Goal: Task Accomplishment & Management: Use online tool/utility

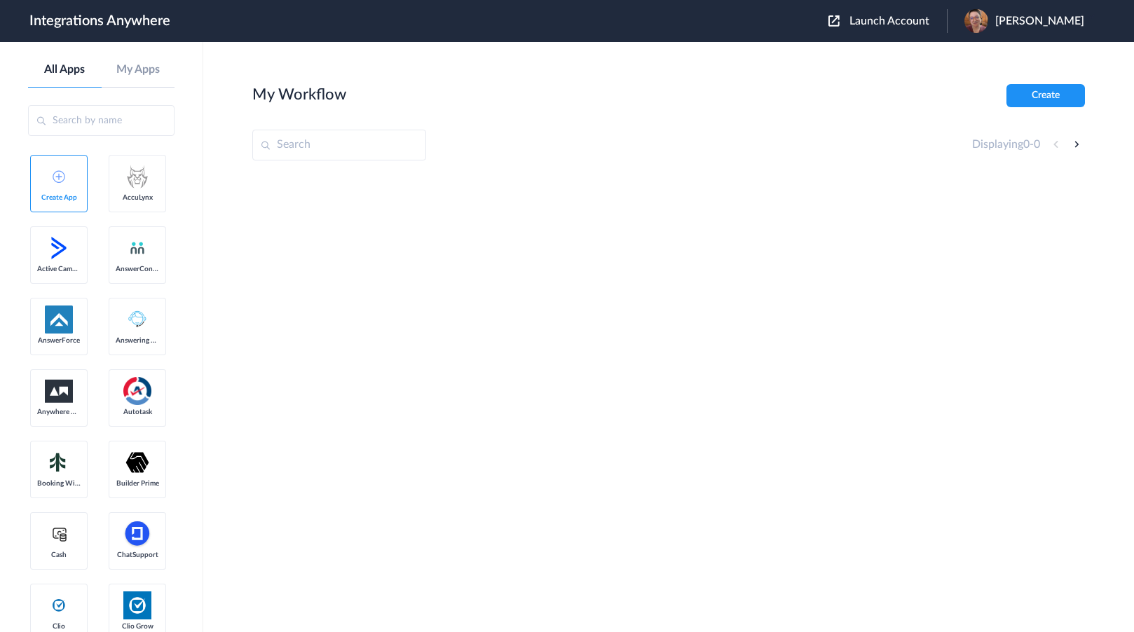
drag, startPoint x: 158, startPoint y: 287, endPoint x: 210, endPoint y: 278, distance: 53.4
click at [898, 23] on span "Launch Account" at bounding box center [890, 20] width 80 height 11
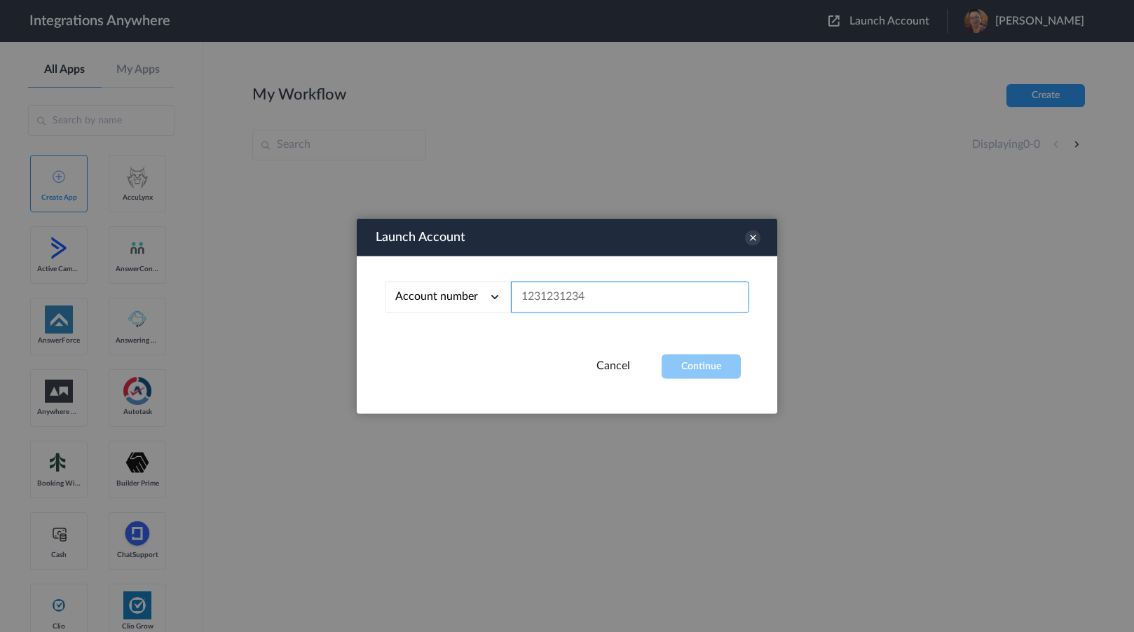
click at [632, 301] on input "text" at bounding box center [630, 298] width 238 height 32
paste input "4042012318"
click at [684, 365] on button "Continue" at bounding box center [701, 367] width 79 height 25
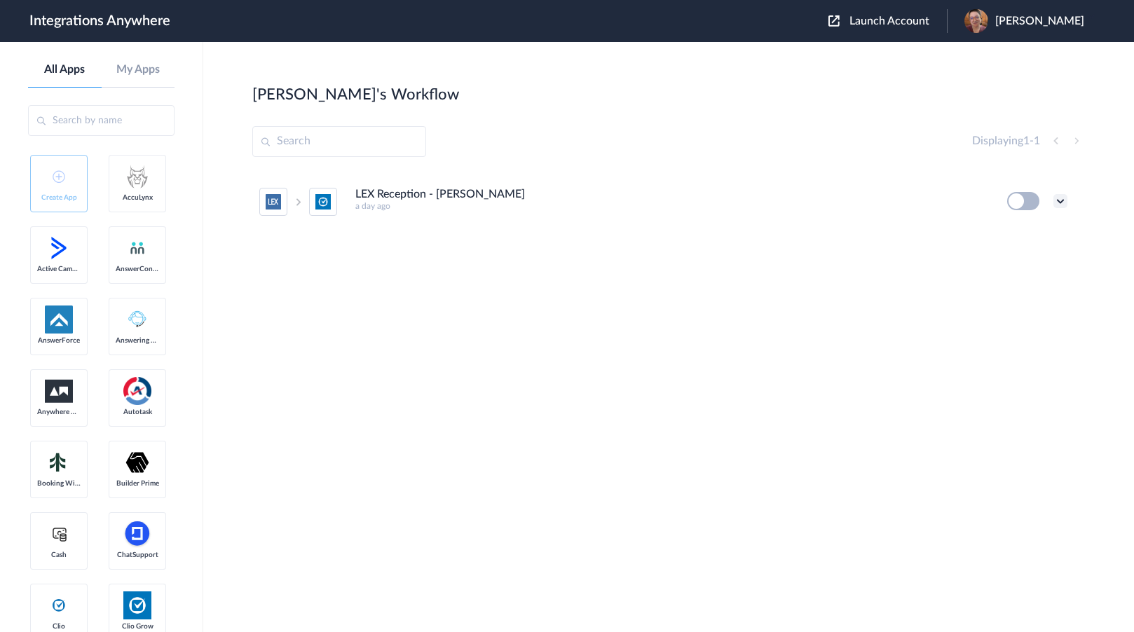
click at [1056, 198] on icon at bounding box center [1061, 201] width 14 height 14
click at [1044, 231] on li "Edit" at bounding box center [1022, 234] width 91 height 26
click at [1064, 201] on icon at bounding box center [1061, 201] width 14 height 14
click at [1031, 225] on li "Edit" at bounding box center [1022, 234] width 91 height 26
click at [109, 212] on link "AccuLynx" at bounding box center [137, 183] width 57 height 57
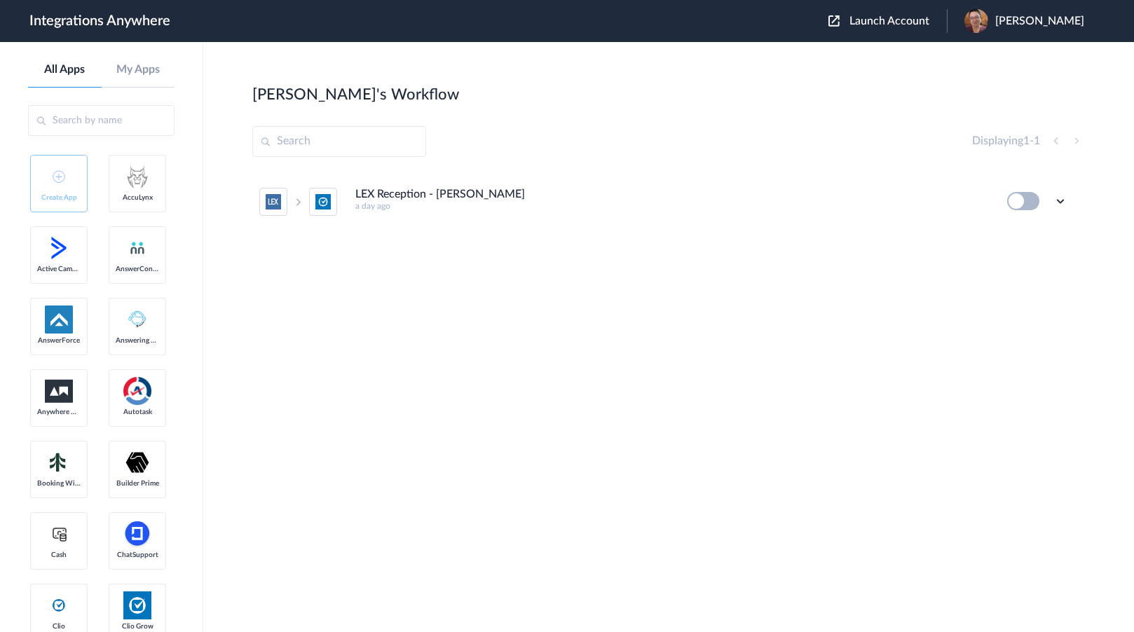
drag, startPoint x: 129, startPoint y: 239, endPoint x: 143, endPoint y: 237, distance: 14.2
click at [930, 24] on span "Launch Account" at bounding box center [890, 20] width 80 height 11
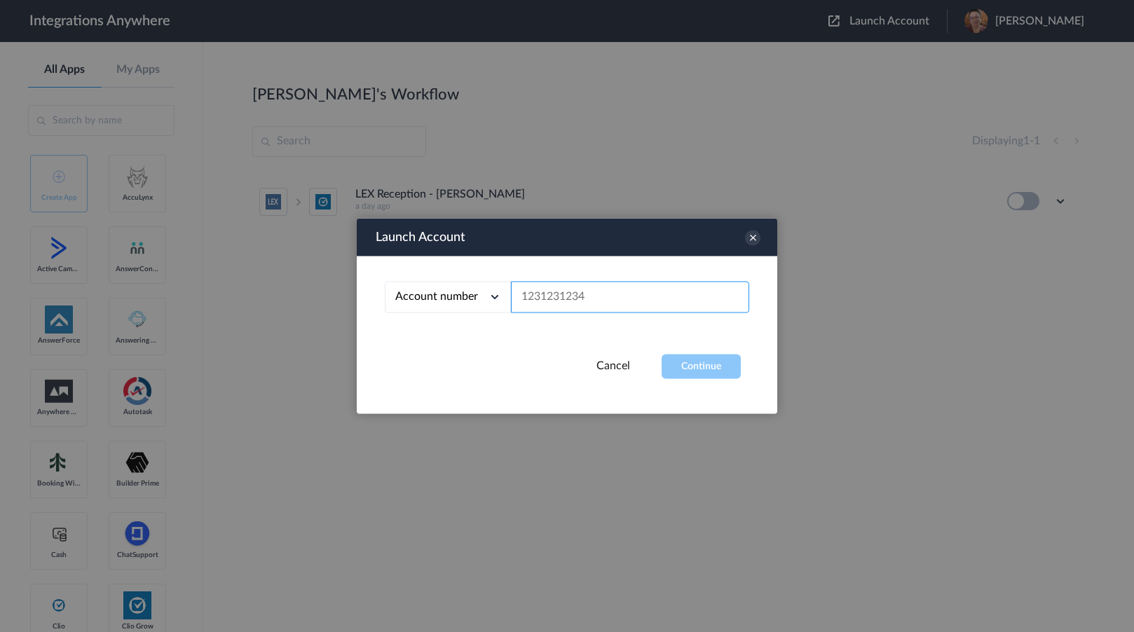
click at [600, 301] on input "text" at bounding box center [630, 298] width 238 height 32
paste input "4042012318"
click at [708, 374] on button "Continue" at bounding box center [701, 367] width 79 height 25
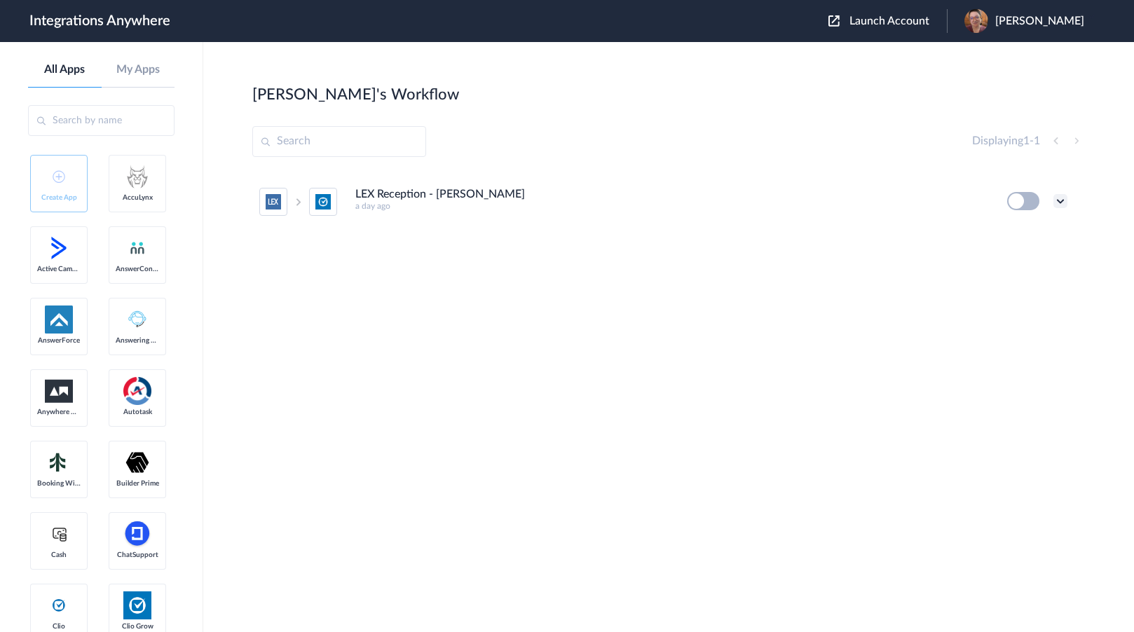
click at [1057, 199] on icon at bounding box center [1061, 201] width 14 height 14
click at [1031, 238] on li "Edit" at bounding box center [1022, 234] width 91 height 26
click at [891, 22] on span "Launch Account" at bounding box center [890, 20] width 80 height 11
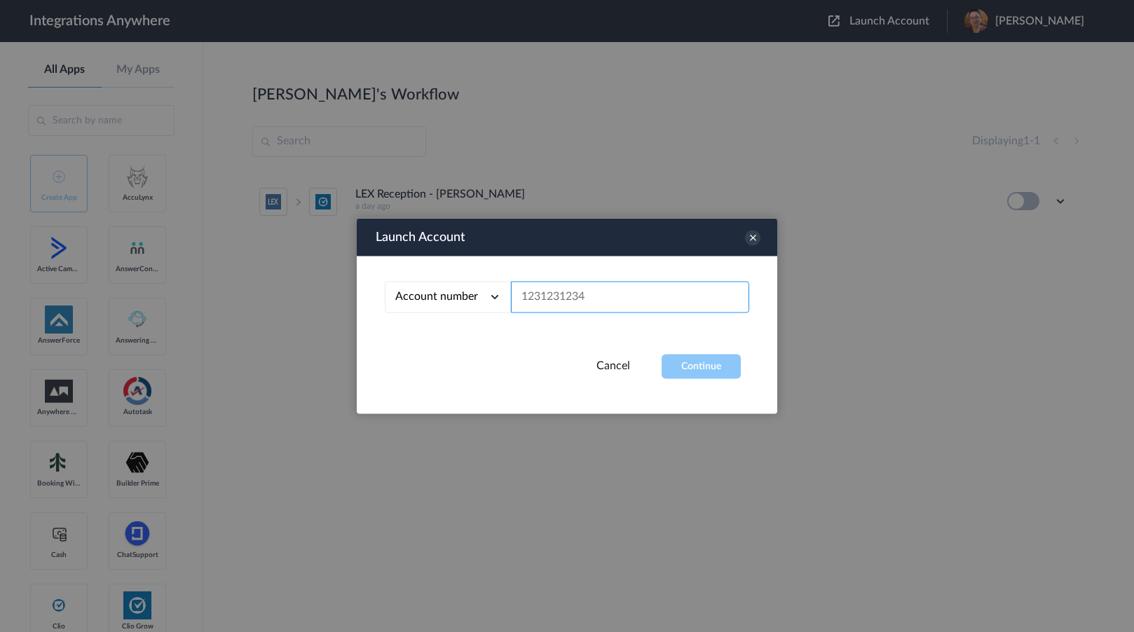
click at [651, 305] on input "text" at bounding box center [630, 298] width 238 height 32
paste input "4042012318"
type input "4042012318"
click at [712, 355] on button "Continue" at bounding box center [701, 367] width 79 height 25
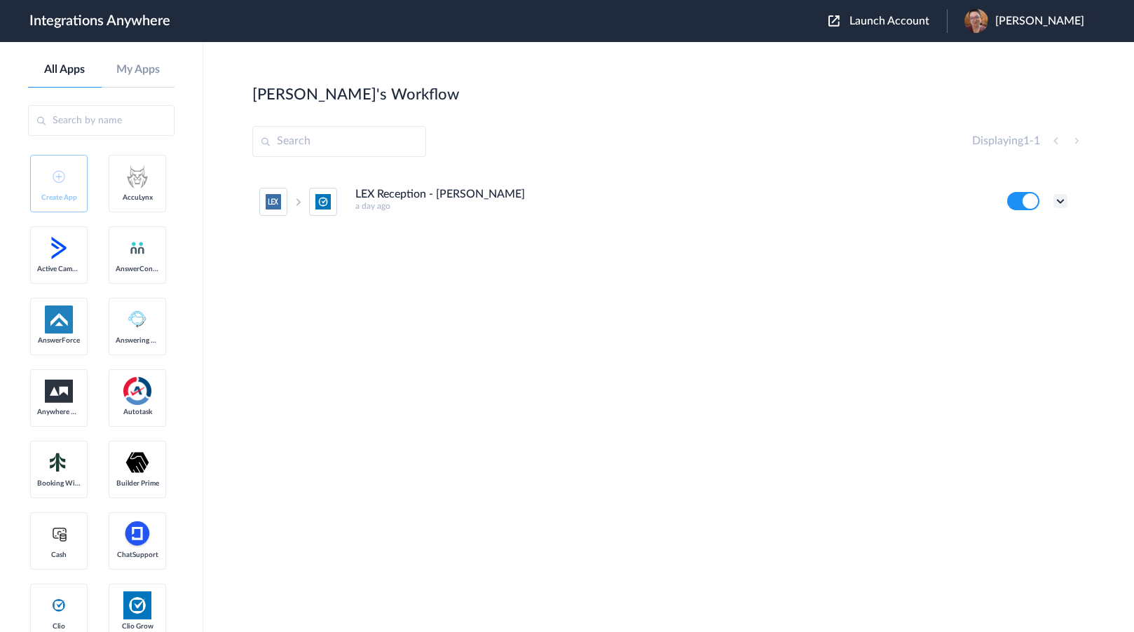
click at [1062, 203] on icon at bounding box center [1061, 201] width 14 height 14
click at [1008, 238] on link "Edit" at bounding box center [1004, 234] width 34 height 10
click at [930, 25] on span "Launch Account" at bounding box center [890, 20] width 80 height 11
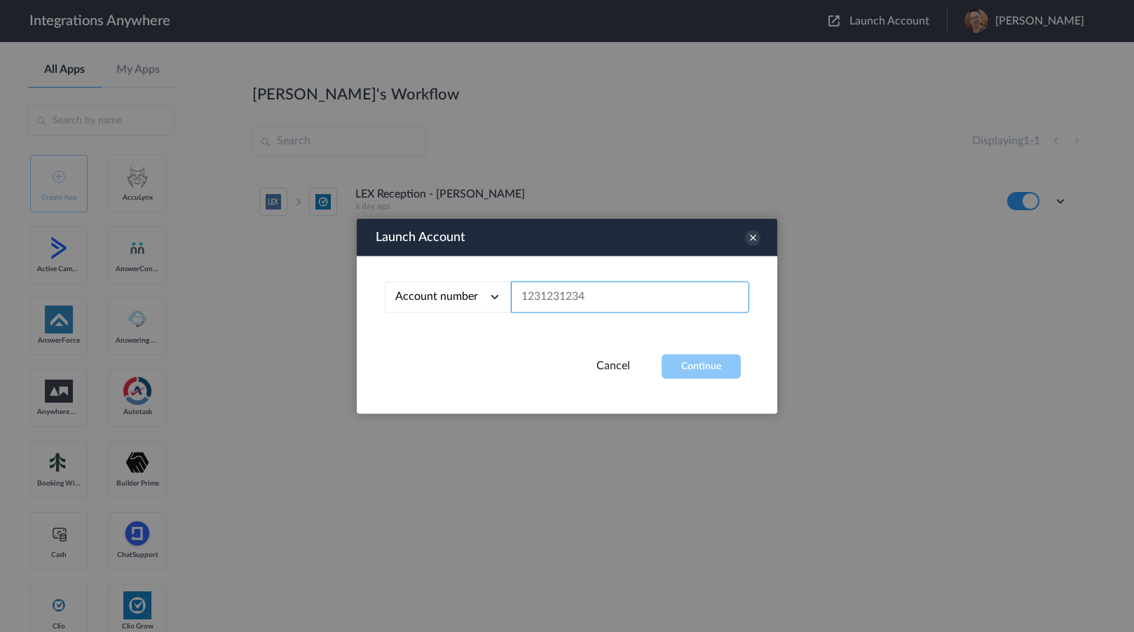
click at [634, 301] on input "text" at bounding box center [630, 298] width 238 height 32
paste input "4042012318"
type input "4042012318"
click at [707, 359] on button "Continue" at bounding box center [701, 367] width 79 height 25
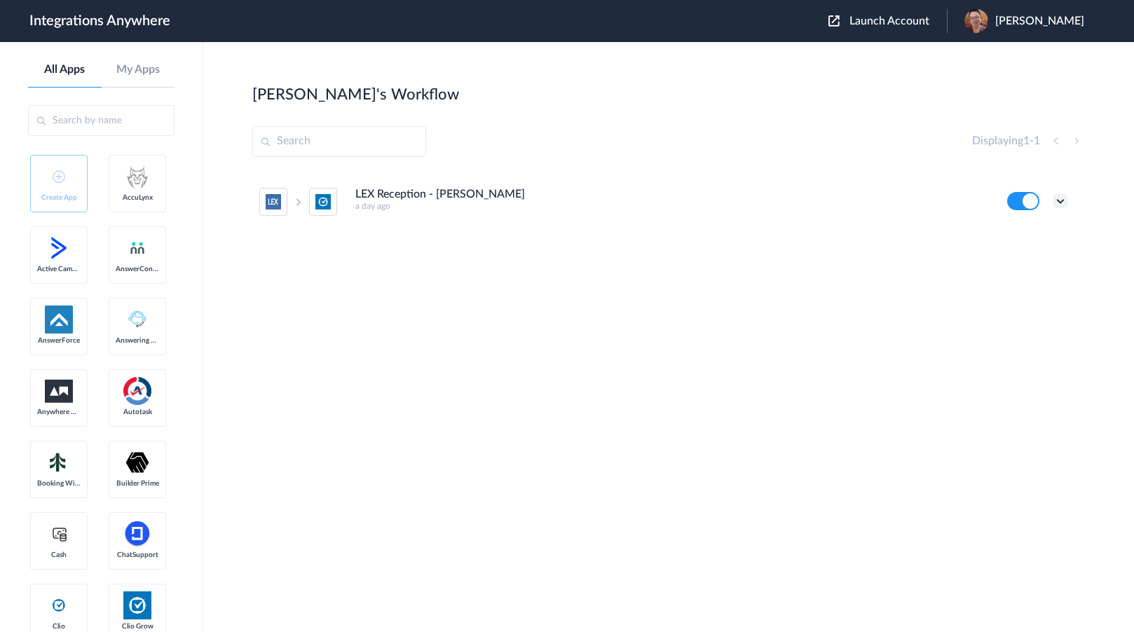
click at [1062, 200] on icon at bounding box center [1061, 201] width 14 height 14
click at [1036, 255] on link "Task history" at bounding box center [1020, 260] width 67 height 10
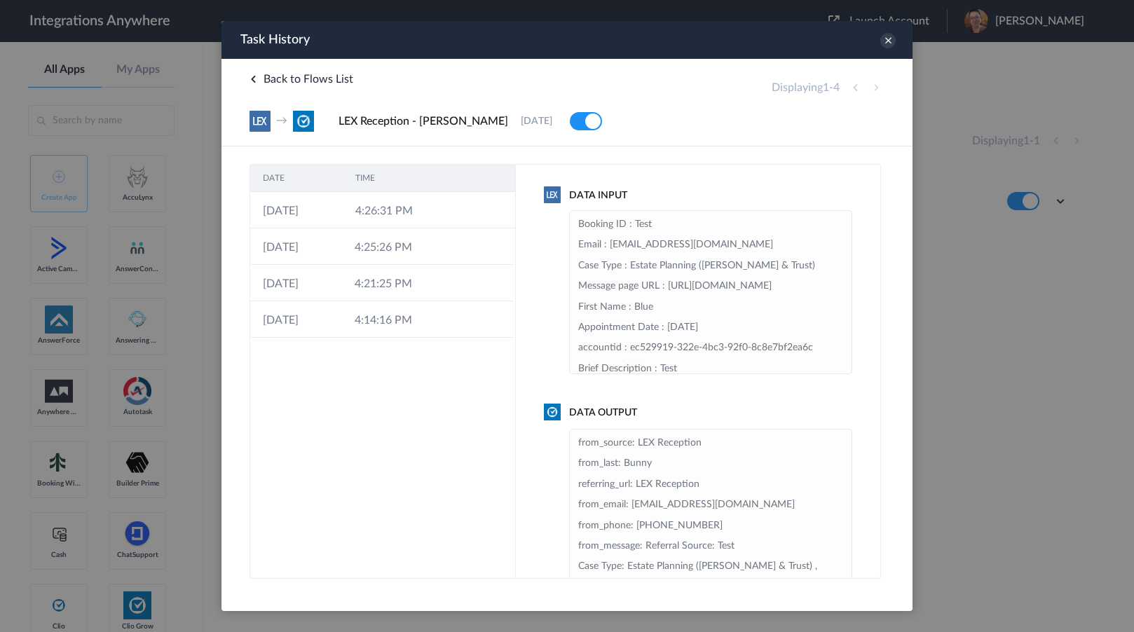
click at [470, 221] on td at bounding box center [488, 210] width 53 height 36
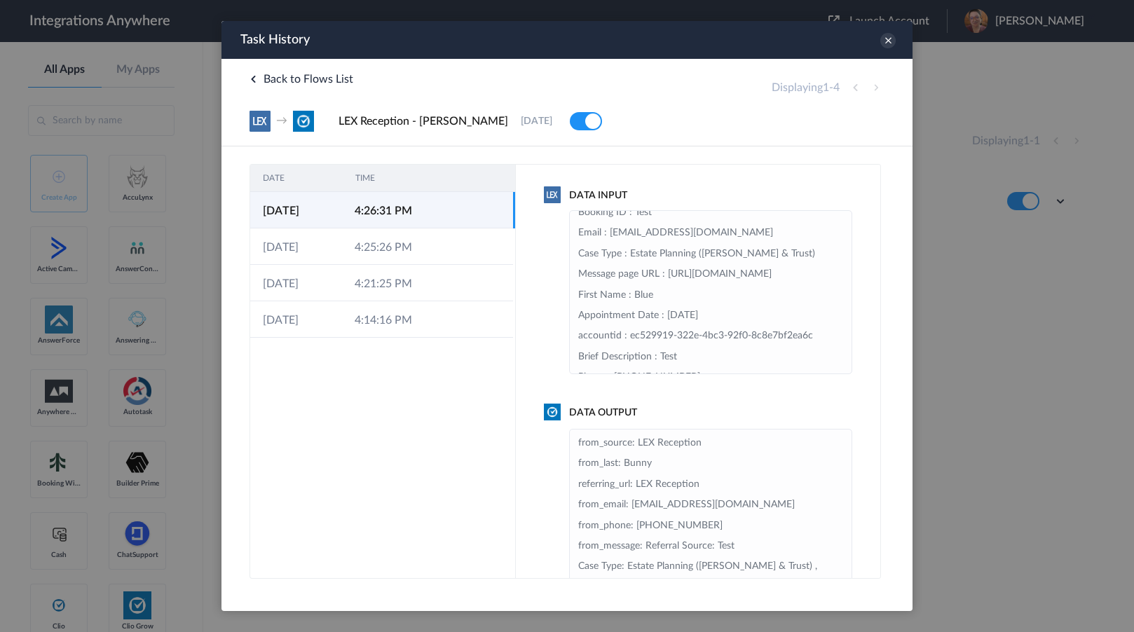
scroll to position [23, 0]
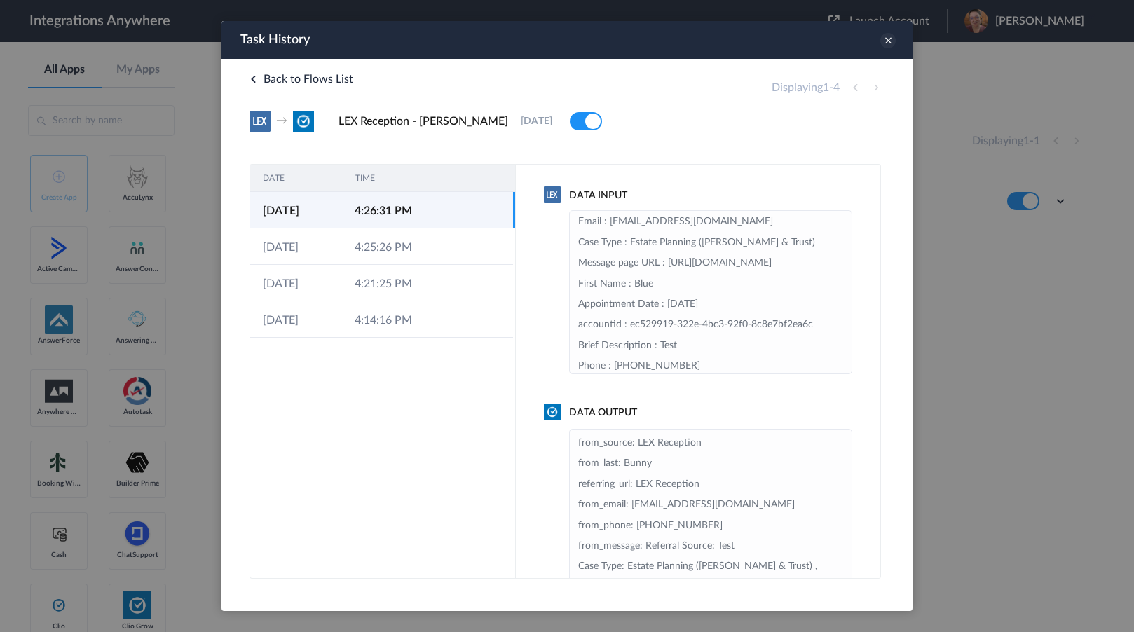
click at [886, 47] on icon at bounding box center [888, 40] width 15 height 15
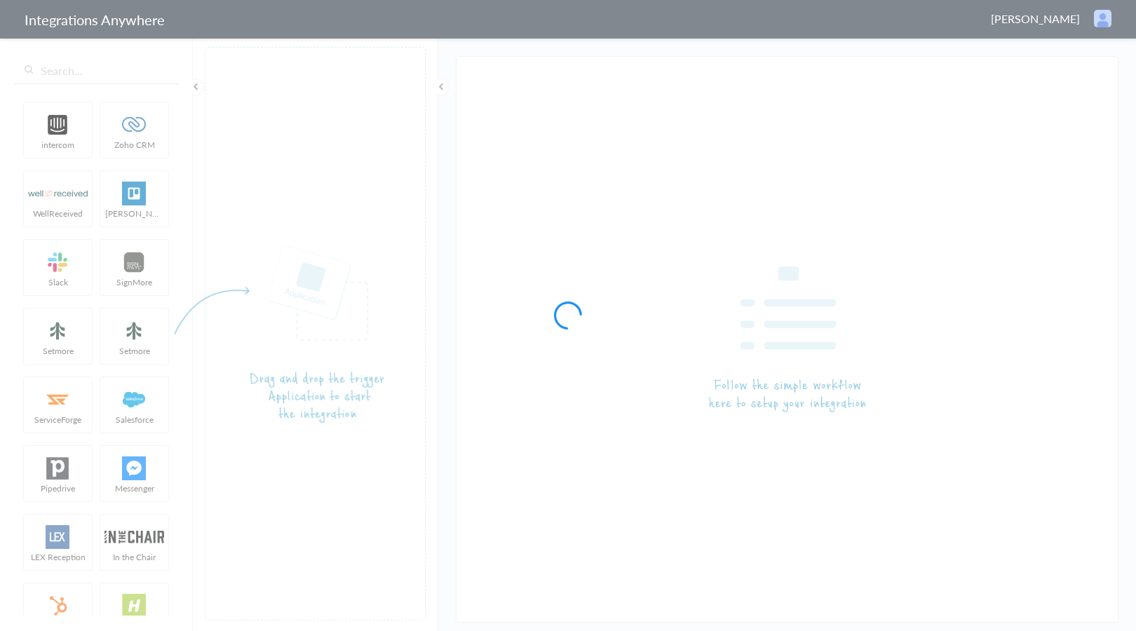
type input "LEX Reception - [PERSON_NAME]"
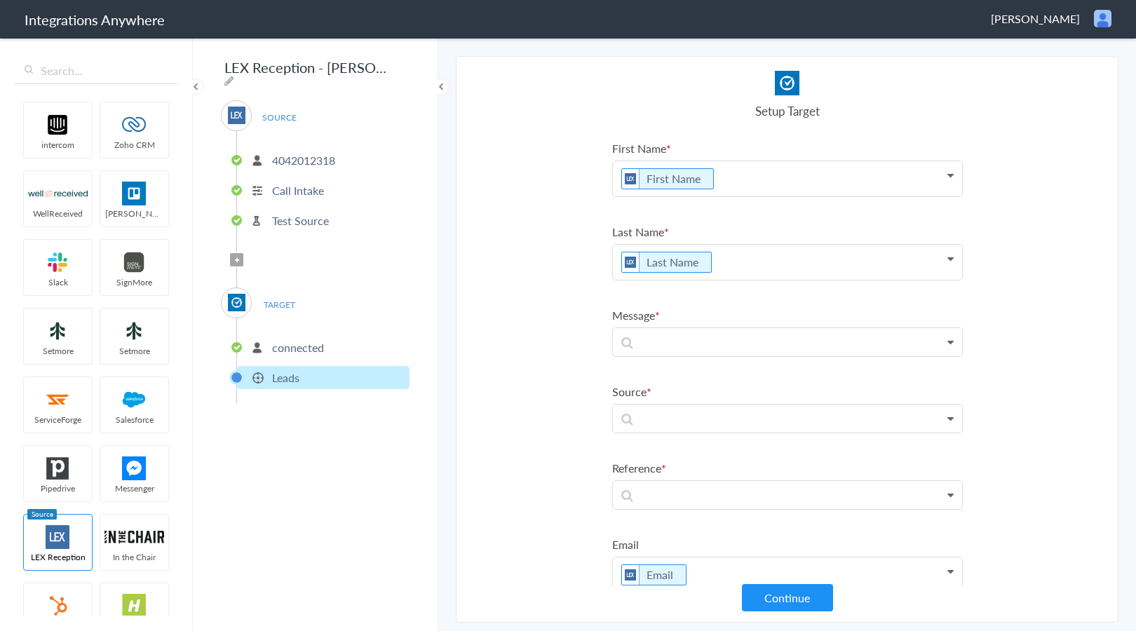
click at [240, 253] on span "Filter Applied" at bounding box center [236, 259] width 13 height 13
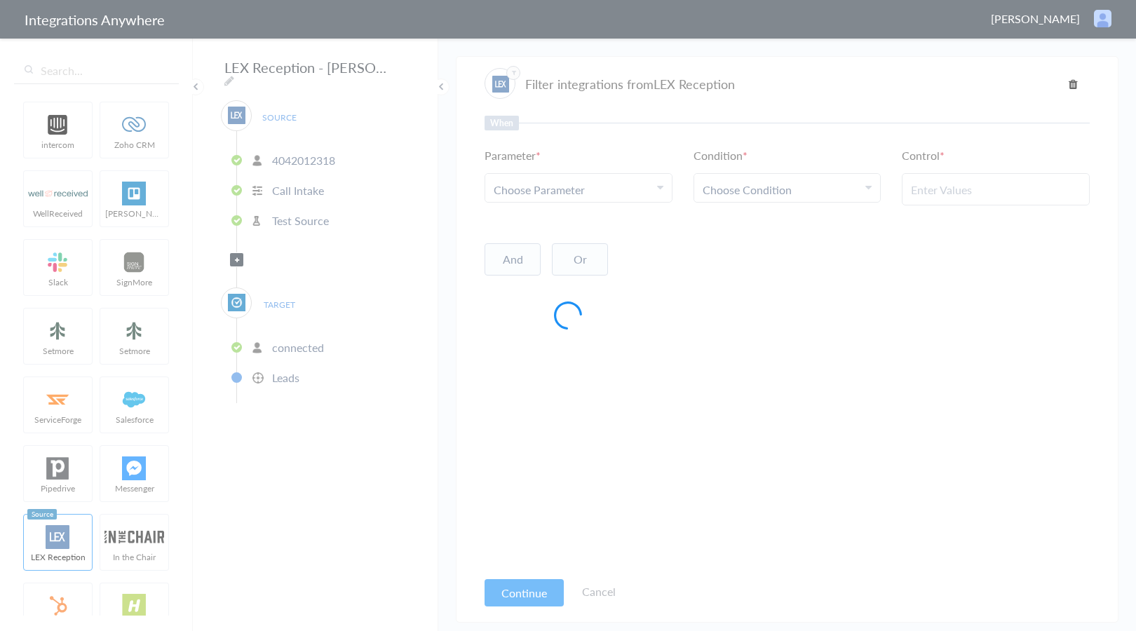
click at [632, 195] on div at bounding box center [568, 315] width 1136 height 631
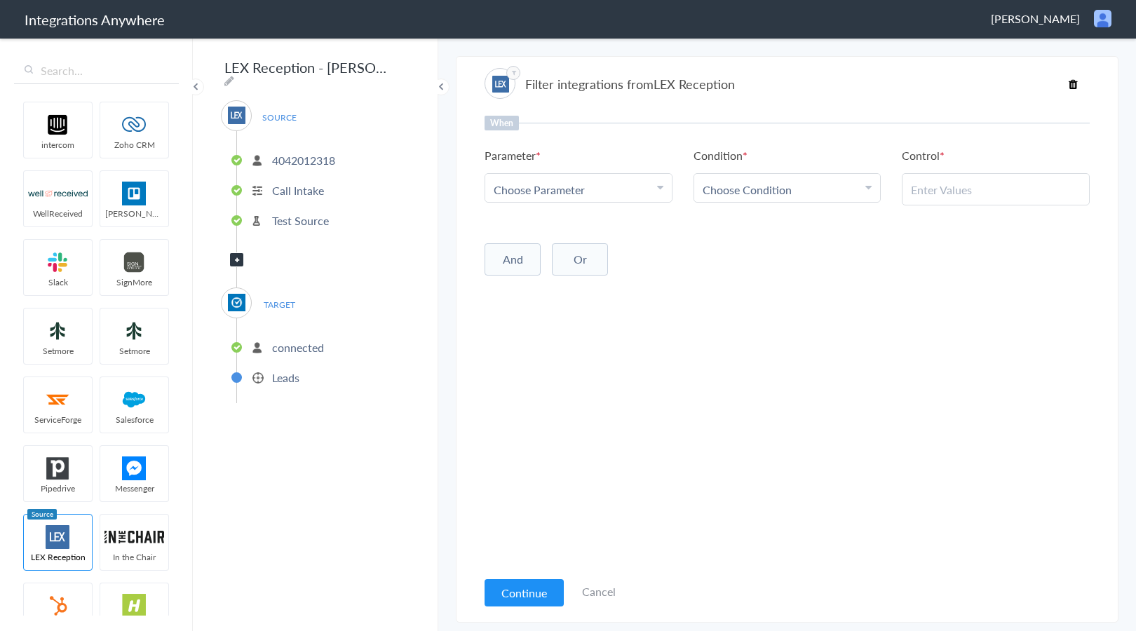
click at [581, 194] on span "Choose Parameter" at bounding box center [539, 190] width 91 height 16
click at [575, 219] on input "text" at bounding box center [578, 228] width 187 height 30
type input "call"
click at [555, 224] on link "Call Type" at bounding box center [578, 228] width 187 height 30
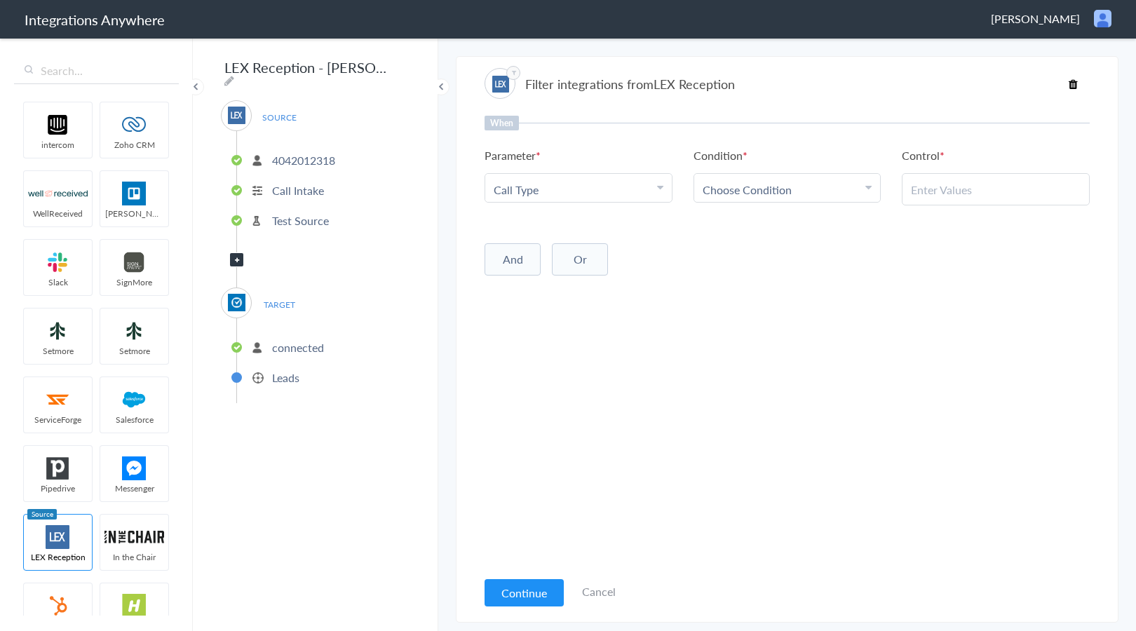
click at [790, 200] on link "Choose Condition" at bounding box center [787, 188] width 187 height 28
click at [742, 253] on link "Contains" at bounding box center [787, 258] width 187 height 30
click at [933, 182] on input "text" at bounding box center [996, 190] width 170 height 16
paste input "New Client"
type input "New Client"
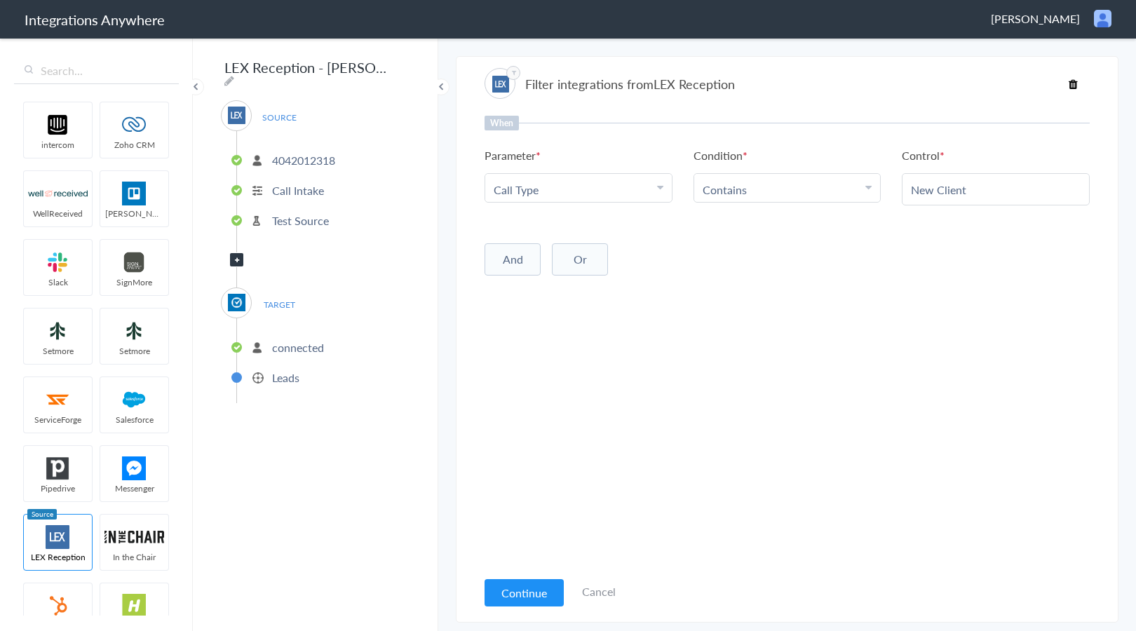
click at [914, 271] on div "And Or Add Filter" at bounding box center [786, 257] width 605 height 35
click at [517, 599] on button "Continue" at bounding box center [523, 592] width 79 height 27
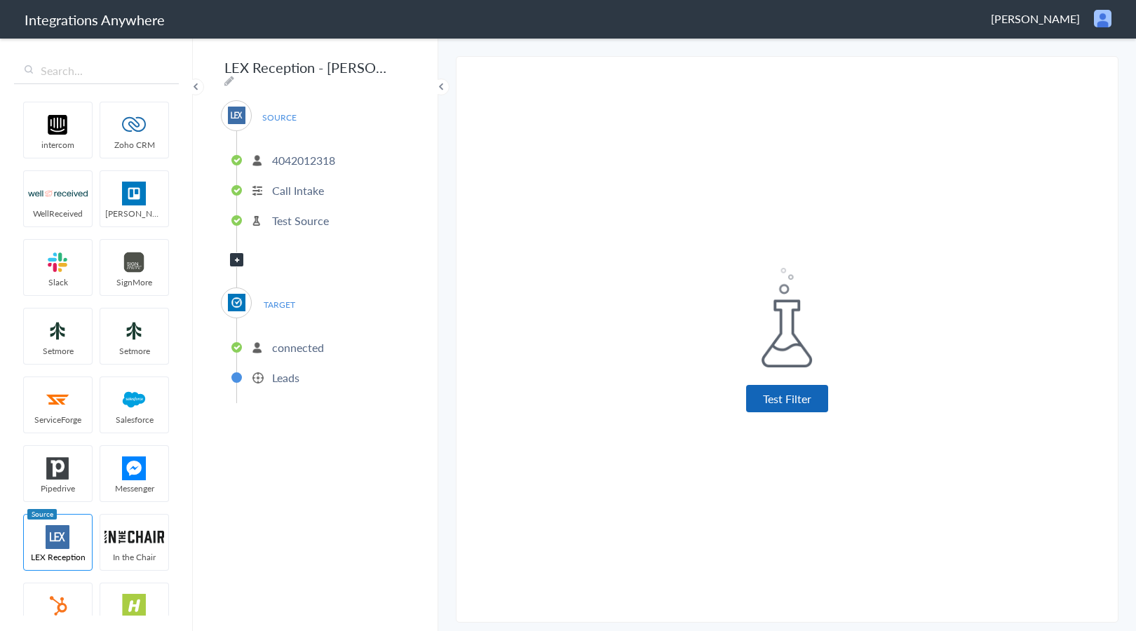
click at [773, 407] on button "Test Filter" at bounding box center [787, 398] width 82 height 27
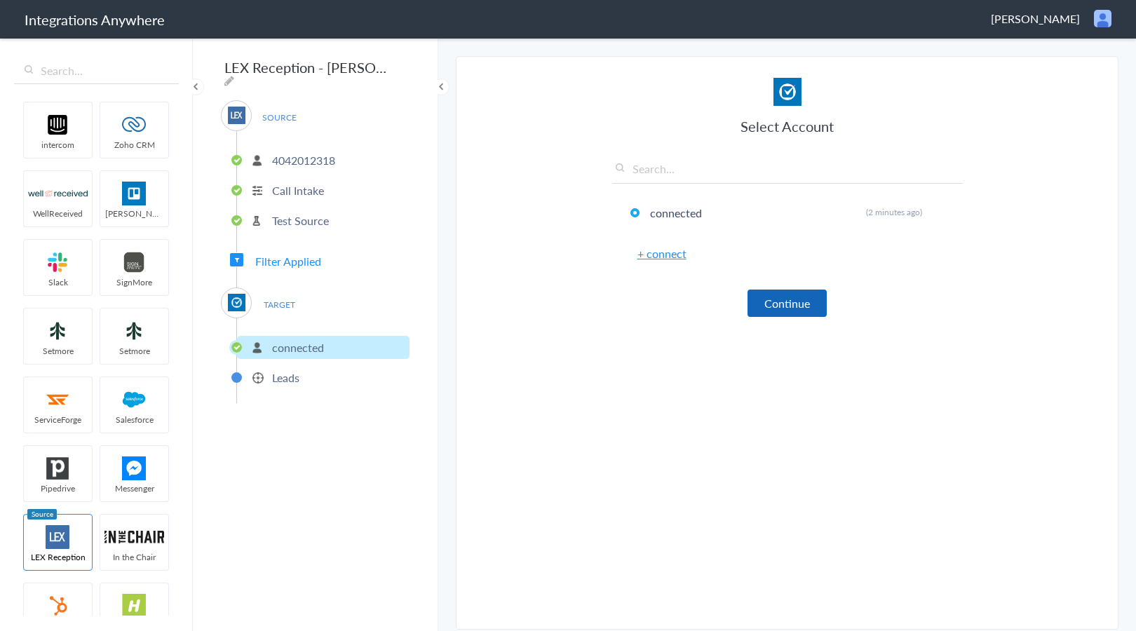
click at [770, 304] on button "Continue" at bounding box center [786, 303] width 79 height 27
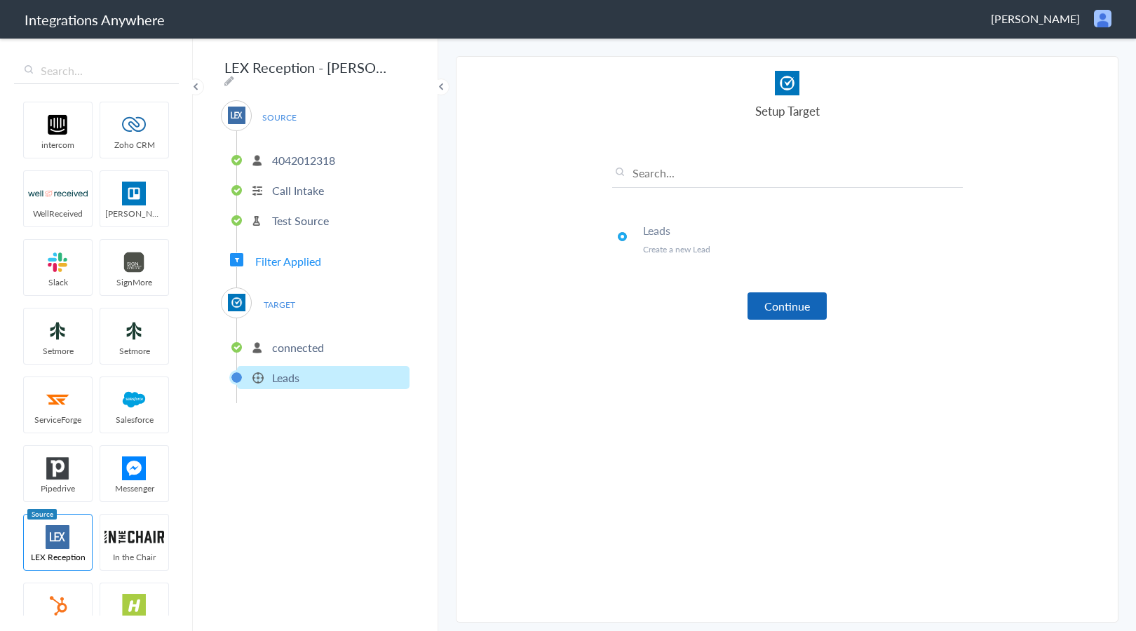
click at [791, 303] on button "Continue" at bounding box center [786, 305] width 79 height 27
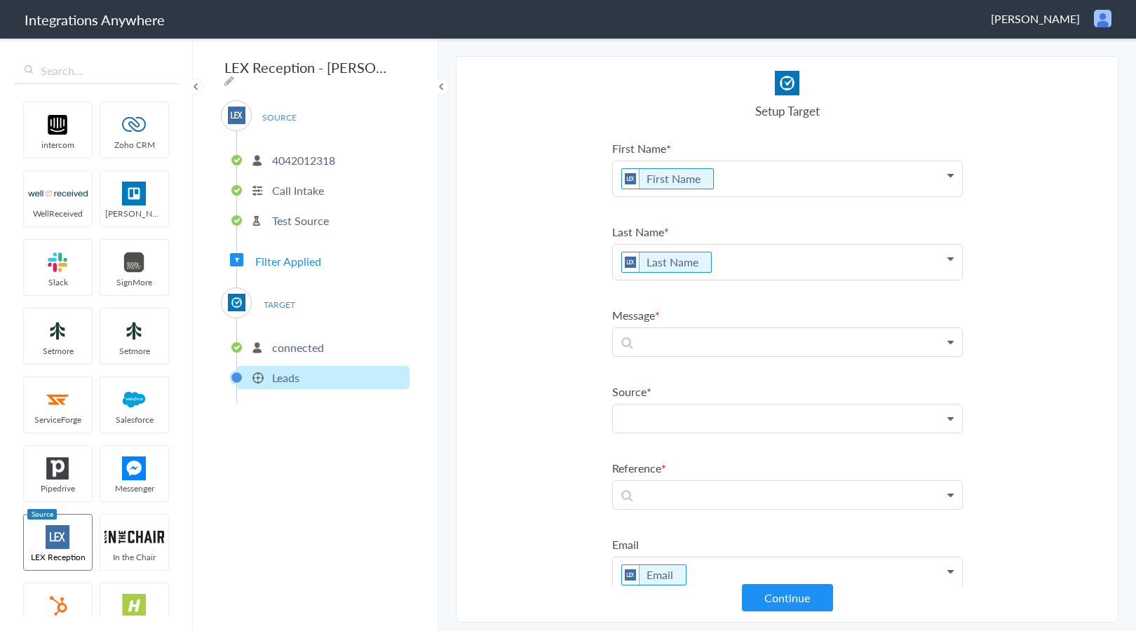
click at [714, 420] on p at bounding box center [787, 419] width 349 height 28
click at [684, 409] on p "LEX Reception" at bounding box center [787, 419] width 349 height 28
copy p "LEX Reception"
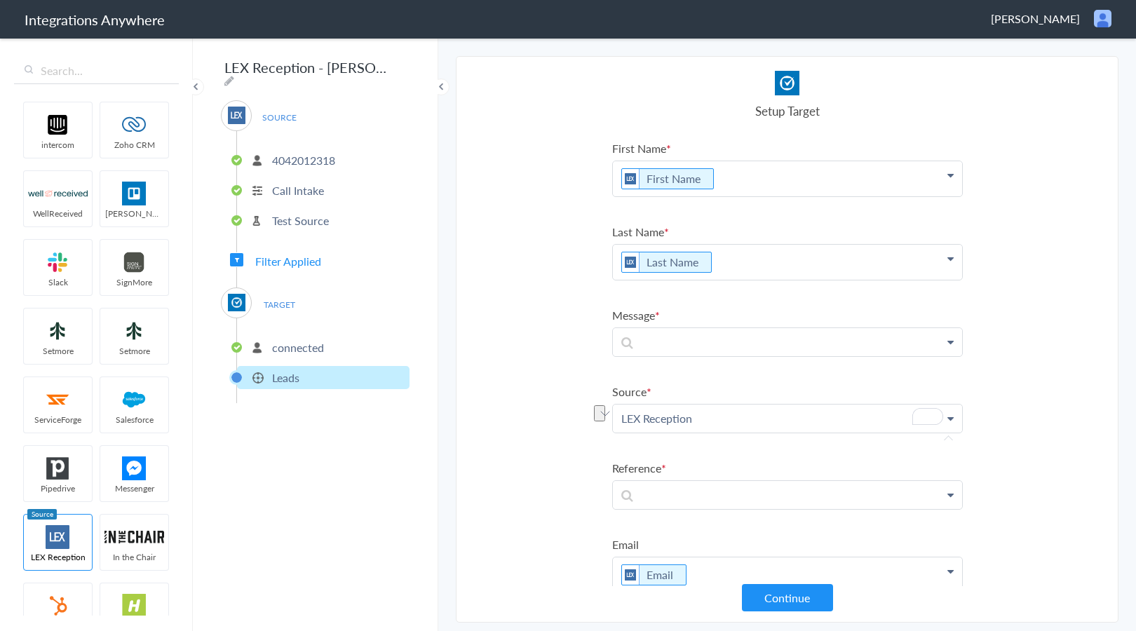
drag, startPoint x: 538, startPoint y: 473, endPoint x: 576, endPoint y: 472, distance: 38.6
click at [538, 473] on section "Select Account 4042012318 Rename Delete (a day ago) + connect Continue Setup So…" at bounding box center [787, 339] width 663 height 567
click at [671, 494] on p "To enrich screen reader interactions, please activate Accessibility in Grammarl…" at bounding box center [787, 495] width 349 height 28
paste p "To enrich screen reader interactions, please activate Accessibility in Grammarl…"
click at [713, 454] on ul "First Name First Name First Name Last Name Email Phone State Name Of Residence …" at bounding box center [787, 408] width 351 height 536
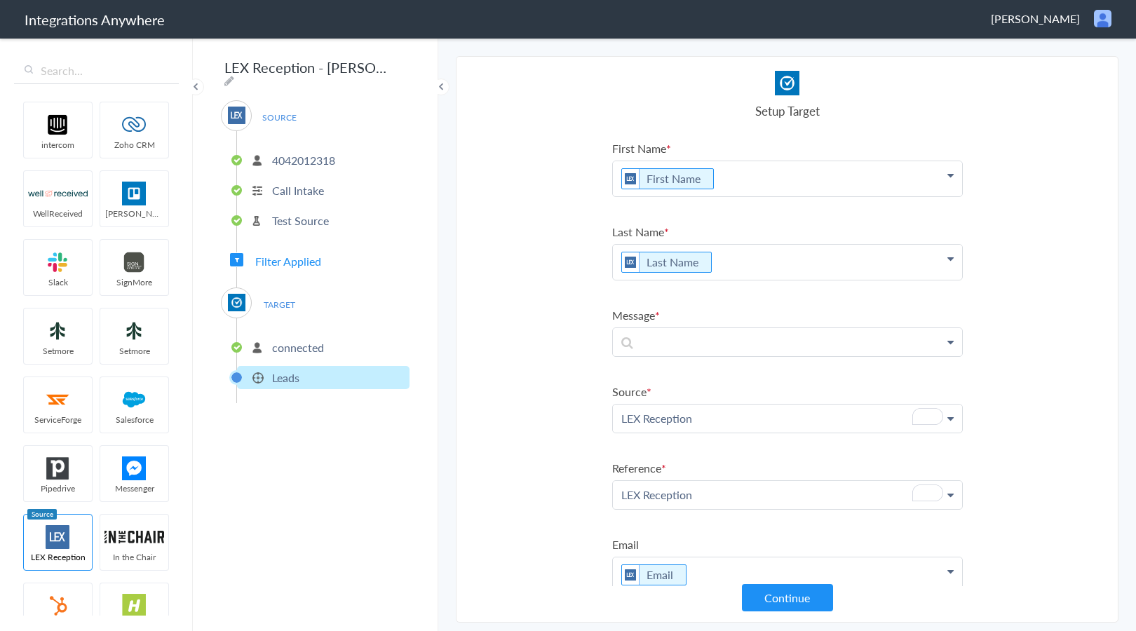
click at [713, 454] on ul "First Name First Name First Name Last Name Email Phone State Name Of Residence …" at bounding box center [787, 408] width 351 height 536
click at [697, 344] on p at bounding box center [787, 342] width 349 height 28
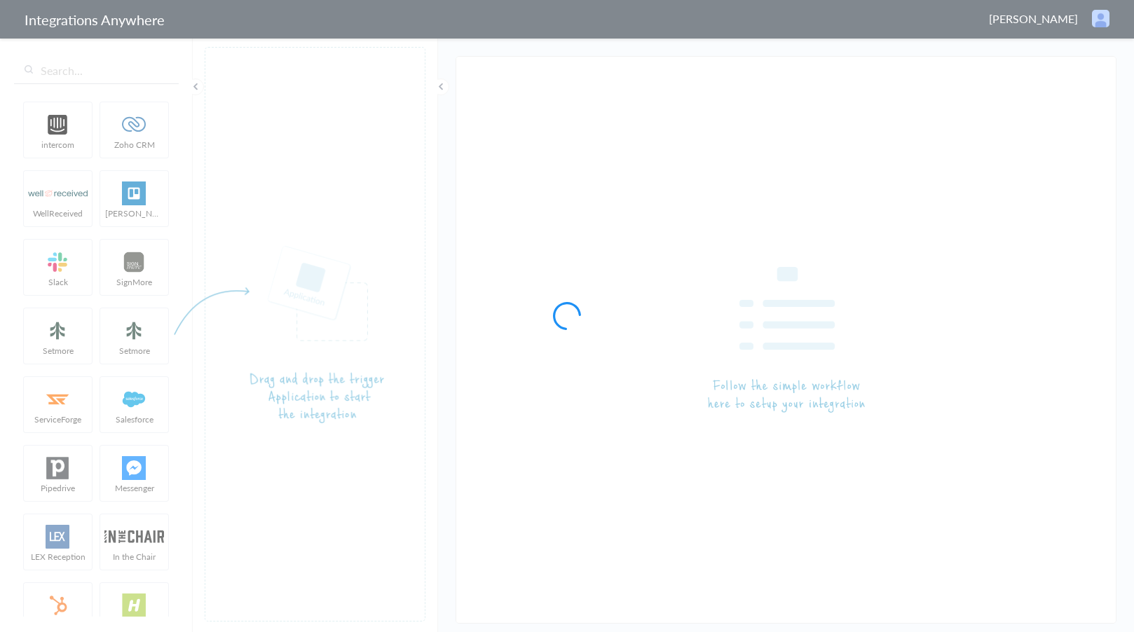
type input "LEX Reception - [PERSON_NAME]"
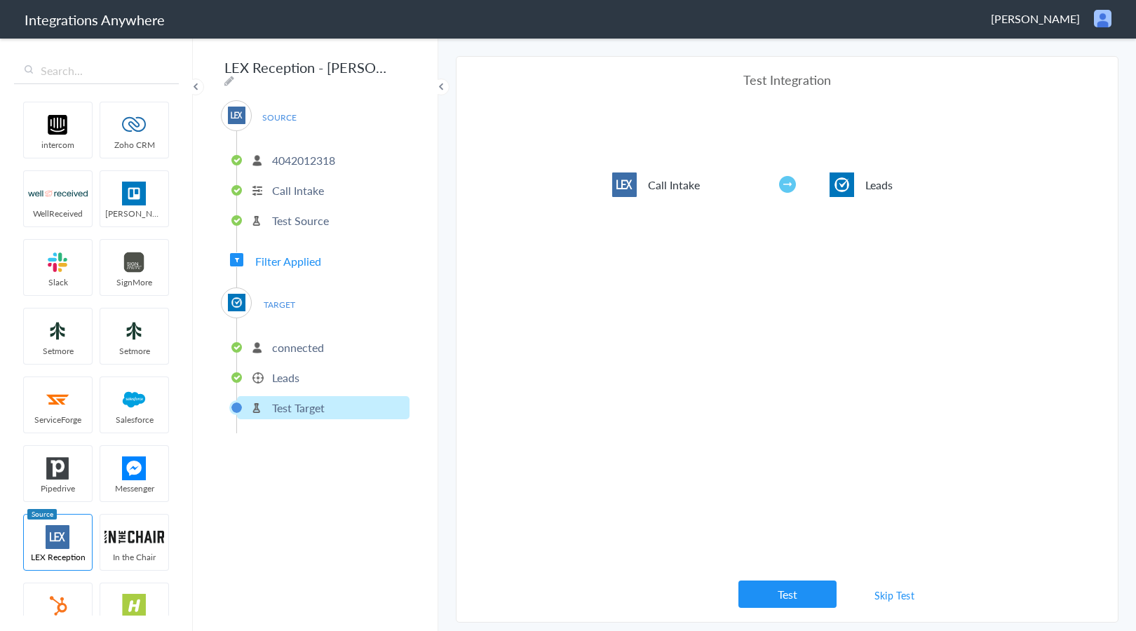
click at [336, 372] on li "Leads" at bounding box center [323, 377] width 172 height 23
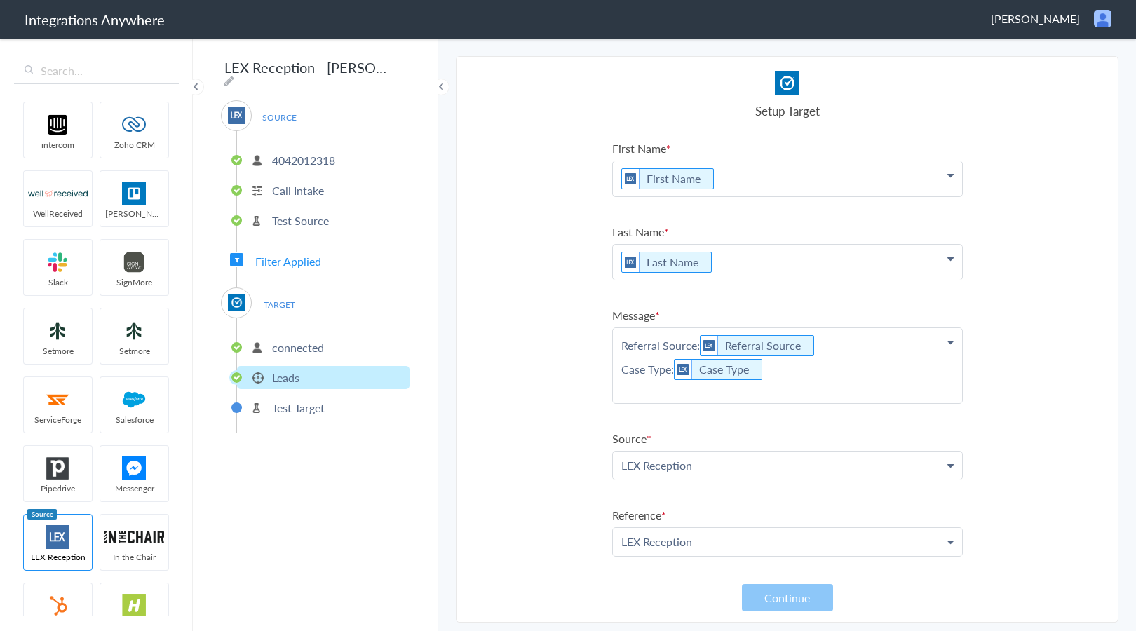
click at [740, 399] on p "Referral Source: Referral Source Case Type: Case Type" at bounding box center [787, 365] width 349 height 75
click at [811, 379] on p "Referral Source: Referral Source Case Type: Case Type" at bounding box center [787, 373] width 349 height 91
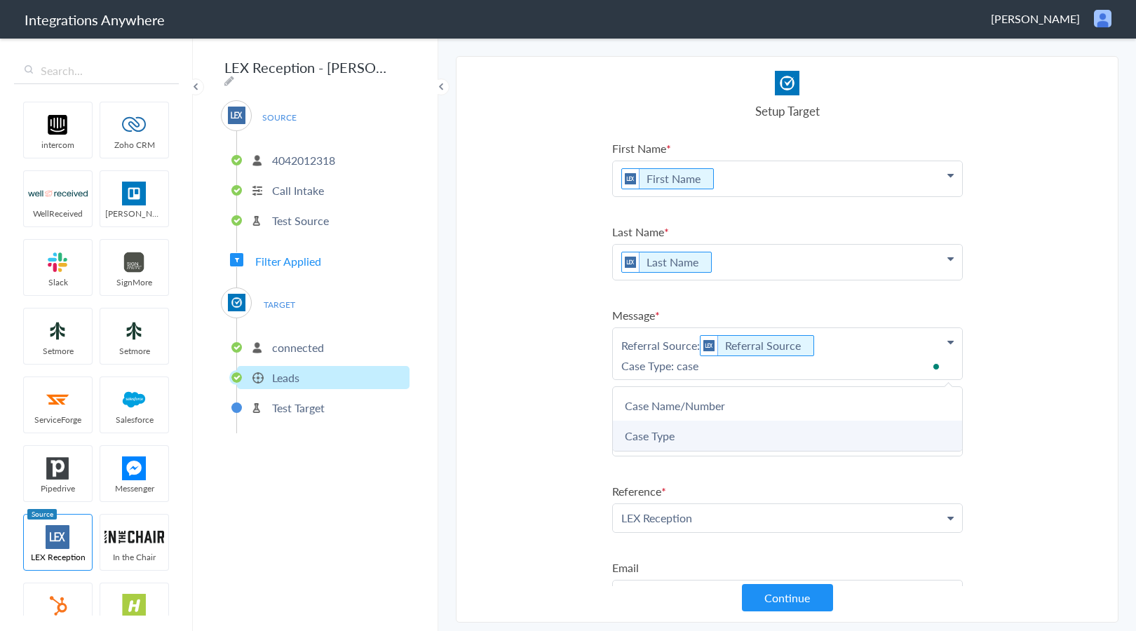
click at [708, 433] on link "Case Type" at bounding box center [787, 436] width 349 height 30
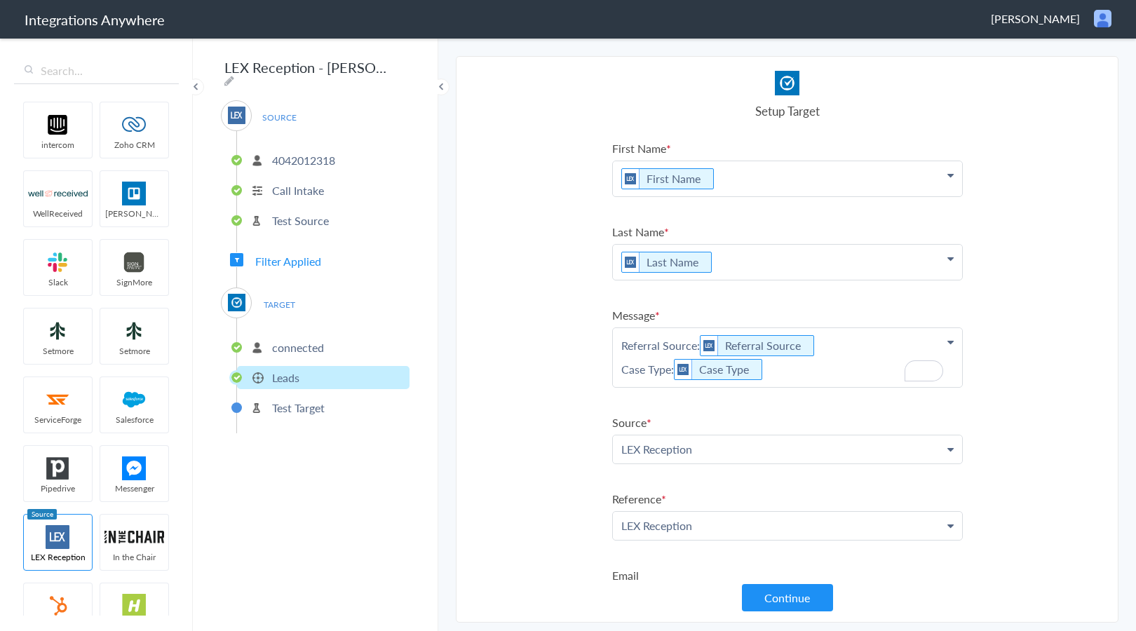
click at [816, 380] on p "Referral Source: Referral Source Case Type: Case Type" at bounding box center [787, 357] width 349 height 59
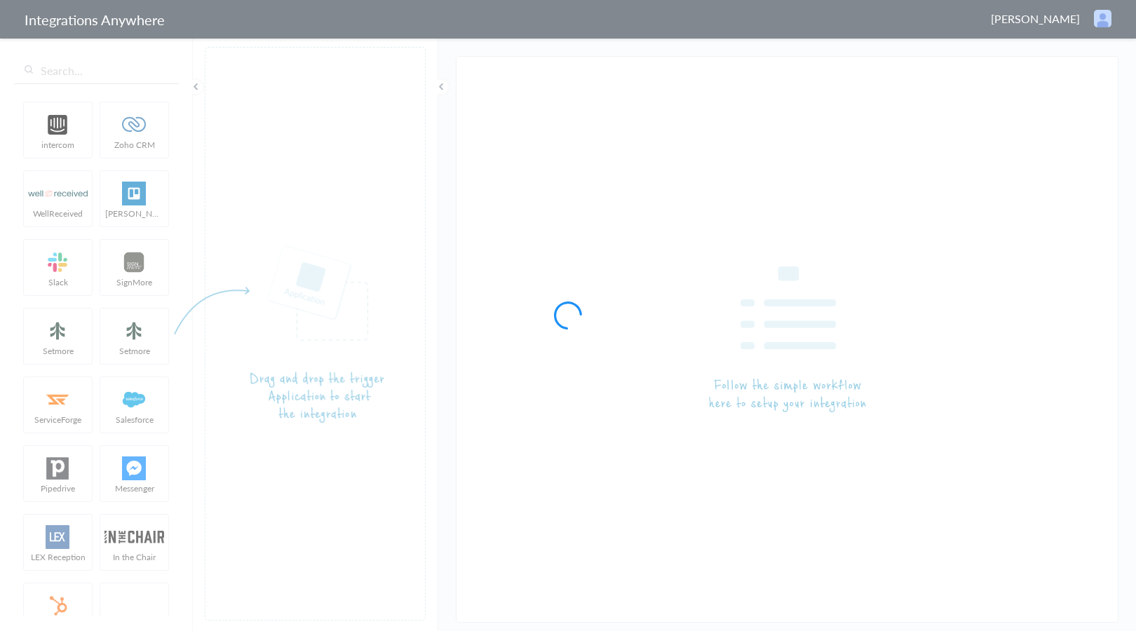
type input "LEX Reception - [PERSON_NAME]"
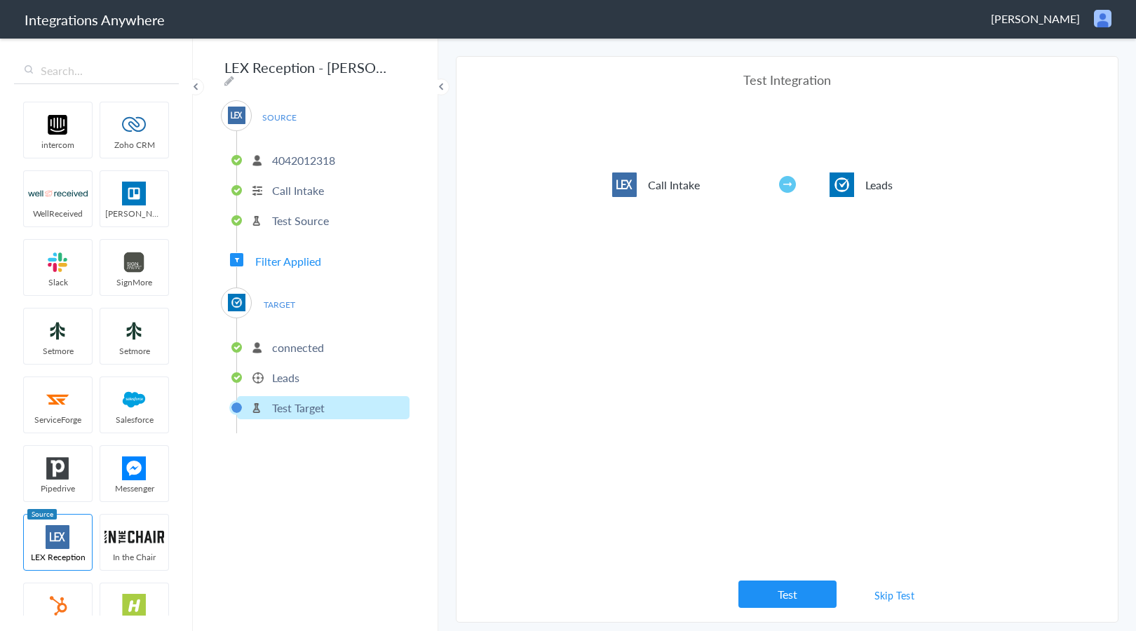
click at [304, 377] on li "Leads" at bounding box center [323, 377] width 172 height 23
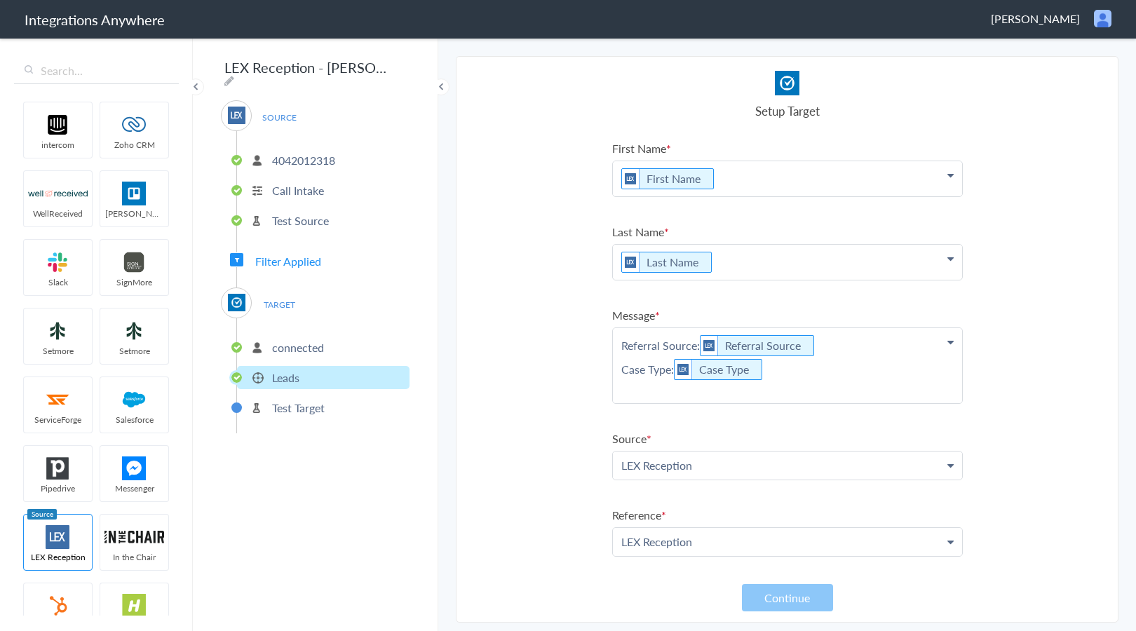
click at [785, 398] on p "Referral Source: Referral Source Case Type: Case Type" at bounding box center [787, 365] width 349 height 75
click at [811, 366] on p "Referral Source: Referral Source Case Type: Case Type" at bounding box center [787, 373] width 349 height 91
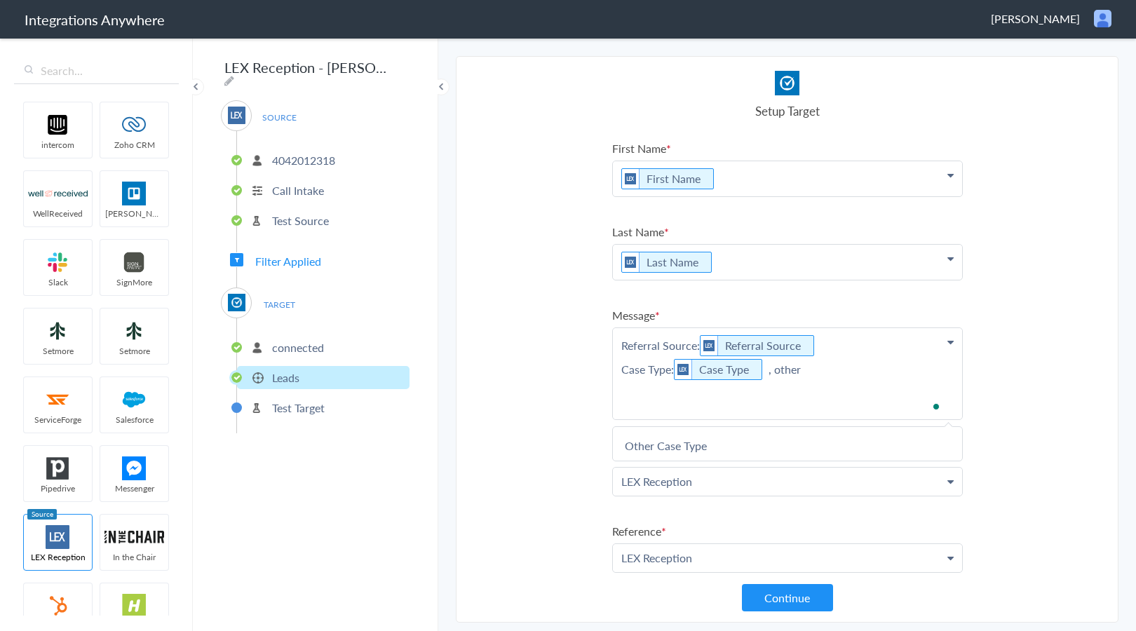
click at [741, 439] on link "Other Case Type" at bounding box center [787, 445] width 349 height 30
click at [829, 398] on p "Referral Source: Referral Source Case Type: Case Type , Other Case Type" at bounding box center [787, 369] width 349 height 83
click at [721, 436] on p "Referral Source: Referral Source Case Type: Case Type , Other Case Type" at bounding box center [787, 385] width 349 height 115
click at [808, 419] on p "Referral Source: Referral Source Case Type: Case Type , Other Case Type Address:" at bounding box center [787, 377] width 349 height 99
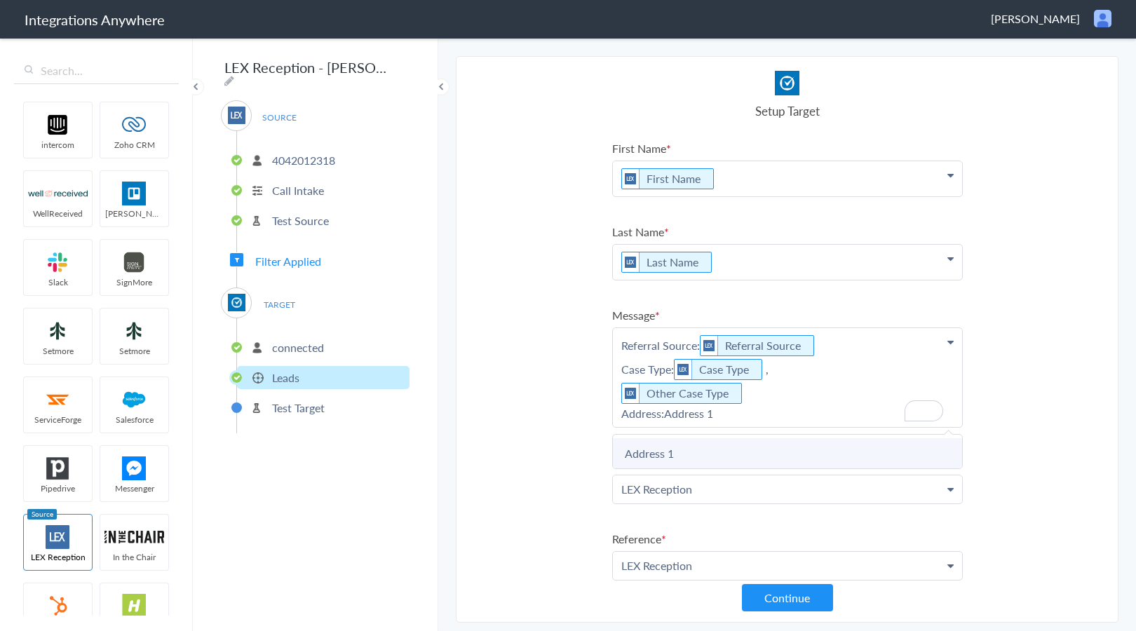
click at [690, 447] on link "Address 1" at bounding box center [787, 453] width 349 height 30
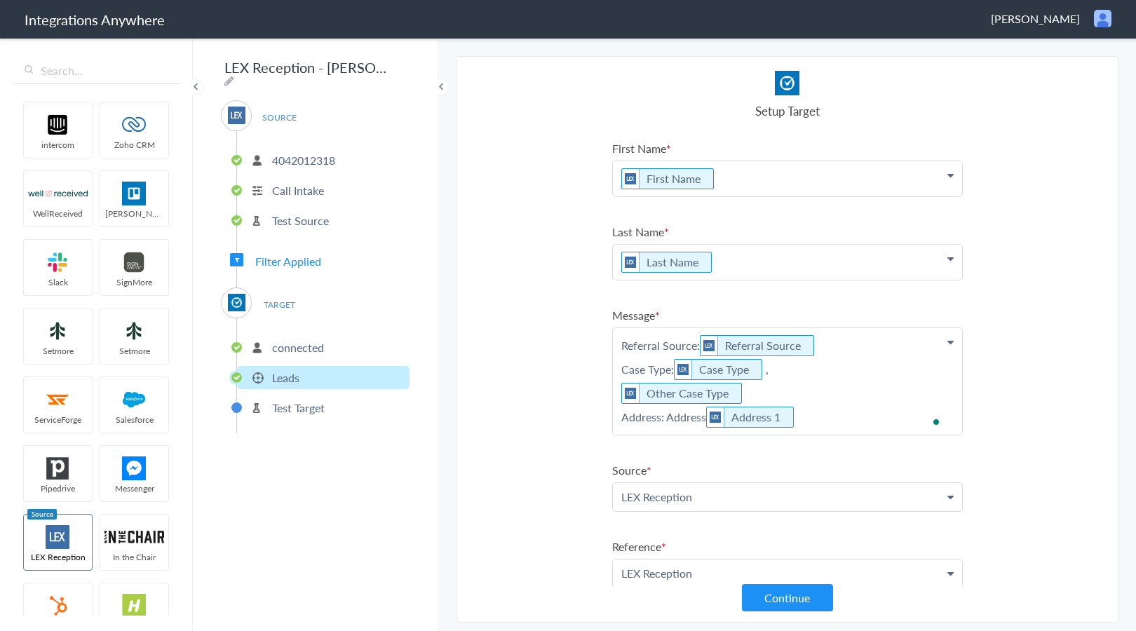
click at [816, 416] on p "Referral Source: Referral Source Case Type: Case Type , Other Case Type Address…" at bounding box center [787, 381] width 349 height 107
click at [680, 409] on p "Referral Source: Referral Source Case Type: Case Type , Other Case Type Address…" at bounding box center [787, 381] width 349 height 107
click at [818, 426] on p "Referral Source: Referral Source Case Type: Case Type , Other Case Type Address…" at bounding box center [787, 381] width 349 height 107
click at [844, 417] on p "Referral Source: Referral Source Case Type: Case Type , Other Case Type Address…" at bounding box center [787, 381] width 349 height 107
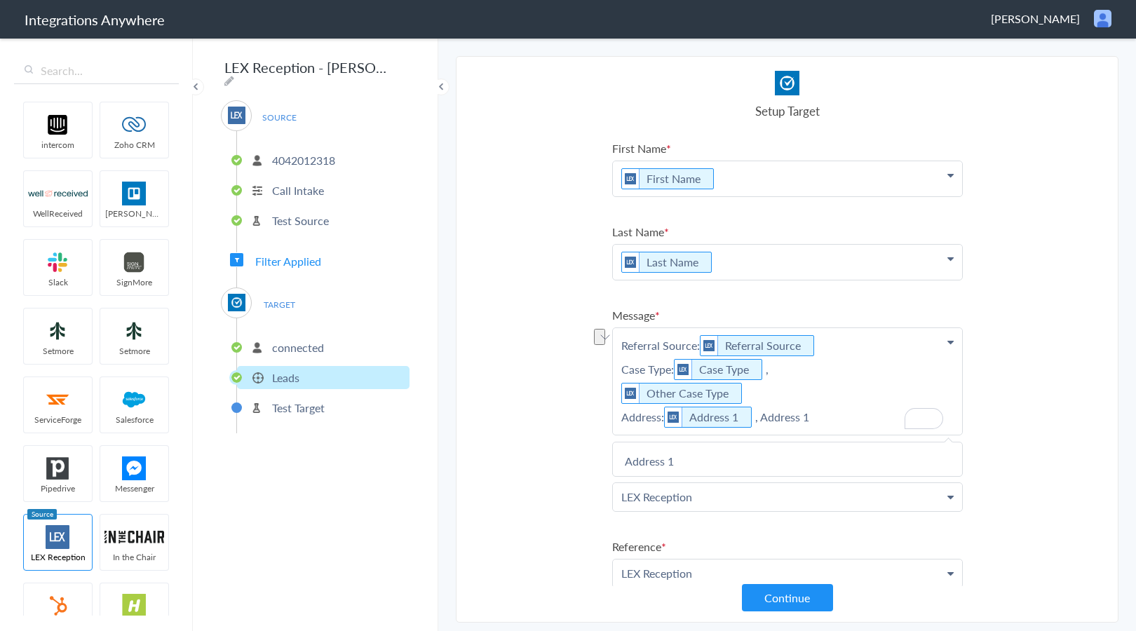
drag, startPoint x: 842, startPoint y: 417, endPoint x: 762, endPoint y: 418, distance: 79.9
click at [762, 418] on p "Referral Source: Referral Source Case Type: Case Type , Other Case Type Address…" at bounding box center [787, 381] width 349 height 107
click at [783, 461] on link "City" at bounding box center [787, 461] width 349 height 30
click at [876, 419] on p "Referral Source: Referral Source Case Type: Case Type , Other Case Type Address…" at bounding box center [787, 381] width 349 height 107
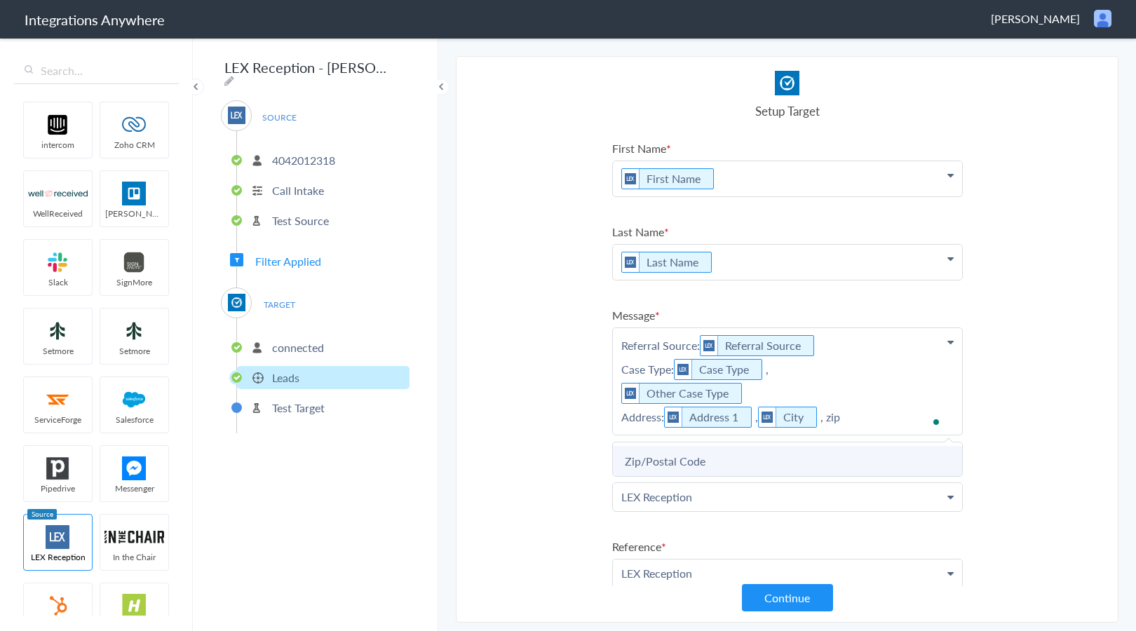
click at [853, 463] on link "Zip/Postal Code" at bounding box center [787, 461] width 349 height 30
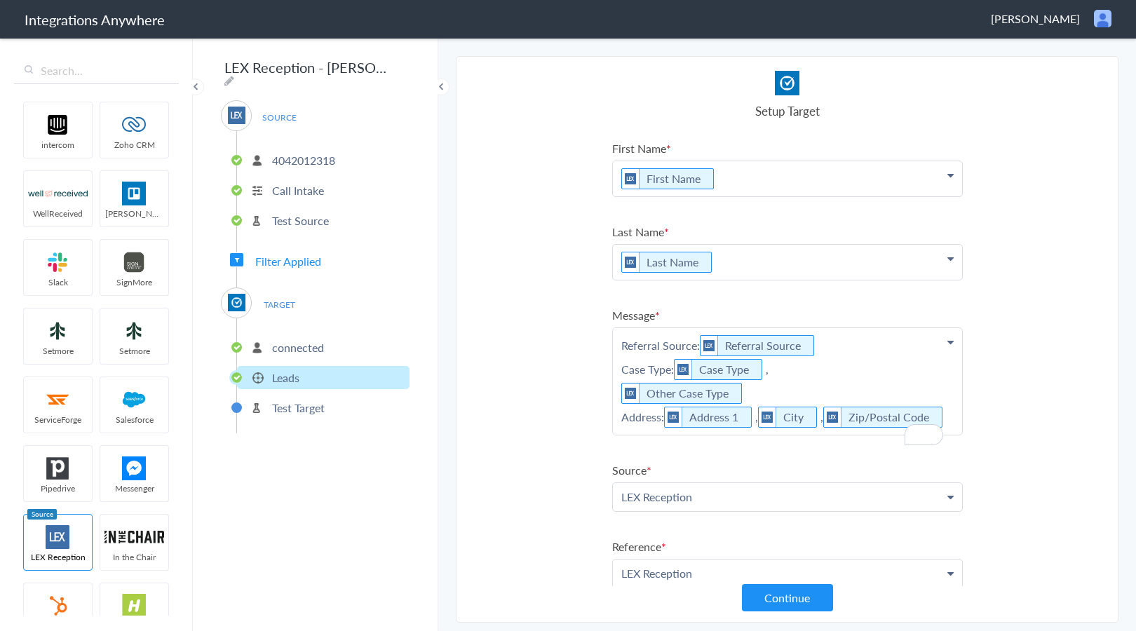
click at [883, 435] on p "Referral Source: Referral Source Case Type: Case Type , Other Case Type Address…" at bounding box center [787, 381] width 349 height 107
drag, startPoint x: 646, startPoint y: 446, endPoint x: 607, endPoint y: 440, distance: 39.1
click at [607, 440] on section "Select Account 4042012318 Rename Delete (a day ago) + connect Continue Setup So…" at bounding box center [787, 339] width 663 height 567
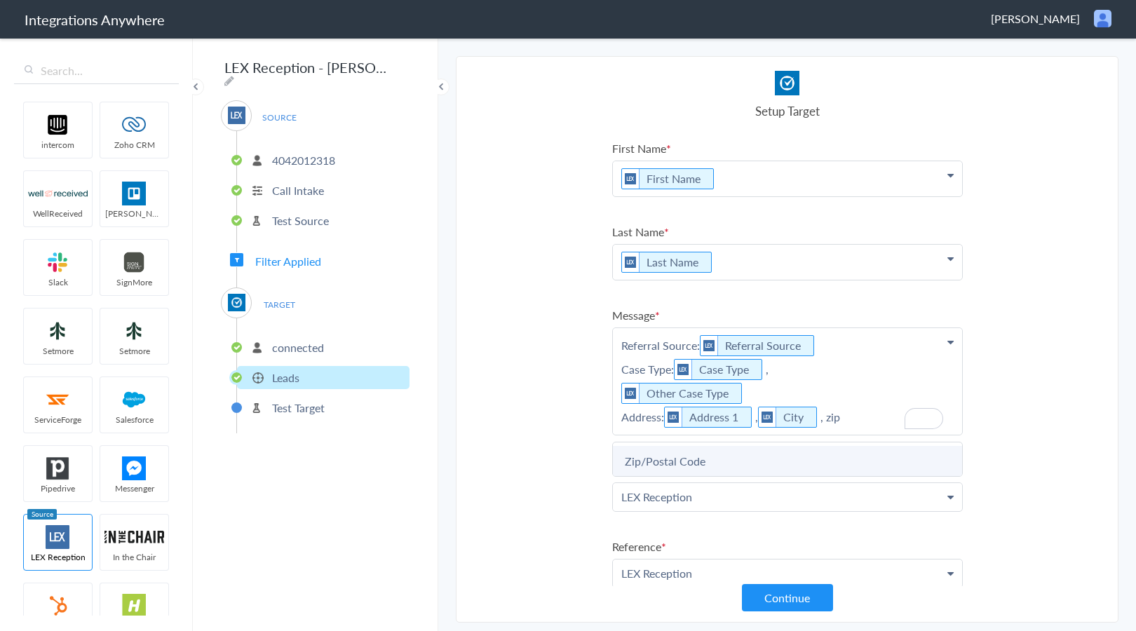
click at [647, 464] on link "Zip/Postal Code" at bounding box center [787, 461] width 349 height 30
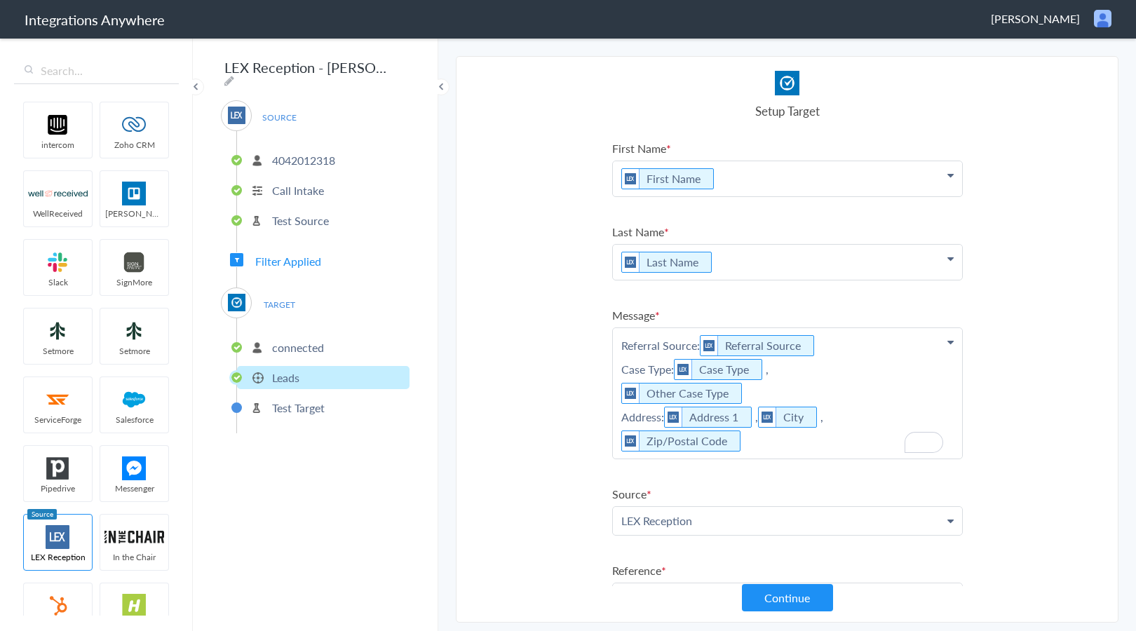
click at [739, 450] on p "Referral Source: Referral Source Case Type: Case Type , Other Case Type Address…" at bounding box center [787, 393] width 349 height 130
click at [747, 477] on p "Referral Source: Referral Source Case Type: Case Type , Other Case Type Address…" at bounding box center [787, 409] width 349 height 163
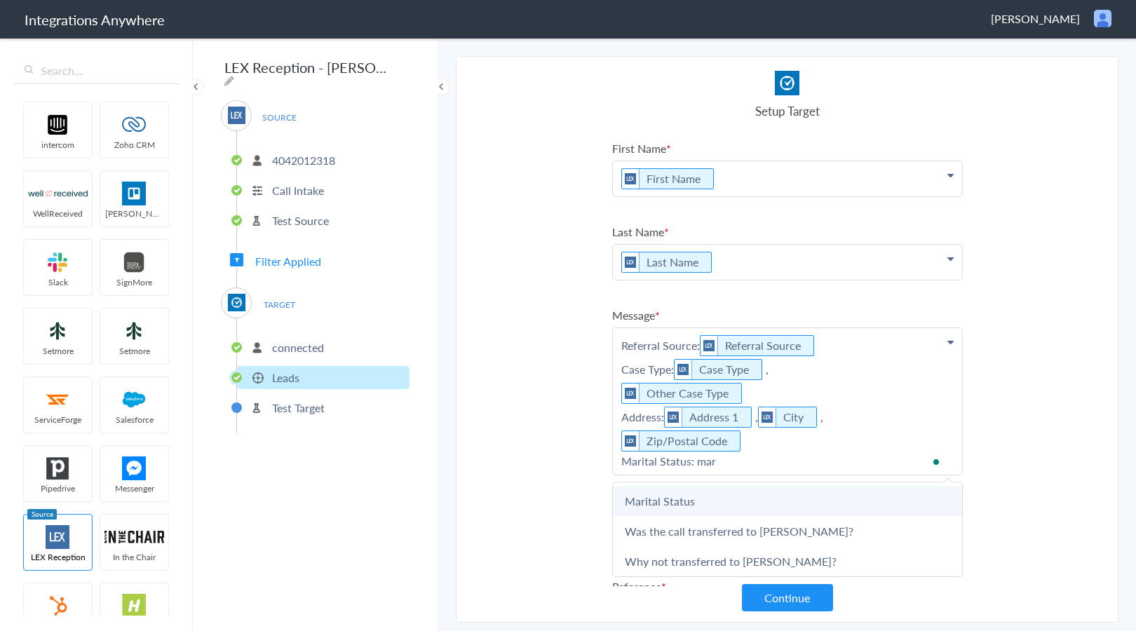
click at [748, 495] on link "Marital Status" at bounding box center [787, 501] width 349 height 30
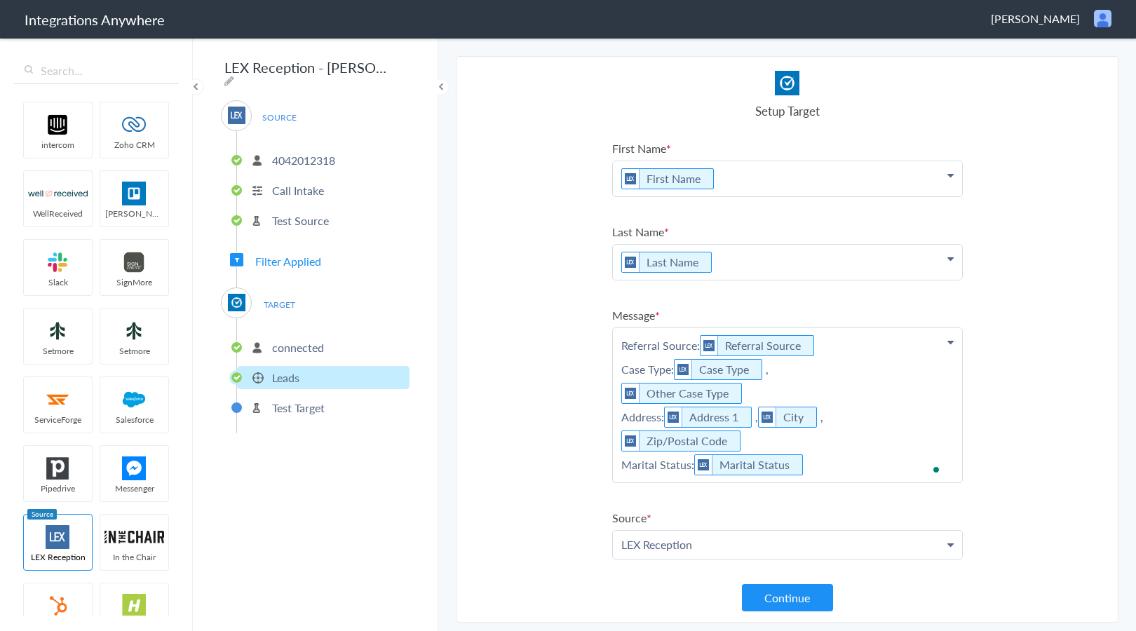
click at [869, 464] on p "Referral Source: Referral Source Case Type: Case Type , Other Case Type Address…" at bounding box center [787, 405] width 349 height 154
click at [742, 499] on p "Referral Source: Referral Source Case Type: Case Type , Other Case Type Address…" at bounding box center [787, 421] width 349 height 187
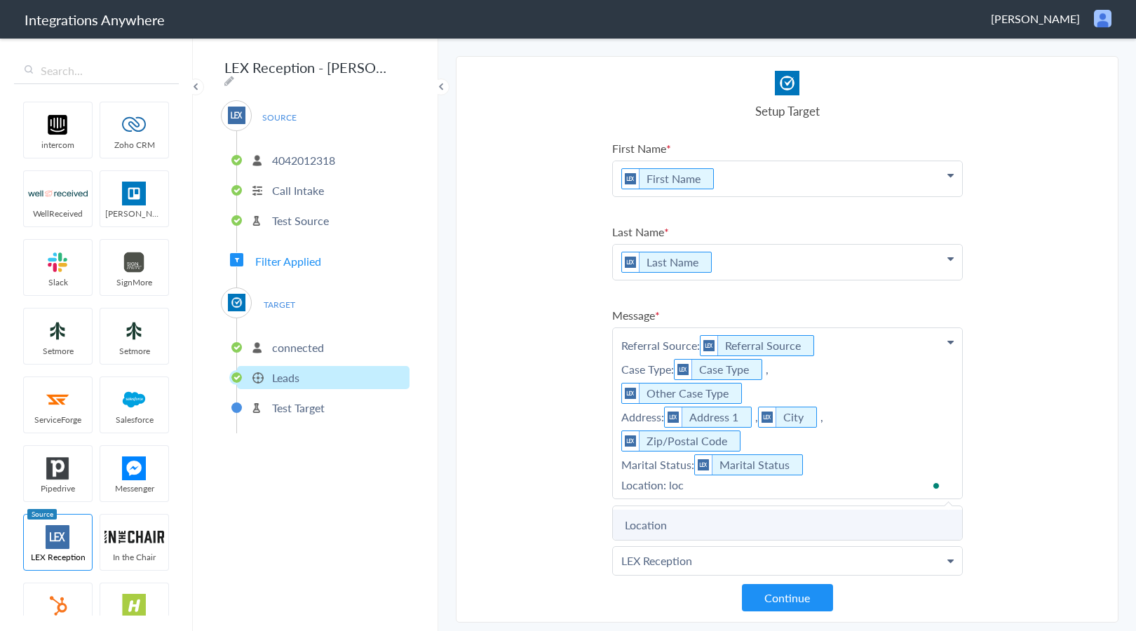
click at [718, 519] on link "Location" at bounding box center [787, 525] width 349 height 30
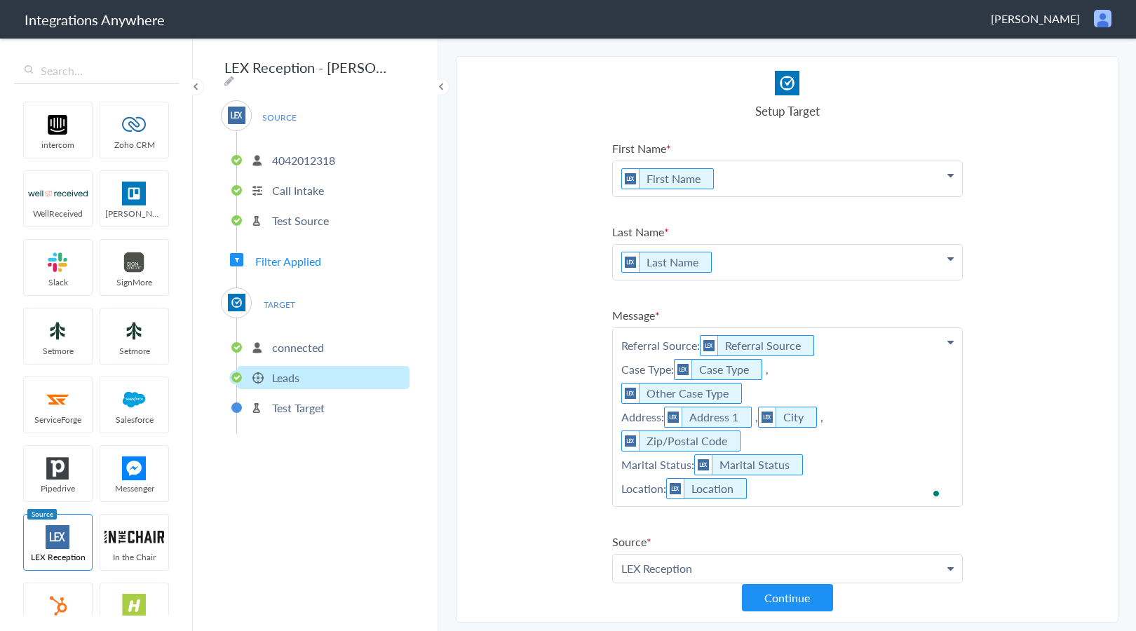
click at [840, 484] on p "Referral Source: Referral Source Case Type: Case Type , Other Case Type Address…" at bounding box center [787, 417] width 349 height 178
click at [717, 537] on p "Referral Source: Referral Source Case Type: Case Type , Other Case Type Address…" at bounding box center [787, 433] width 349 height 210
drag, startPoint x: 798, startPoint y: 496, endPoint x: 583, endPoint y: 493, distance: 215.3
click at [583, 493] on section "Select Account 4042012318 Rename Delete (a day ago) + connect Continue Setup So…" at bounding box center [787, 339] width 663 height 567
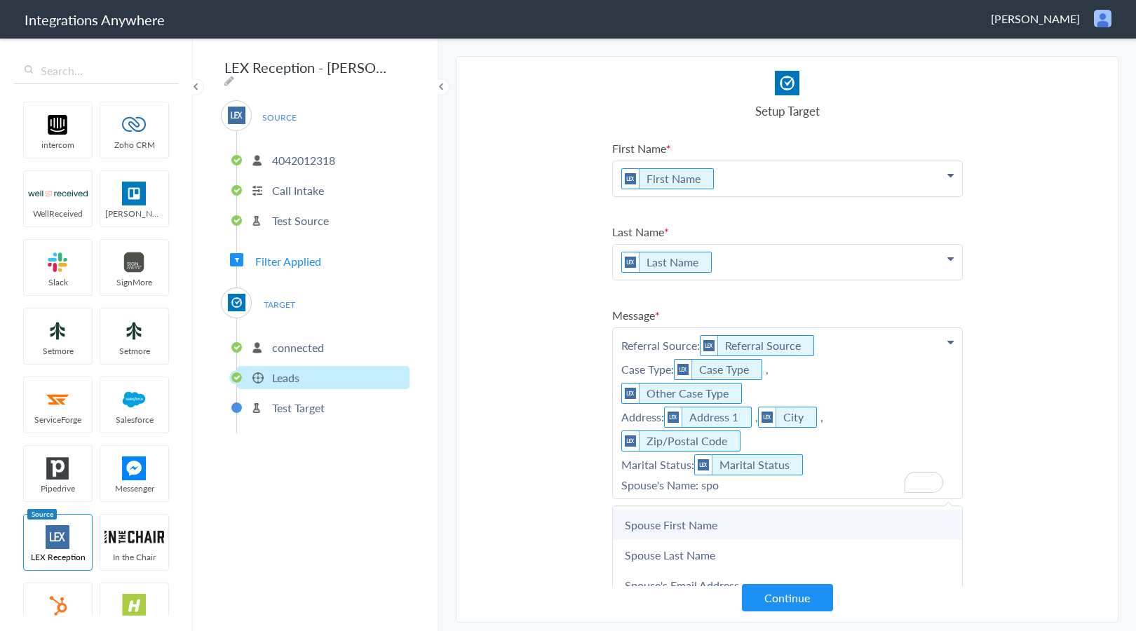
click at [648, 518] on link "Spouse First Name" at bounding box center [787, 525] width 349 height 30
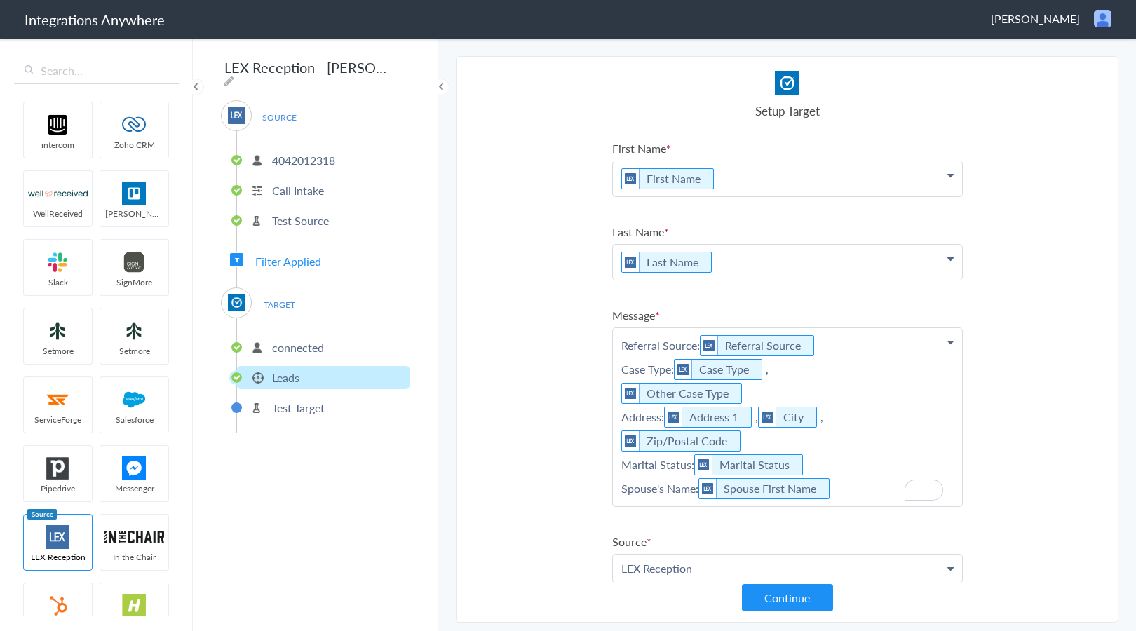
click at [859, 493] on p "Referral Source: Referral Source Case Type: Case Type , Other Case Type Address…" at bounding box center [787, 417] width 349 height 178
click at [773, 553] on link "Spouse Last Name" at bounding box center [787, 563] width 349 height 30
click at [822, 520] on p "Referral Source: Referral Source Case Type: Case Type , Other Case Type Address…" at bounding box center [787, 429] width 349 height 202
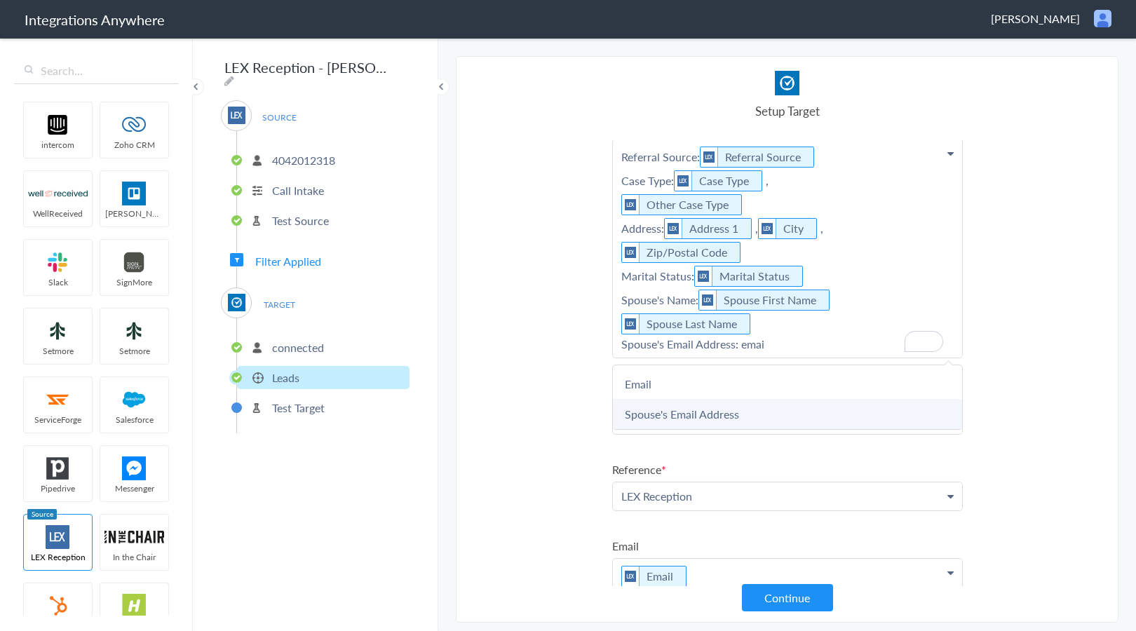
click at [741, 410] on link "Spouse's Email Address" at bounding box center [787, 414] width 349 height 30
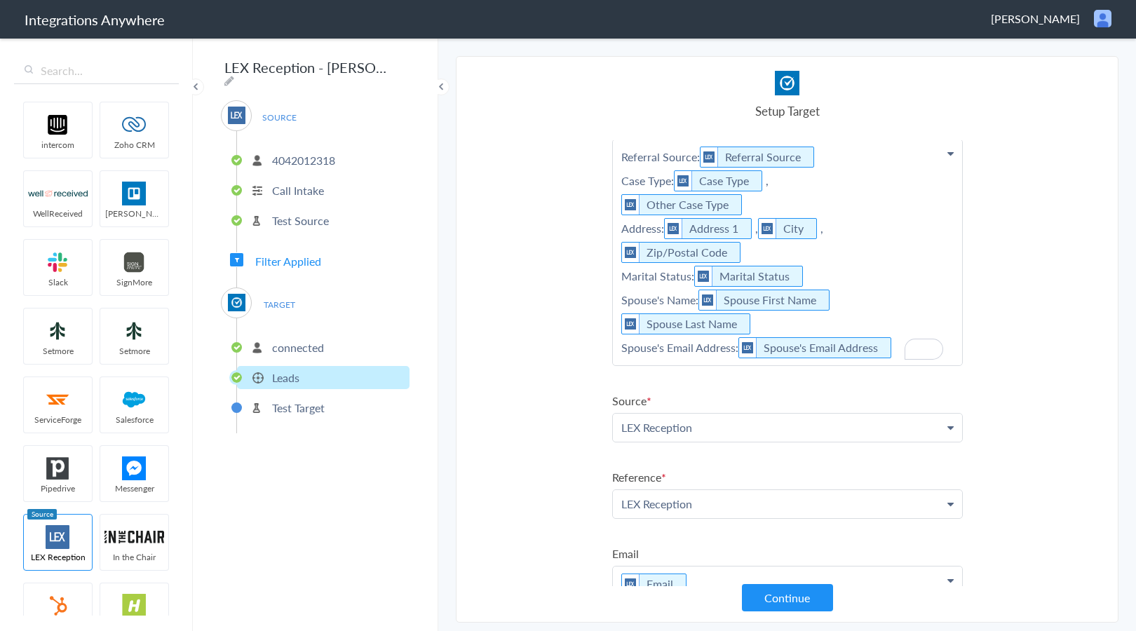
click at [902, 343] on p "Referral Source: Referral Source Case Type: Case Type , Other Case Type Address…" at bounding box center [787, 253] width 349 height 226
click at [698, 391] on p "Referral Source: Referral Source Case Type: Case Type , Other Case Type Address…" at bounding box center [787, 269] width 349 height 258
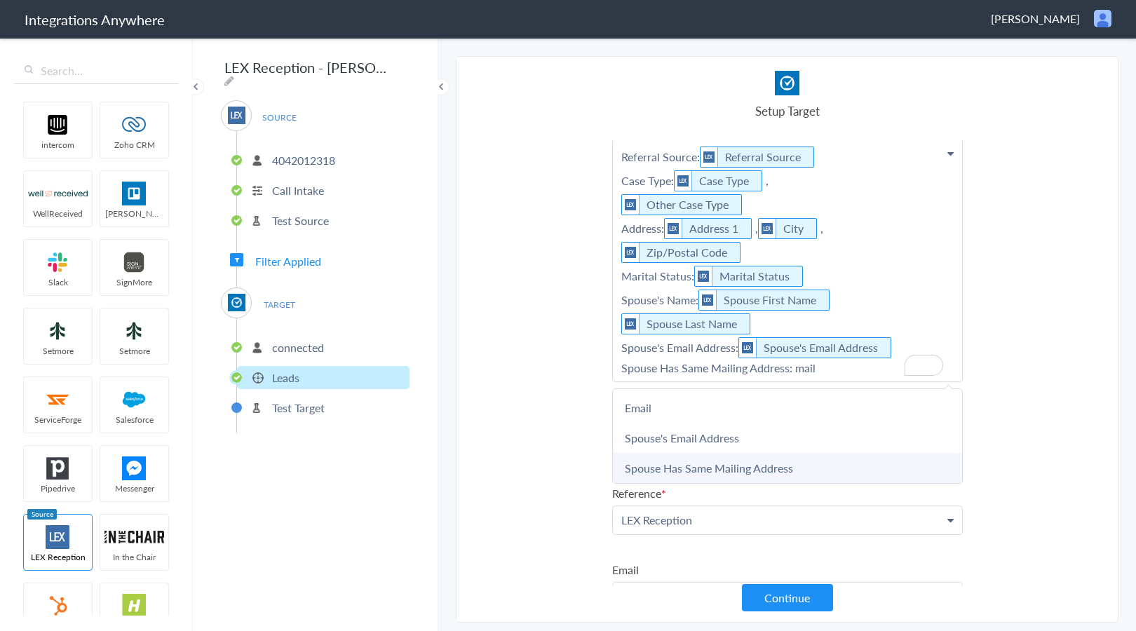
click at [710, 462] on link "Spouse Has Same Mailing Address" at bounding box center [787, 468] width 349 height 30
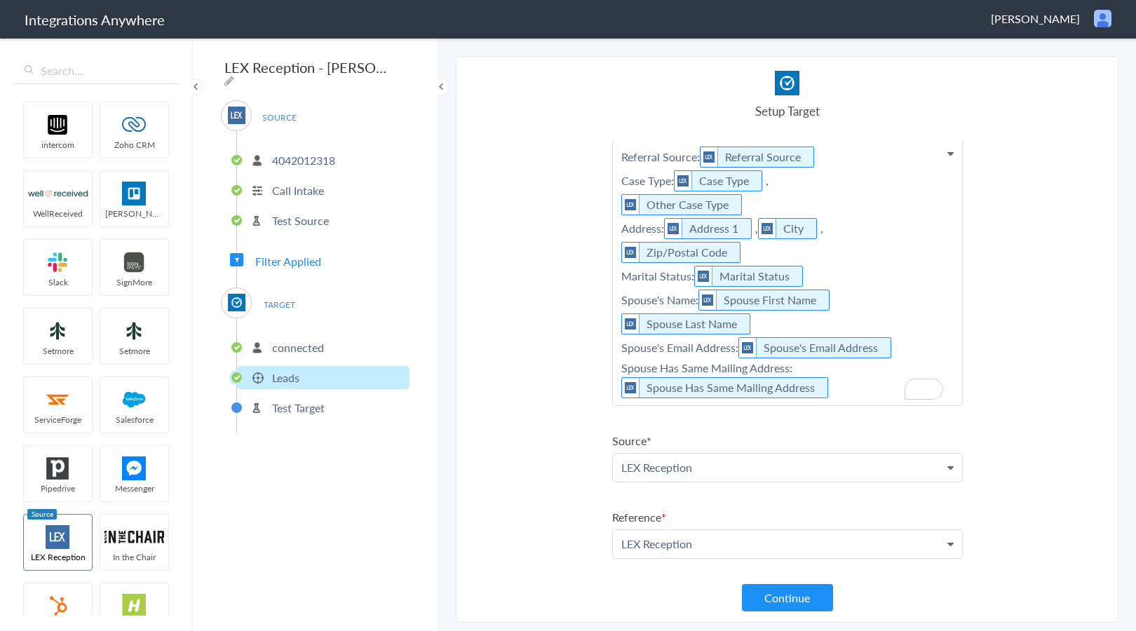
click at [854, 388] on p "Referral Source: Referral Source Case Type: Case Type , Other Case Type Address…" at bounding box center [787, 273] width 349 height 266
click at [503, 524] on section "Select Account 4042012318 Rename Delete (a day ago) + connect Continue Setup So…" at bounding box center [787, 339] width 663 height 567
click at [775, 595] on button "Continue" at bounding box center [787, 597] width 91 height 27
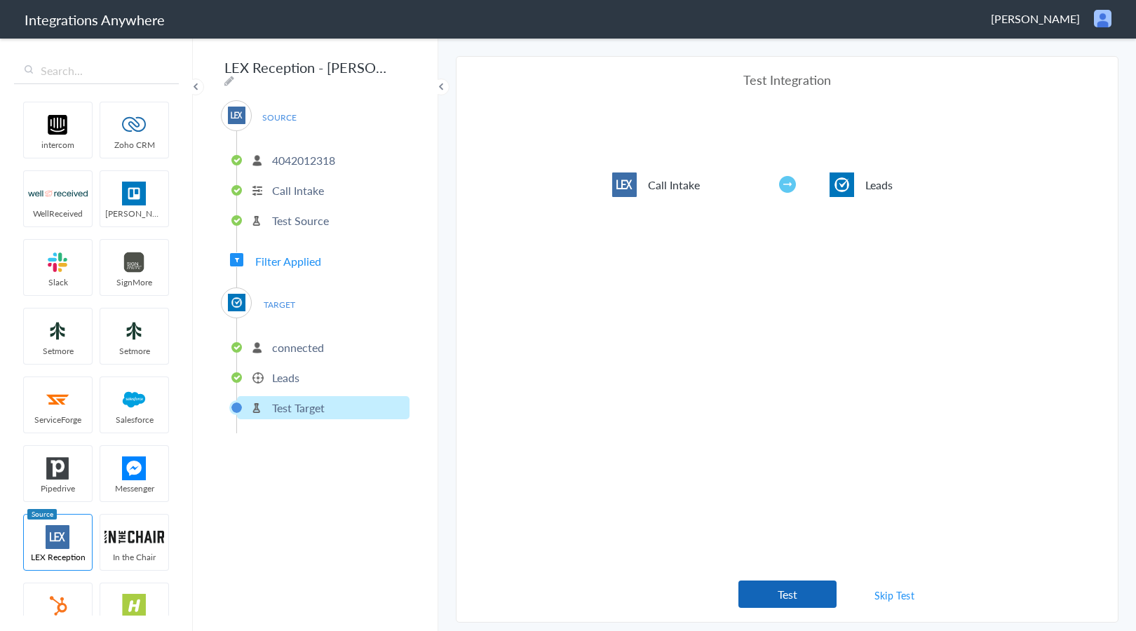
click at [787, 598] on button "Test" at bounding box center [787, 594] width 98 height 27
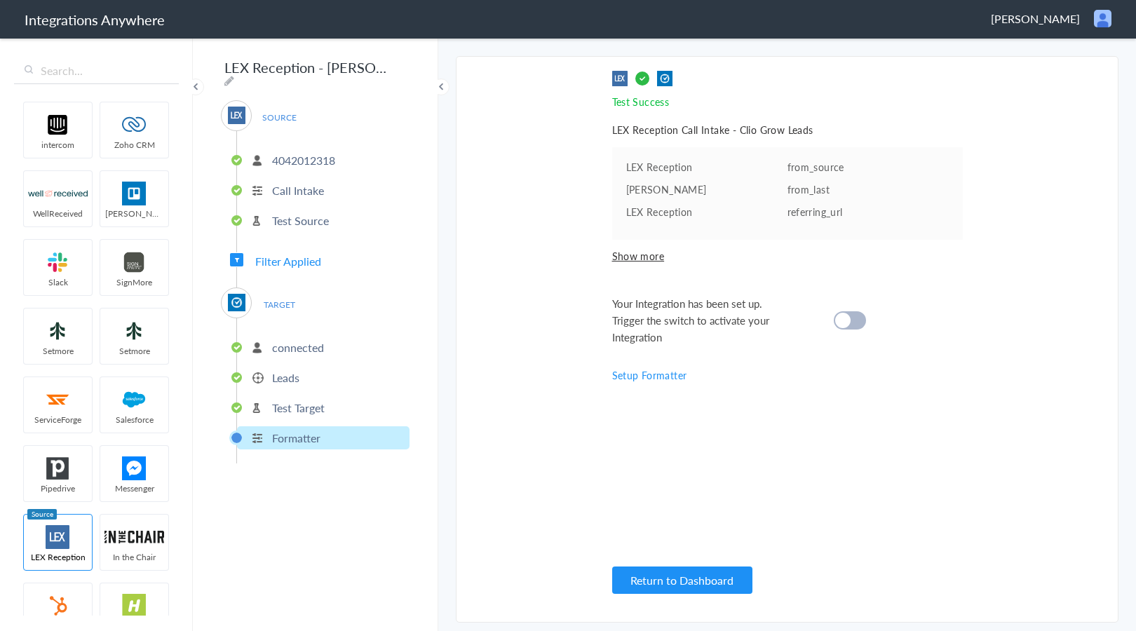
click at [847, 325] on cite at bounding box center [842, 320] width 15 height 15
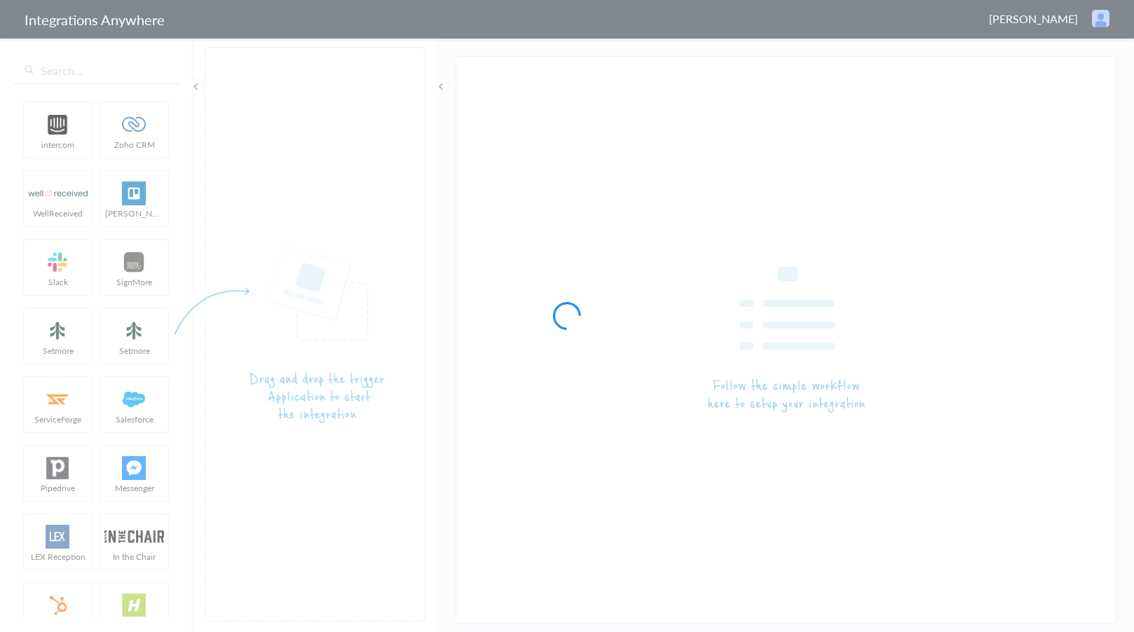
type input "LEX Reception - [PERSON_NAME]"
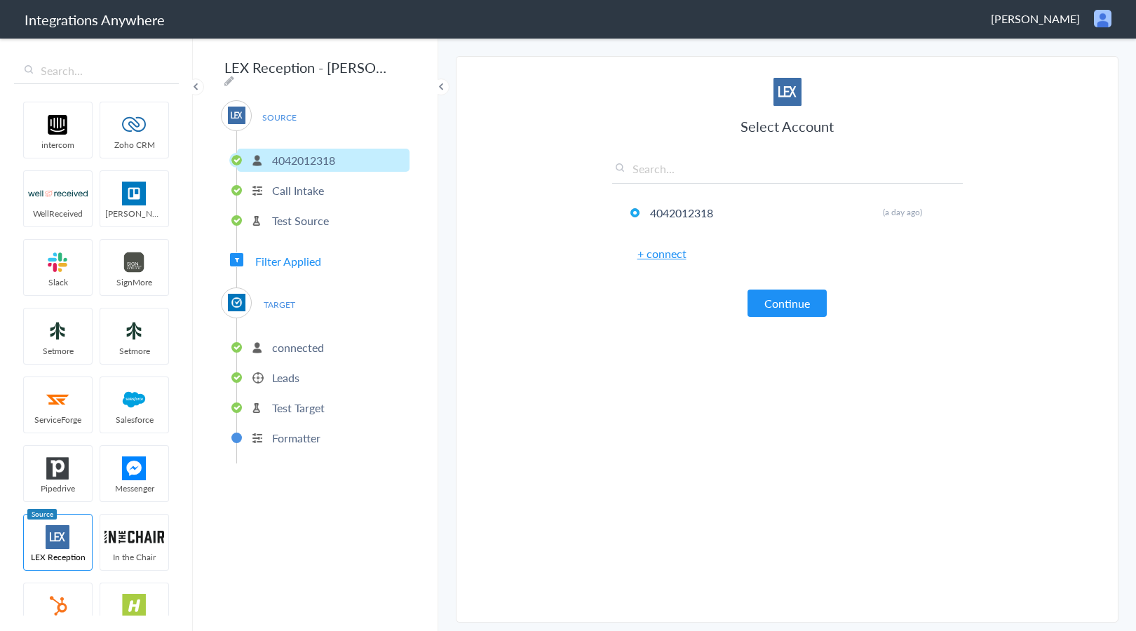
click at [287, 369] on p "Leads" at bounding box center [285, 377] width 27 height 16
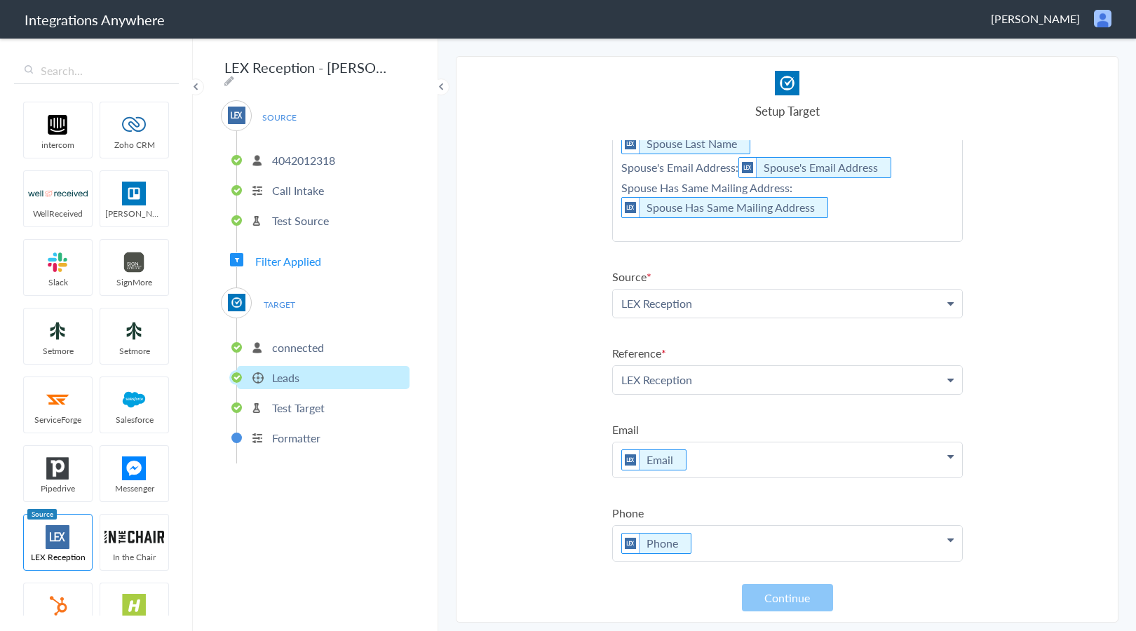
scroll to position [371, 0]
click at [721, 232] on p "Referral Source: Referral Source Case Type: Case Type , Other Case Type Address…" at bounding box center [787, 98] width 349 height 282
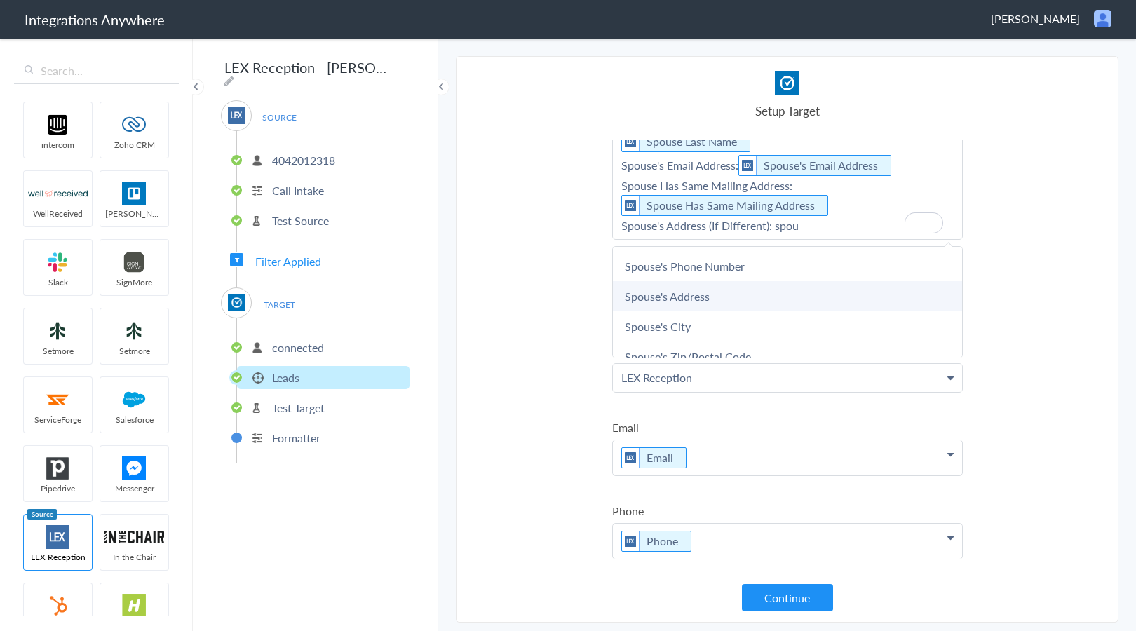
scroll to position [93, 0]
click at [730, 288] on link "Spouse's Address" at bounding box center [787, 293] width 349 height 30
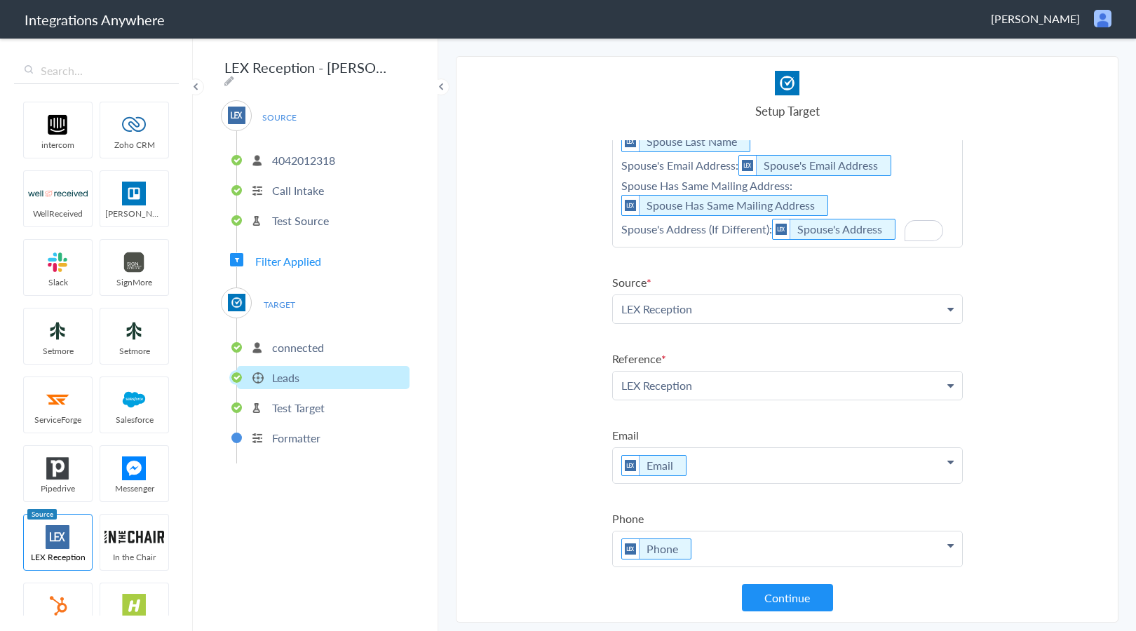
click at [908, 218] on p "Referral Source: Referral Source Case Type: Case Type , Other Case Type Address…" at bounding box center [787, 102] width 349 height 290
click at [741, 262] on link "Spouse's City" at bounding box center [787, 273] width 349 height 30
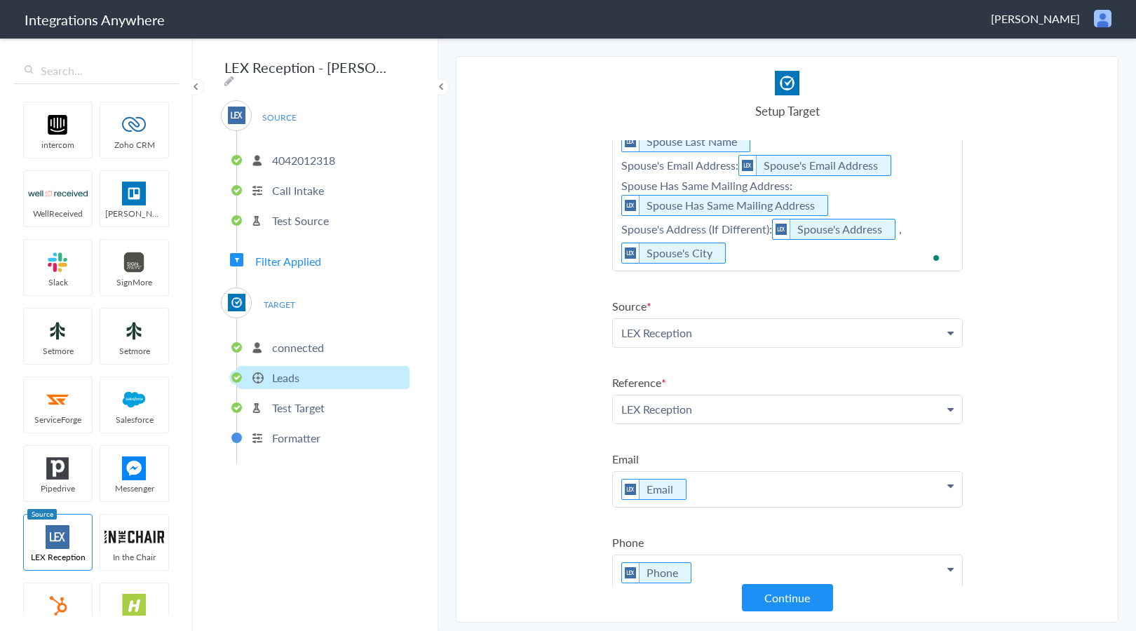
click at [833, 259] on p "Referral Source: Referral Source Case Type: Case Type , Other Case Type Address…" at bounding box center [787, 113] width 349 height 313
click at [728, 321] on link "Spouse's Zip/Postal Code" at bounding box center [787, 327] width 349 height 30
click at [901, 251] on p "Referral Source: Referral Source Case Type: Case Type , Other Case Type Address…" at bounding box center [787, 113] width 349 height 313
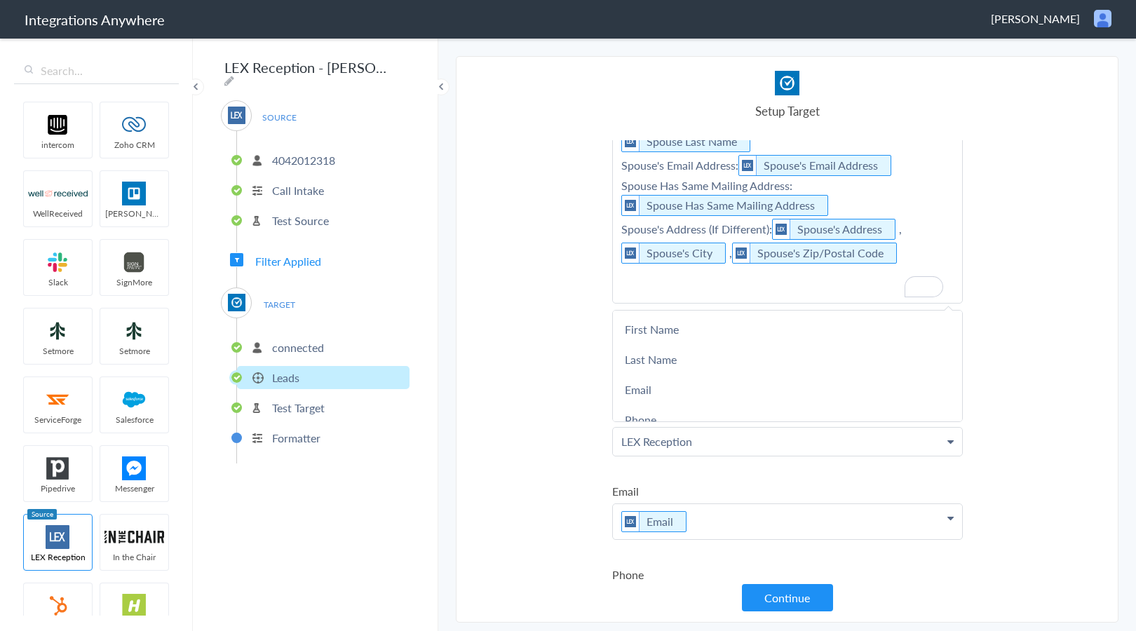
click at [685, 289] on p "Referral Source: Referral Source Case Type: Case Type , Other Case Type Address…" at bounding box center [787, 130] width 349 height 346
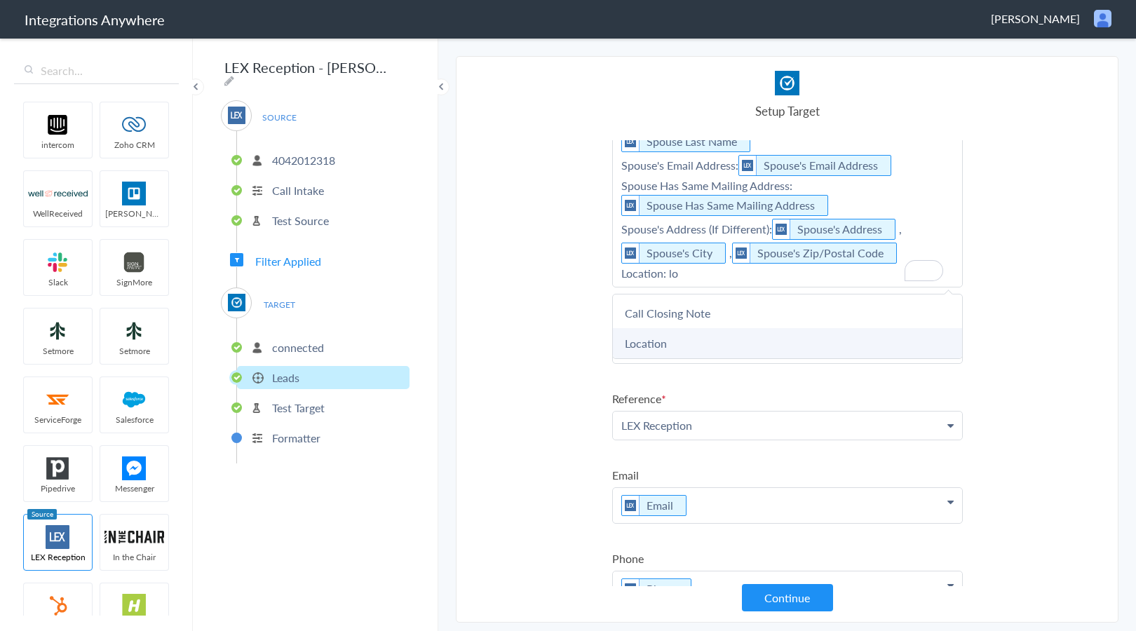
click at [689, 339] on link "Location" at bounding box center [787, 343] width 349 height 30
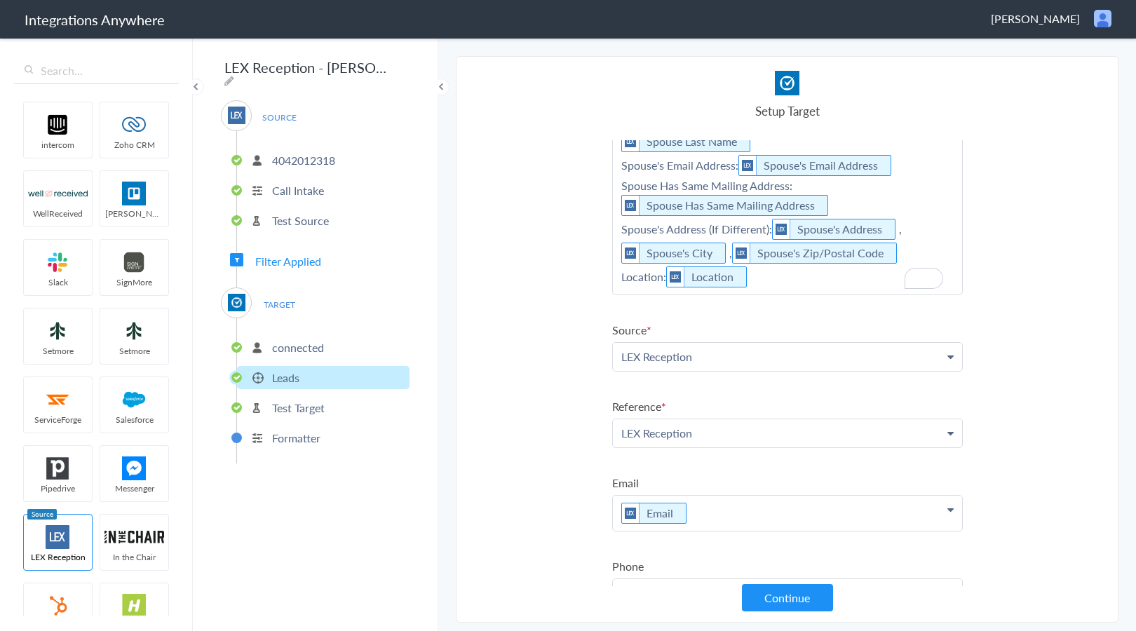
click at [801, 281] on p "Referral Source: Referral Source Case Type: Case Type , Other Case Type Address…" at bounding box center [787, 125] width 349 height 337
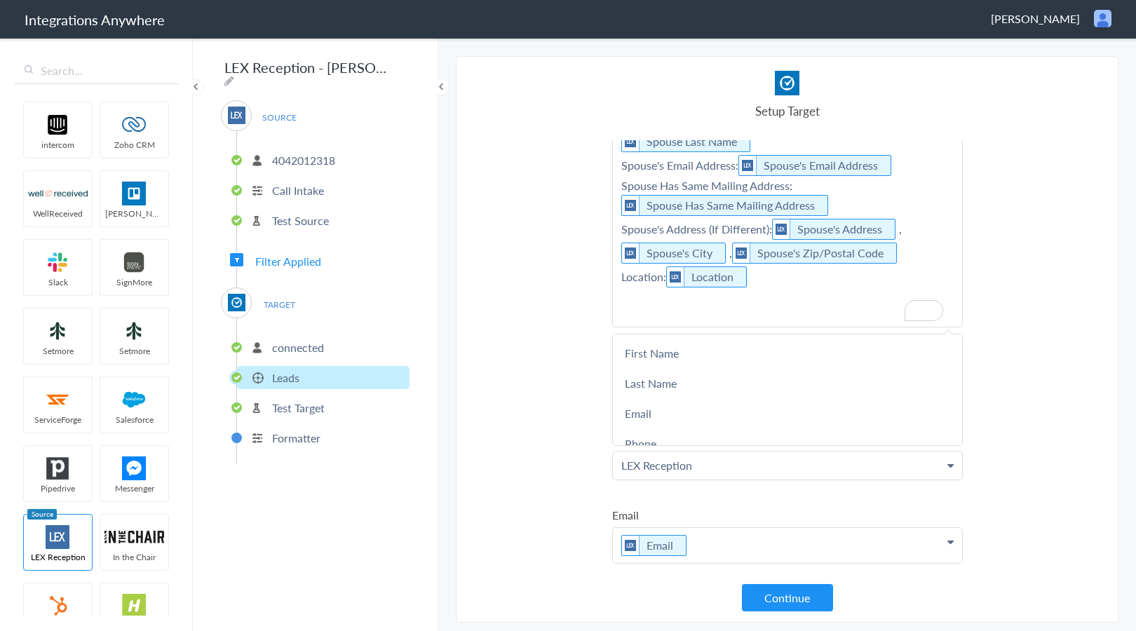
click at [712, 309] on p "Referral Source: Referral Source Case Type: Case Type , Other Case Type Address…" at bounding box center [787, 141] width 349 height 369
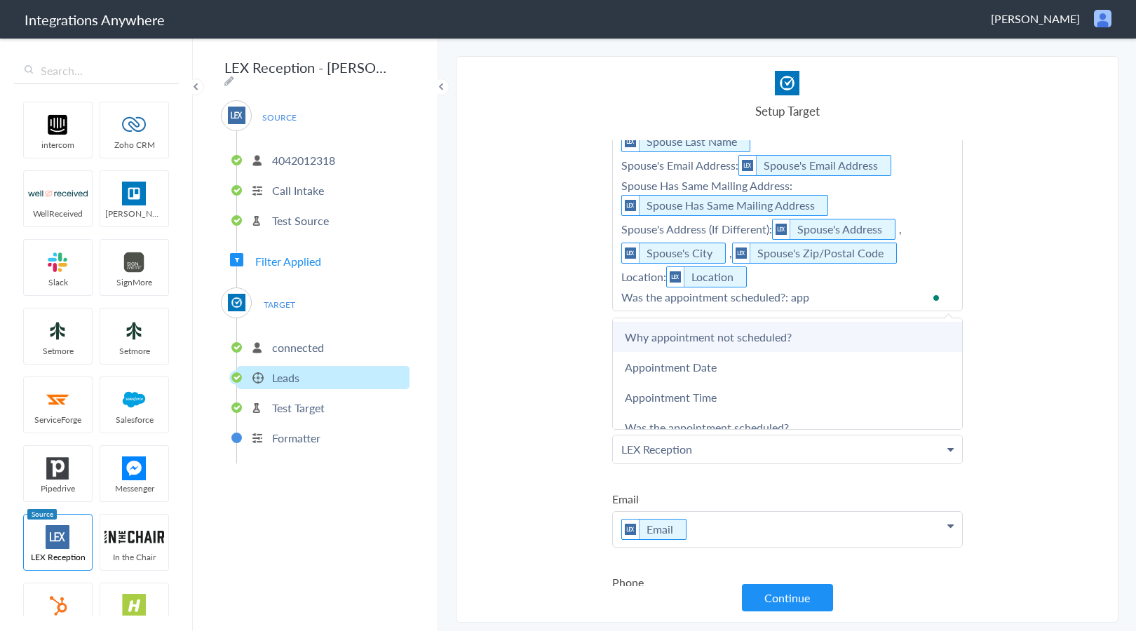
click at [739, 330] on link "Why appointment not scheduled?" at bounding box center [787, 337] width 349 height 30
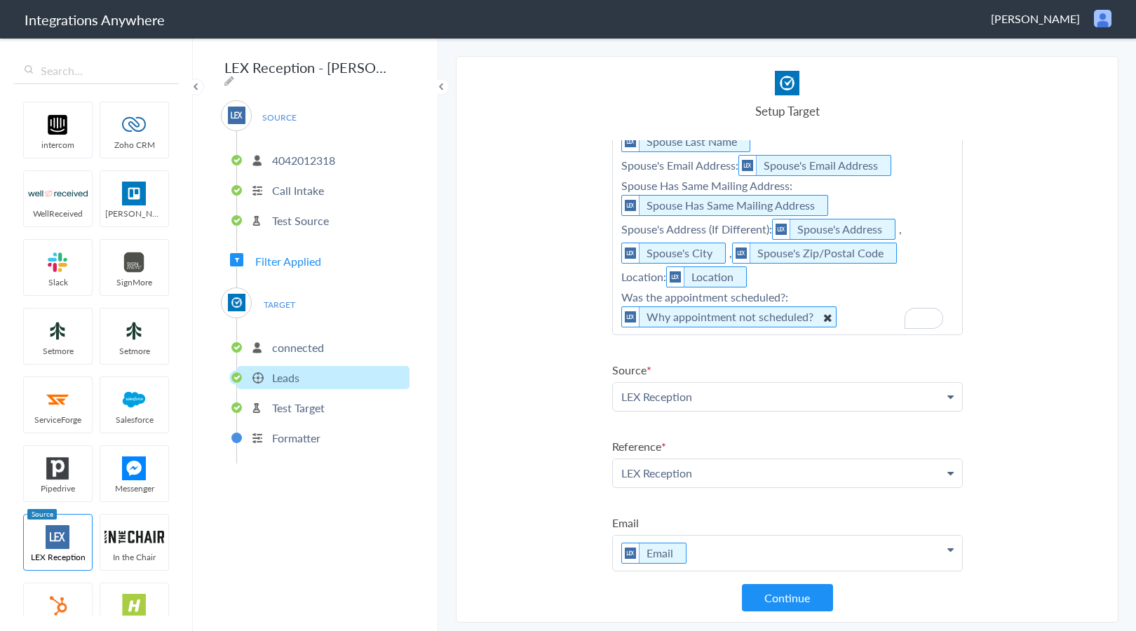
click at [827, 314] on icon "To enrich screen reader interactions, please activate Accessibility in Grammarl…" at bounding box center [826, 317] width 15 height 18
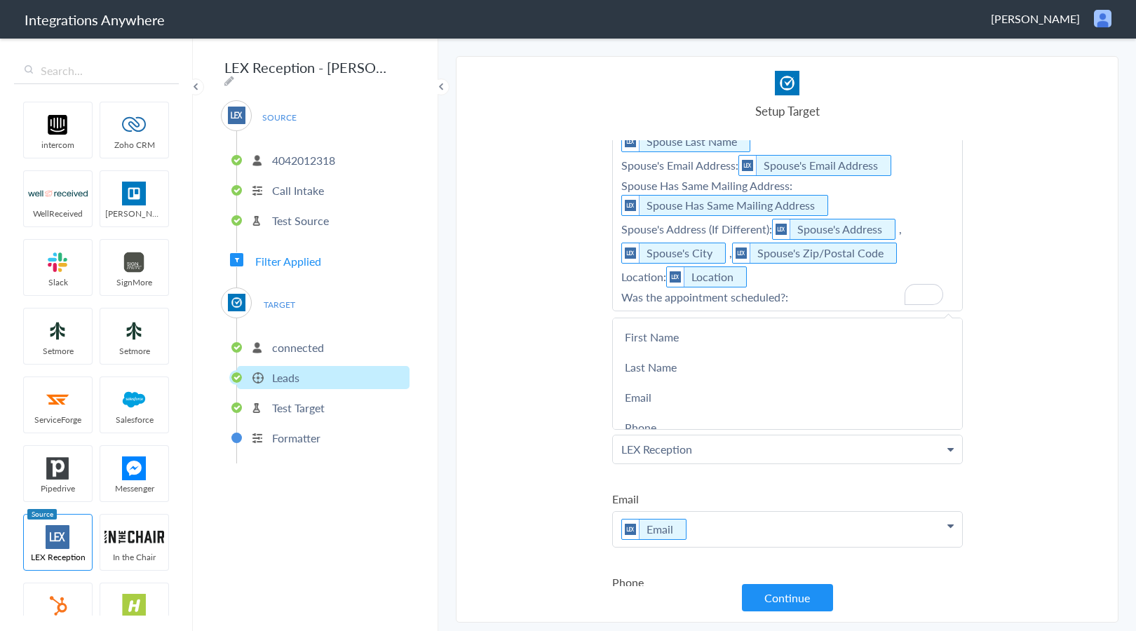
click at [827, 299] on p "Referral Source: Referral Source Case Type: Case Type , Other Case Type Address…" at bounding box center [787, 133] width 349 height 353
click at [674, 420] on link "Was the appointment scheduled?" at bounding box center [787, 427] width 349 height 30
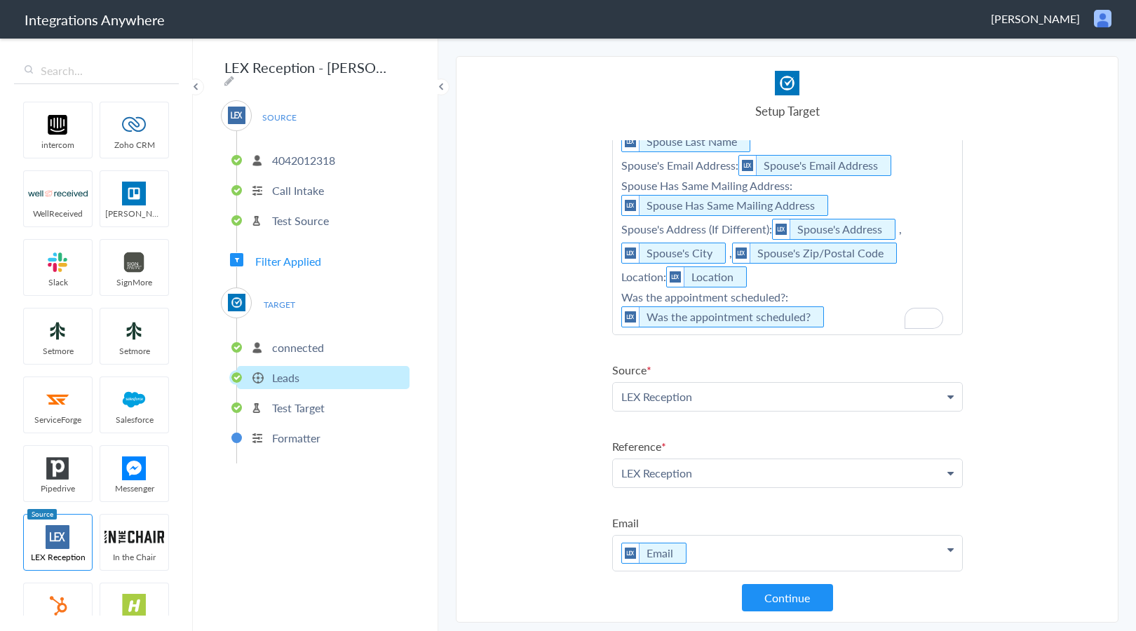
click at [843, 322] on p "Referral Source: Referral Source Case Type: Case Type , Other Case Type Address…" at bounding box center [787, 145] width 349 height 377
click at [641, 350] on p "Referral Source: Referral Source Case Type: Case Type , Other Case Type Address…" at bounding box center [787, 161] width 349 height 409
drag, startPoint x: 713, startPoint y: 347, endPoint x: 720, endPoint y: 355, distance: 11.0
click at [713, 347] on p "Referral Source: Referral Source Case Type: Case Type , Other Case Type Address…" at bounding box center [787, 161] width 349 height 409
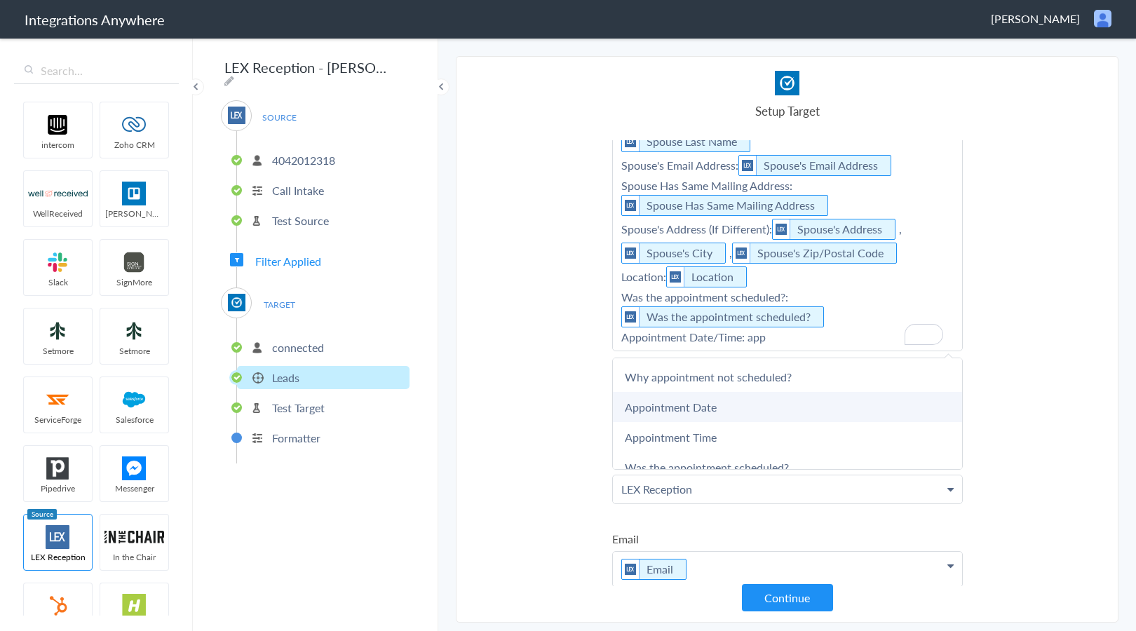
click at [689, 409] on link "Appointment Date" at bounding box center [787, 407] width 349 height 30
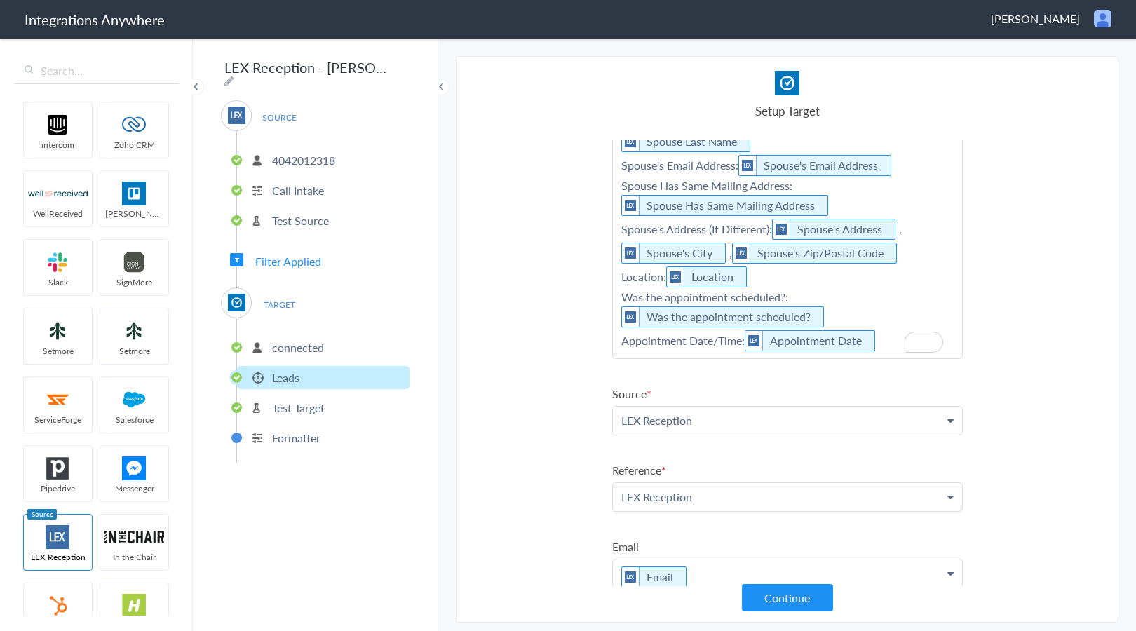
click at [888, 335] on p "Referral Source: Referral Source Case Type: Case Type , Other Case Type Address…" at bounding box center [787, 157] width 349 height 401
click at [696, 469] on link "Appointment Time" at bounding box center [787, 475] width 349 height 30
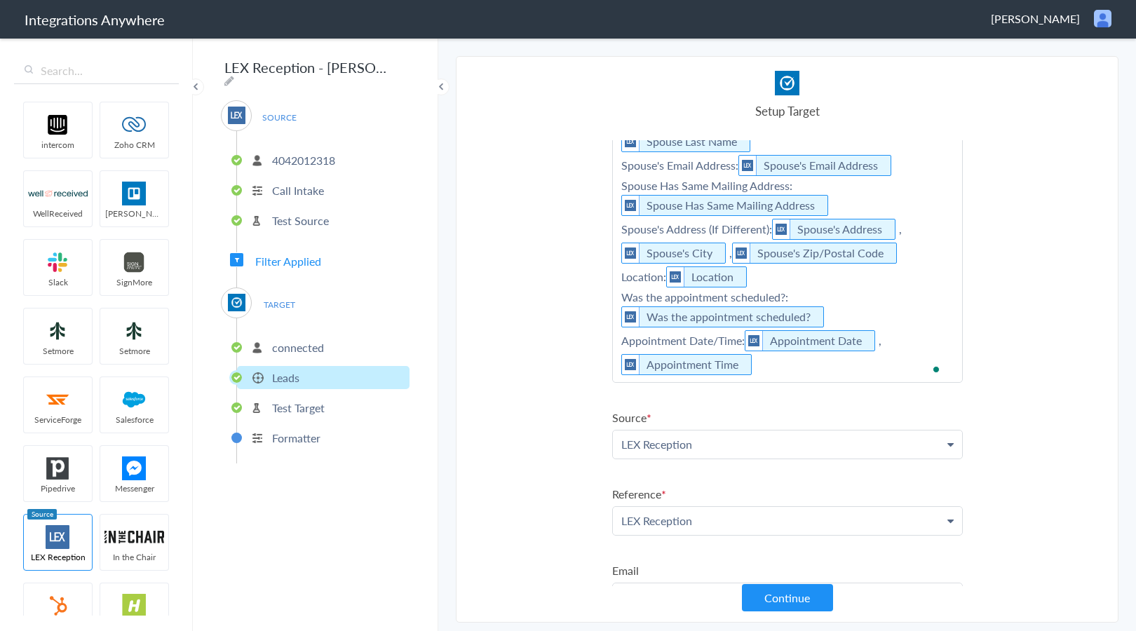
click at [782, 376] on p "Referral Source: Referral Source Case Type: Case Type , Other Case Type Address…" at bounding box center [787, 169] width 349 height 425
click at [714, 416] on ul "First Name First Name First Name Last Name Email Phone State Name Of Residence …" at bounding box center [787, 251] width 351 height 965
click at [707, 394] on p "Referral Source: Referral Source Case Type: Case Type , Other Case Type Address…" at bounding box center [787, 177] width 349 height 441
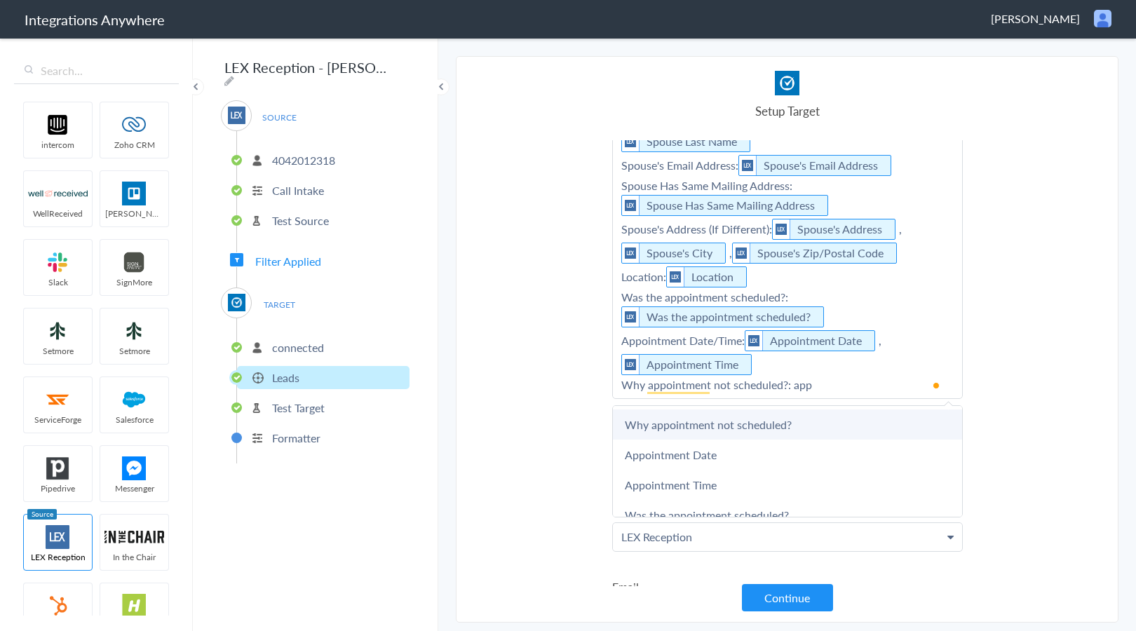
click at [731, 414] on link "Why appointment not scheduled?" at bounding box center [787, 424] width 349 height 30
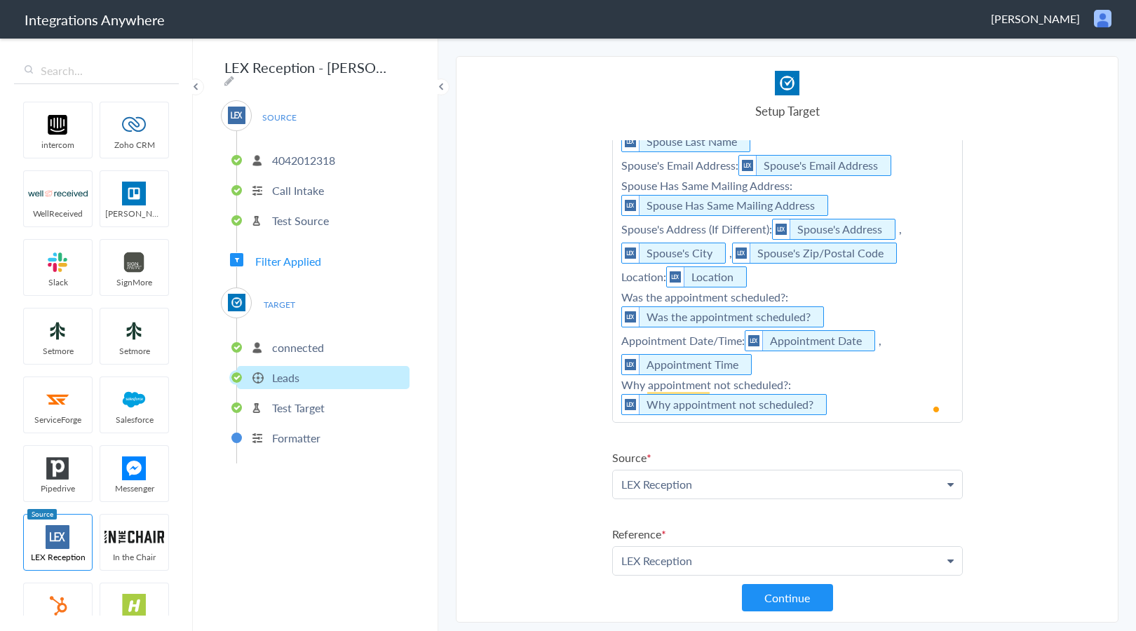
click at [875, 401] on p "Referral Source: Referral Source Case Type: Case Type , Other Case Type Address…" at bounding box center [787, 189] width 349 height 465
click at [708, 440] on p "Referral Source: Referral Source Case Type: Case Type , Other Case Type Address…" at bounding box center [787, 205] width 349 height 497
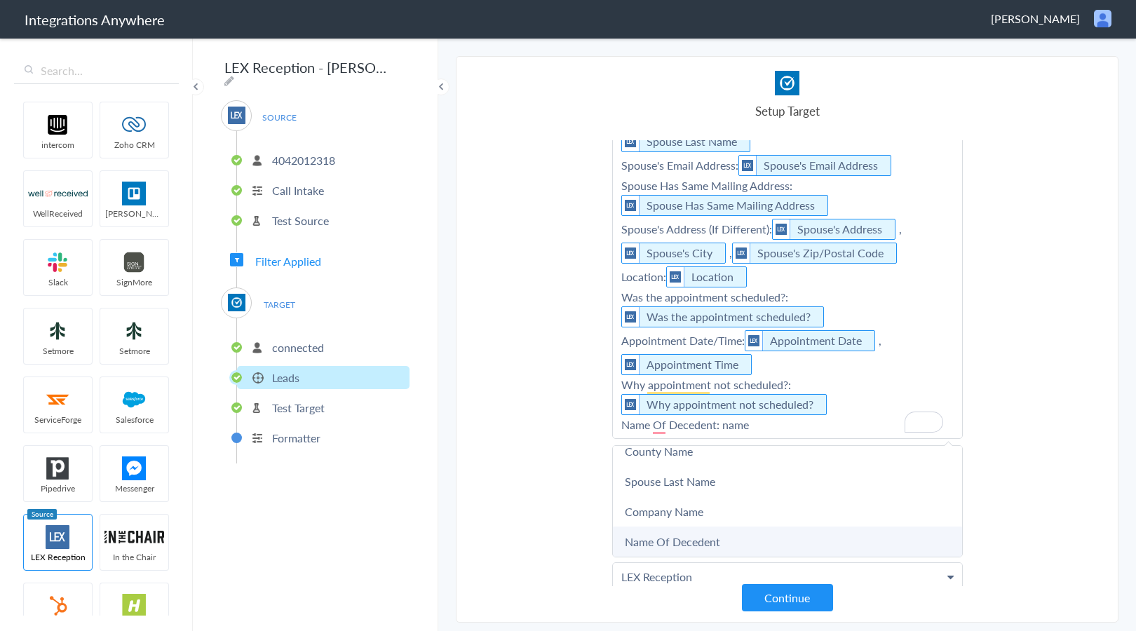
scroll to position [374, 0]
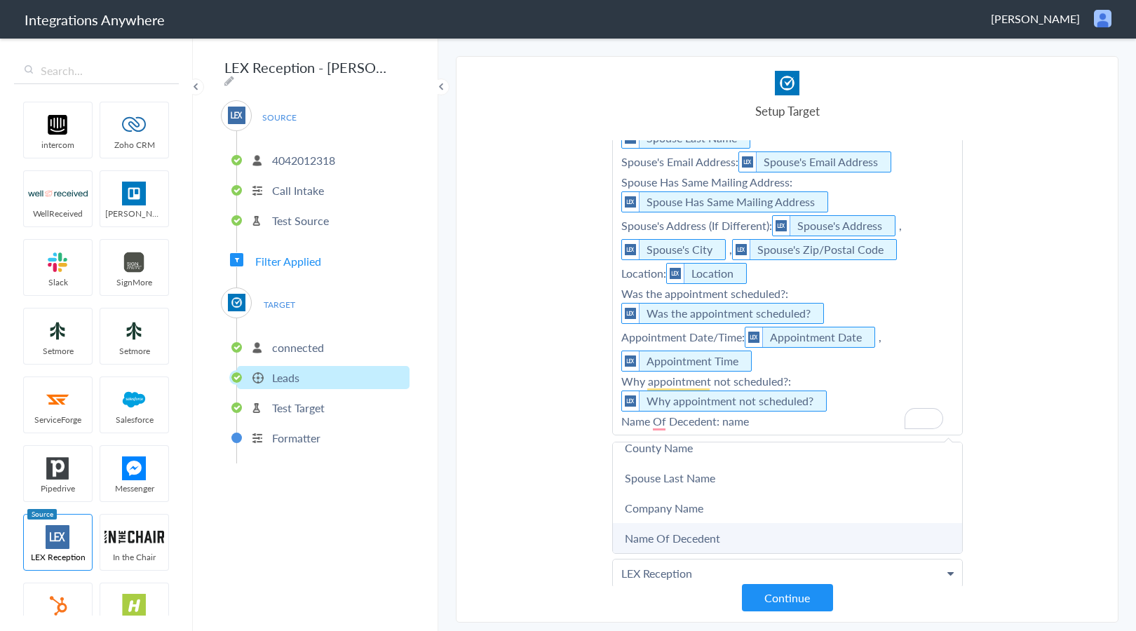
click at [732, 539] on link "Name Of Decedent" at bounding box center [787, 538] width 349 height 30
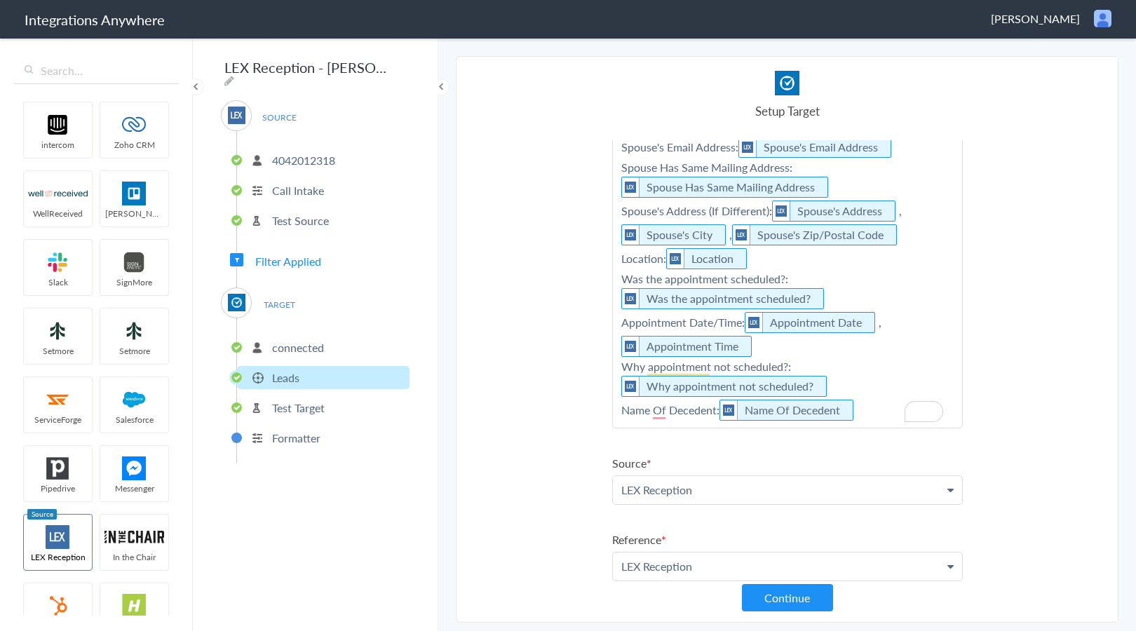
scroll to position [0, 0]
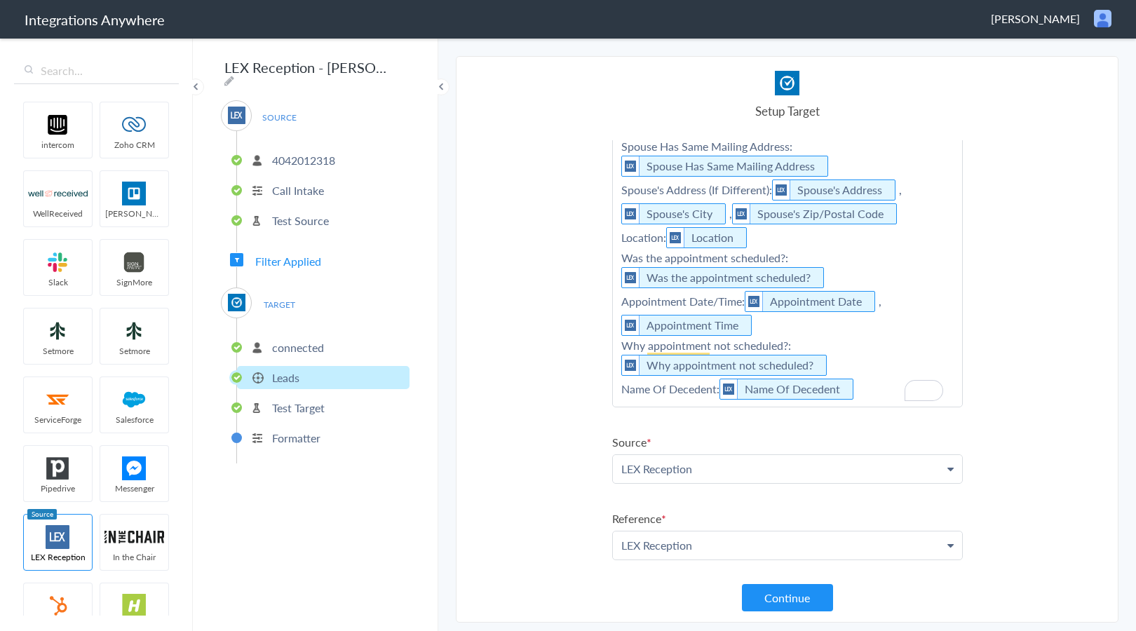
click at [879, 395] on p "Referral Source: Referral Source Case Type: Case Type , Other Case Type Address…" at bounding box center [787, 162] width 349 height 489
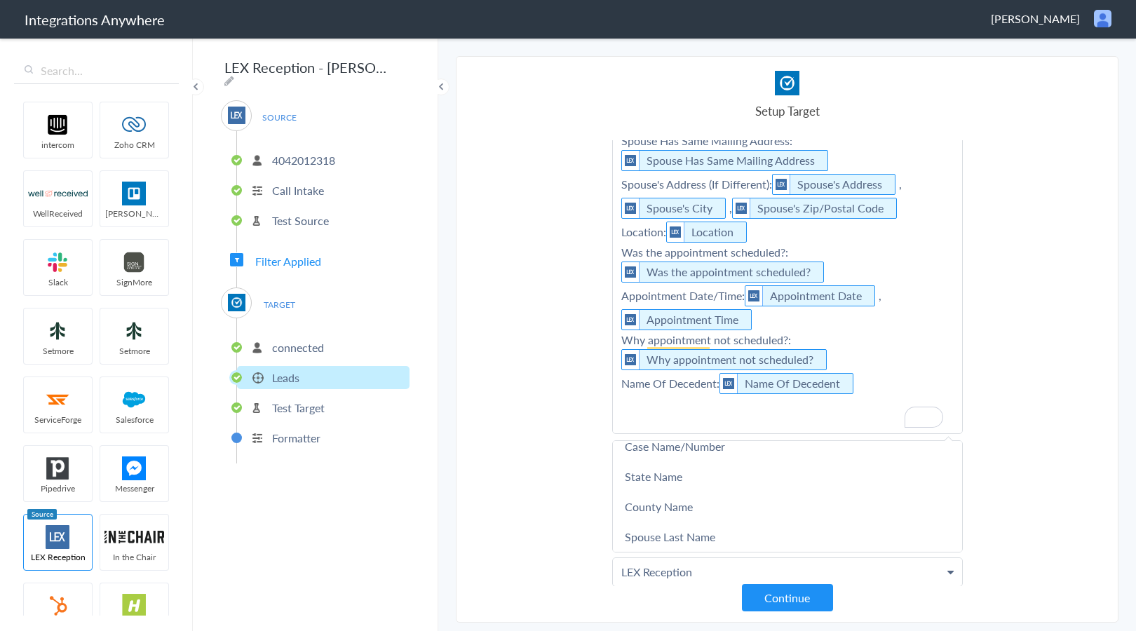
click at [667, 400] on p "Referral Source: Referral Source Case Type: Case Type , Other Case Type Address…" at bounding box center [787, 172] width 349 height 521
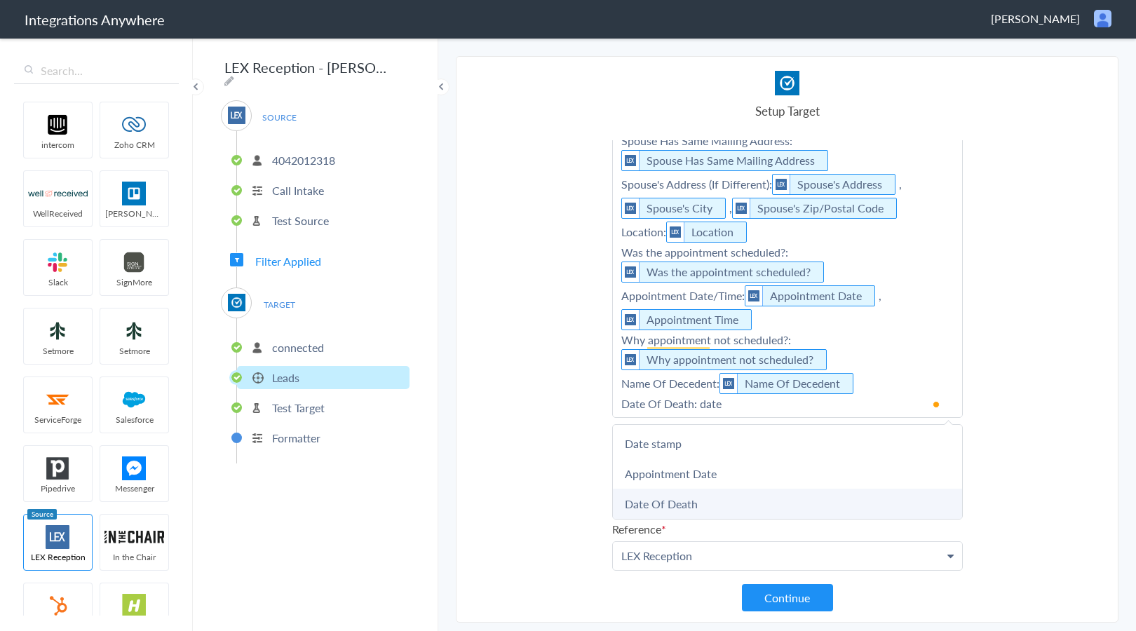
click at [724, 501] on link "Date Of Death" at bounding box center [787, 504] width 349 height 30
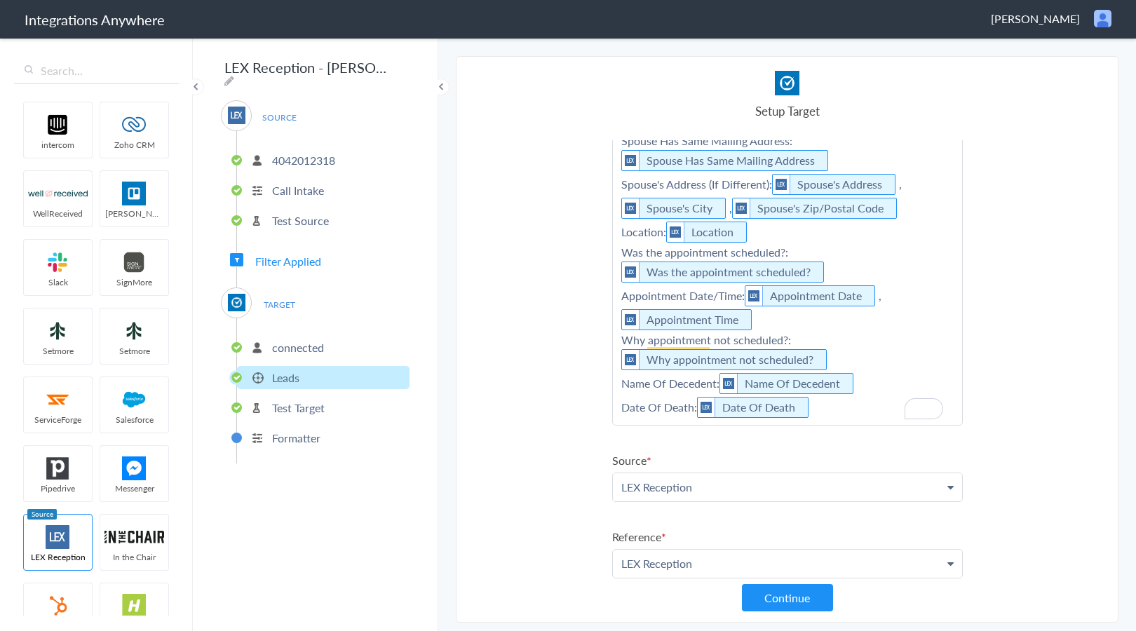
click at [853, 403] on p "Referral Source: Referral Source Case Type: Case Type , Other Case Type Address…" at bounding box center [787, 168] width 349 height 513
click at [727, 440] on p "Referral Source: Referral Source Case Type: Case Type , Other Case Type Address…" at bounding box center [787, 184] width 349 height 545
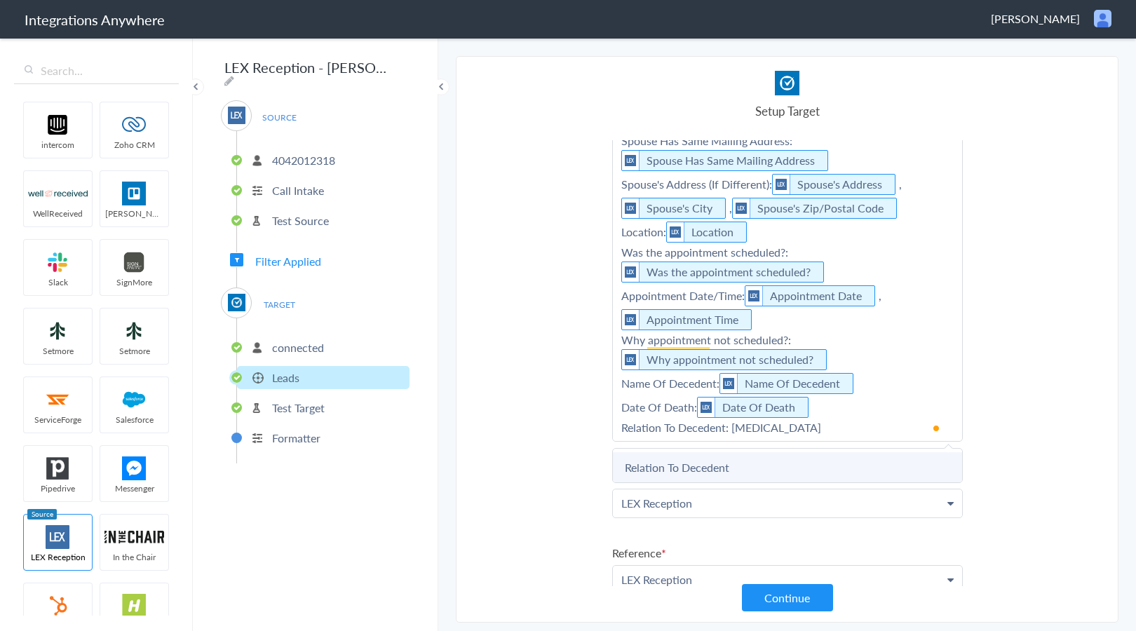
click at [727, 460] on link "Relation To Decedent" at bounding box center [787, 467] width 349 height 30
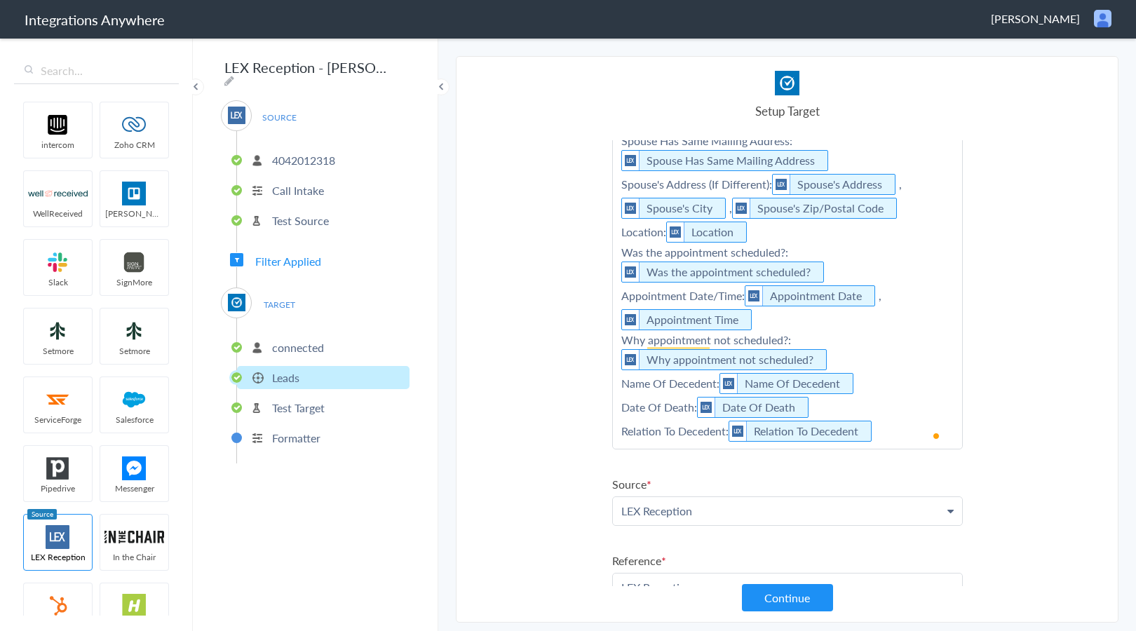
click at [897, 440] on p "Referral Source: Referral Source Case Type: Case Type , Other Case Type Address…" at bounding box center [787, 180] width 349 height 536
click at [658, 452] on p "Referral Source: Referral Source Case Type: Case Type , Other Case Type Address…" at bounding box center [787, 196] width 349 height 569
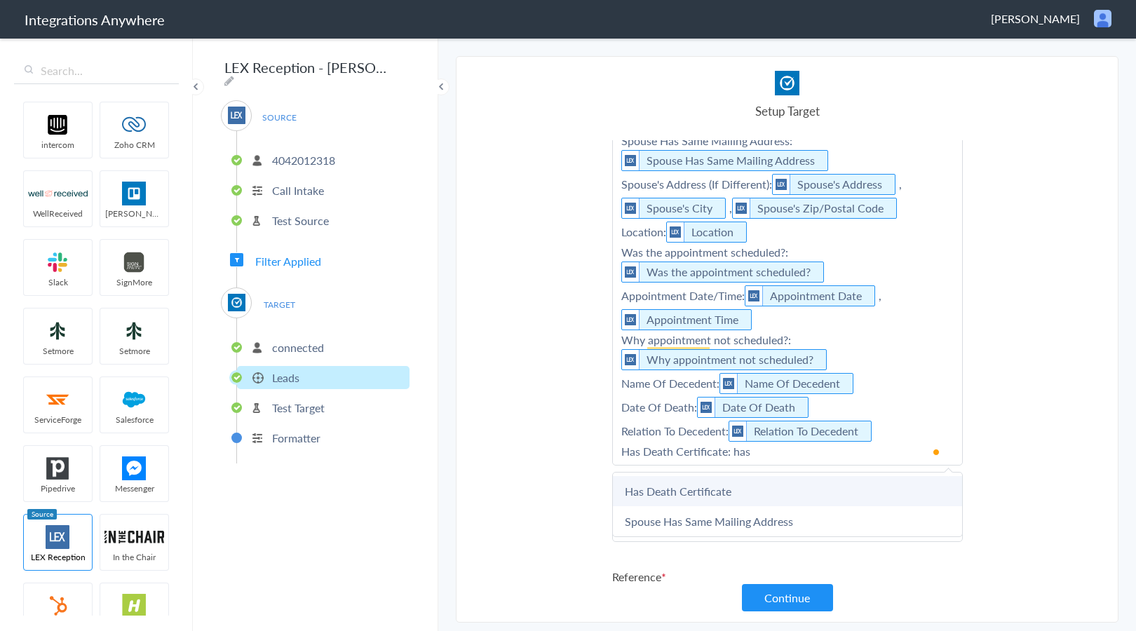
click at [728, 496] on link "Has Death Certificate" at bounding box center [787, 491] width 349 height 30
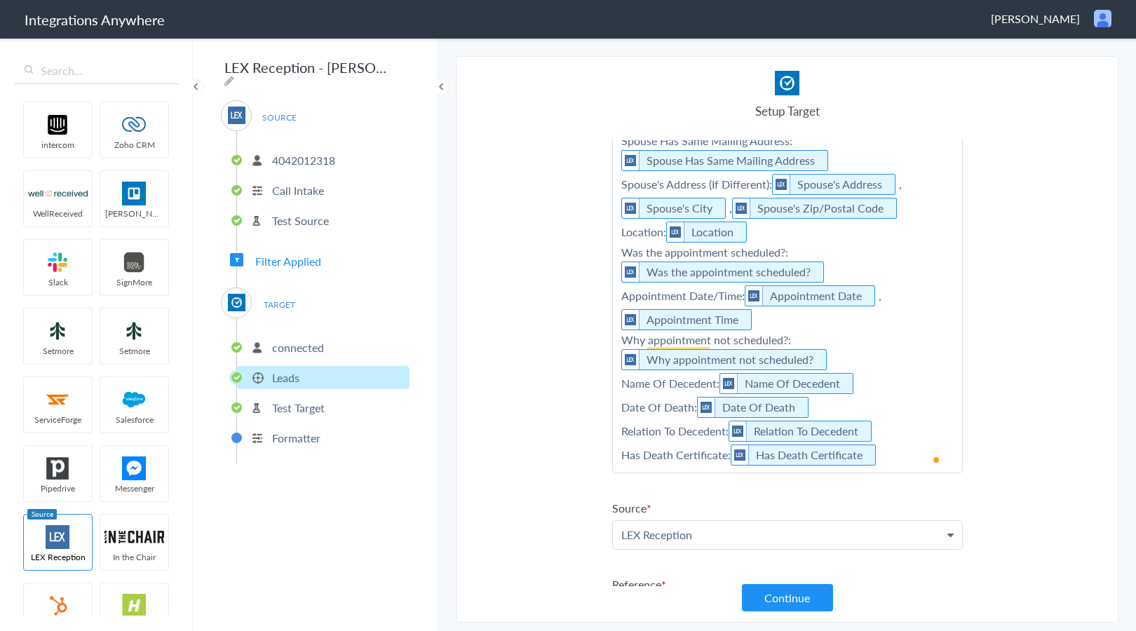
click at [897, 451] on p "Referral Source: Referral Source Case Type: Case Type , Other Case Type Address…" at bounding box center [787, 192] width 349 height 560
click at [688, 492] on p "Referral Source: Referral Source Case Type: Case Type , Other Case Type Address…" at bounding box center [787, 208] width 349 height 592
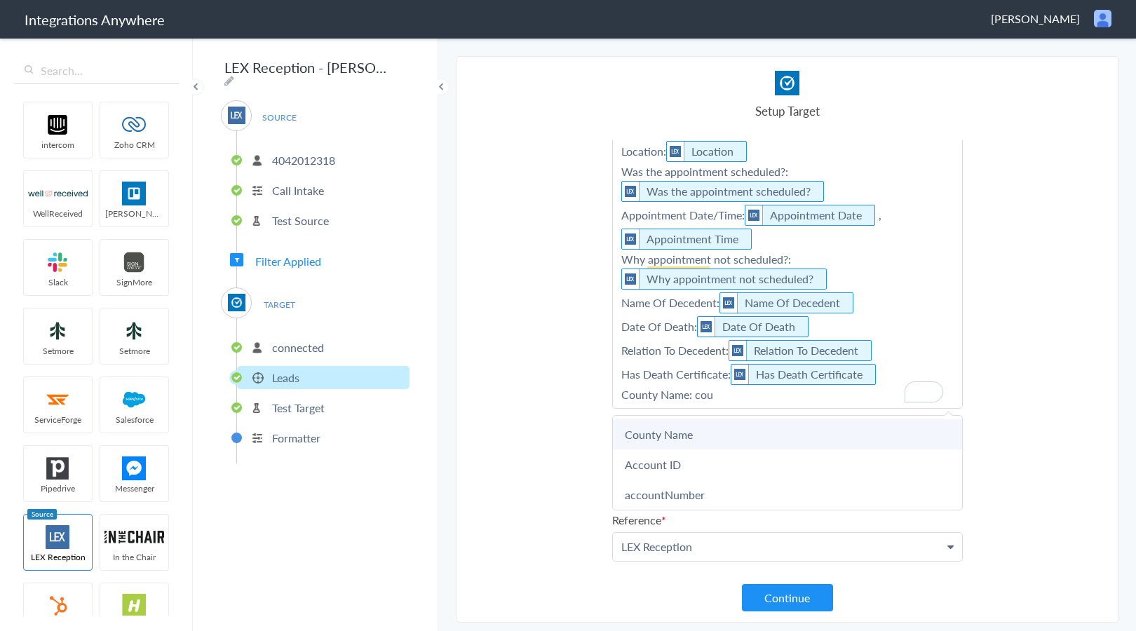
click at [699, 441] on link "County Name" at bounding box center [787, 434] width 349 height 30
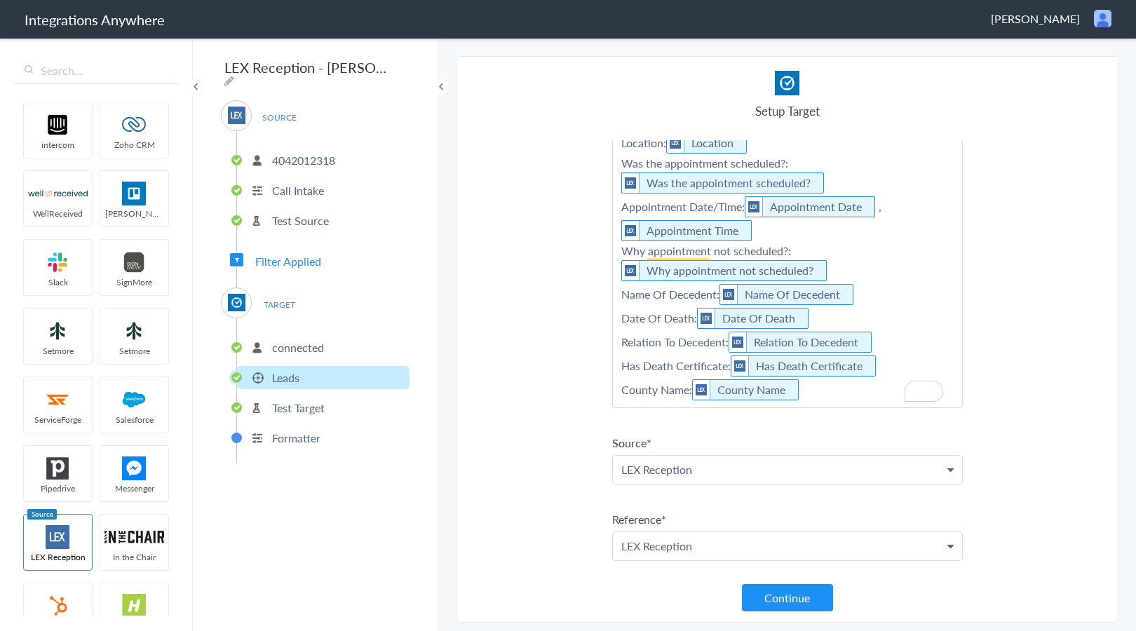
click at [849, 395] on p "Referral Source: Referral Source Case Type: Case Type , Other Case Type Address…" at bounding box center [787, 115] width 349 height 584
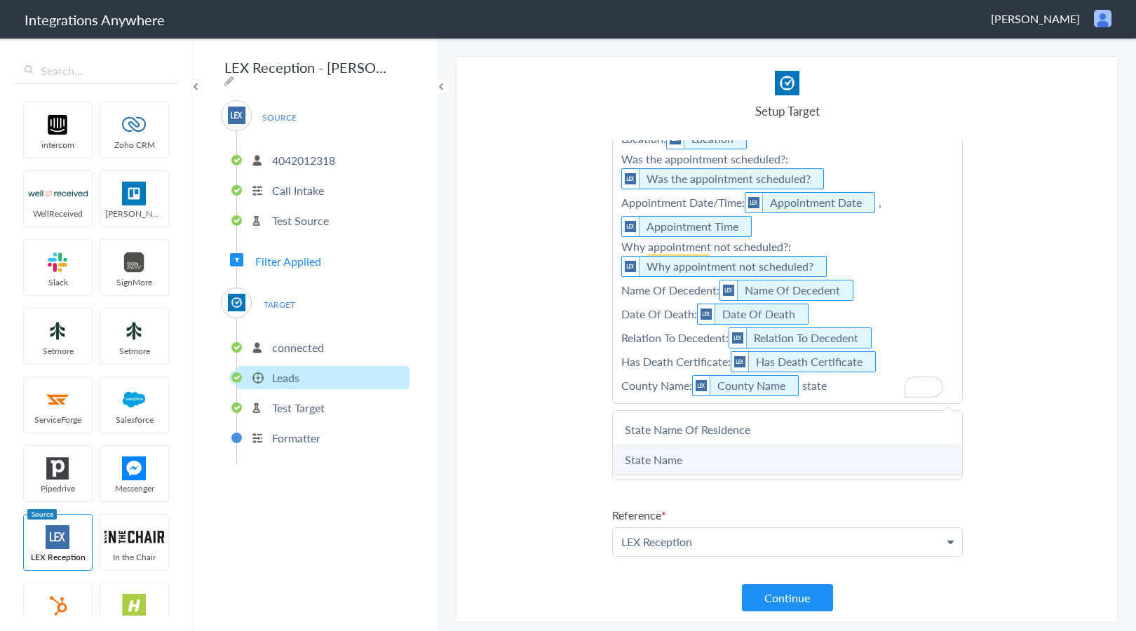
click at [677, 463] on link "State Name" at bounding box center [787, 460] width 349 height 30
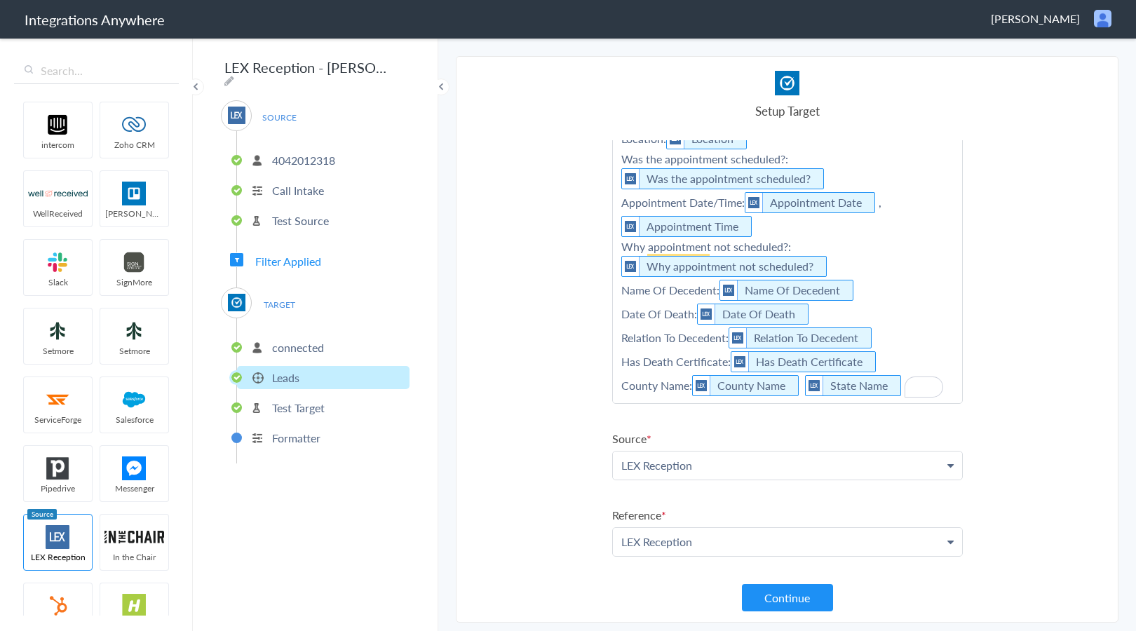
click at [908, 374] on p "Referral Source: Referral Source Case Type: Case Type , Other Case Type Address…" at bounding box center [787, 111] width 349 height 584
click at [706, 418] on p "Referral Source: Referral Source Case Type: Case Type , Other Case Type Address…" at bounding box center [787, 127] width 349 height 616
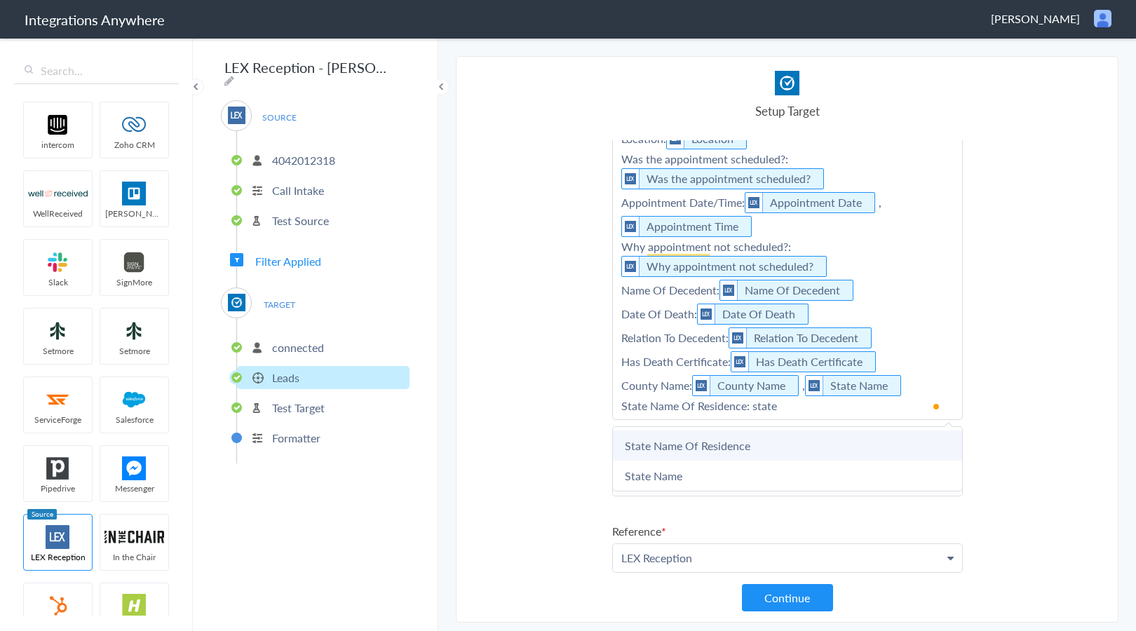
click at [710, 448] on link "State Name Of Residence" at bounding box center [787, 445] width 349 height 30
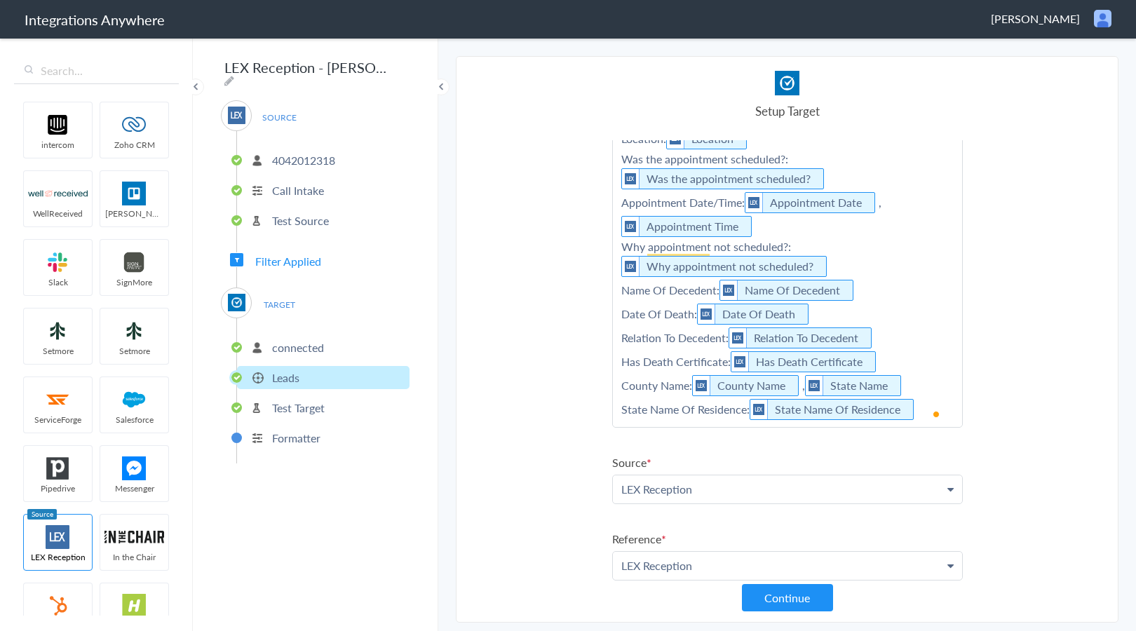
click at [925, 402] on p "Referral Source: Referral Source Case Type: Case Type , Other Case Type Address…" at bounding box center [787, 123] width 349 height 608
click at [733, 445] on p "Referral Source: Referral Source Case Type: Case Type , Other Case Type Address…" at bounding box center [787, 139] width 349 height 640
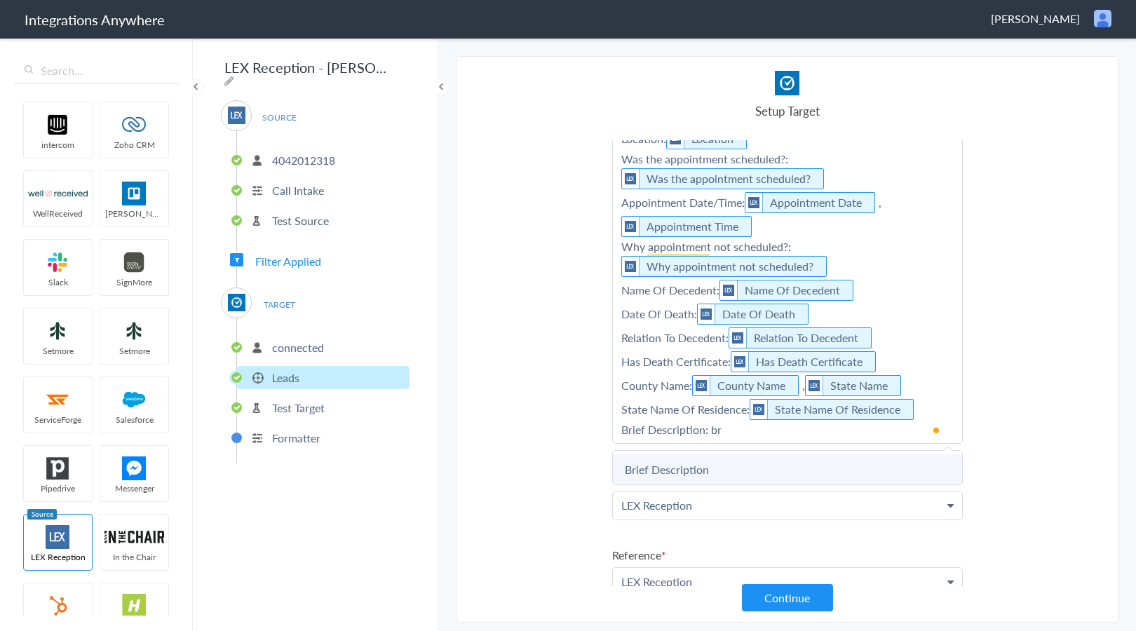
click at [710, 465] on link "Brief Description" at bounding box center [787, 469] width 349 height 30
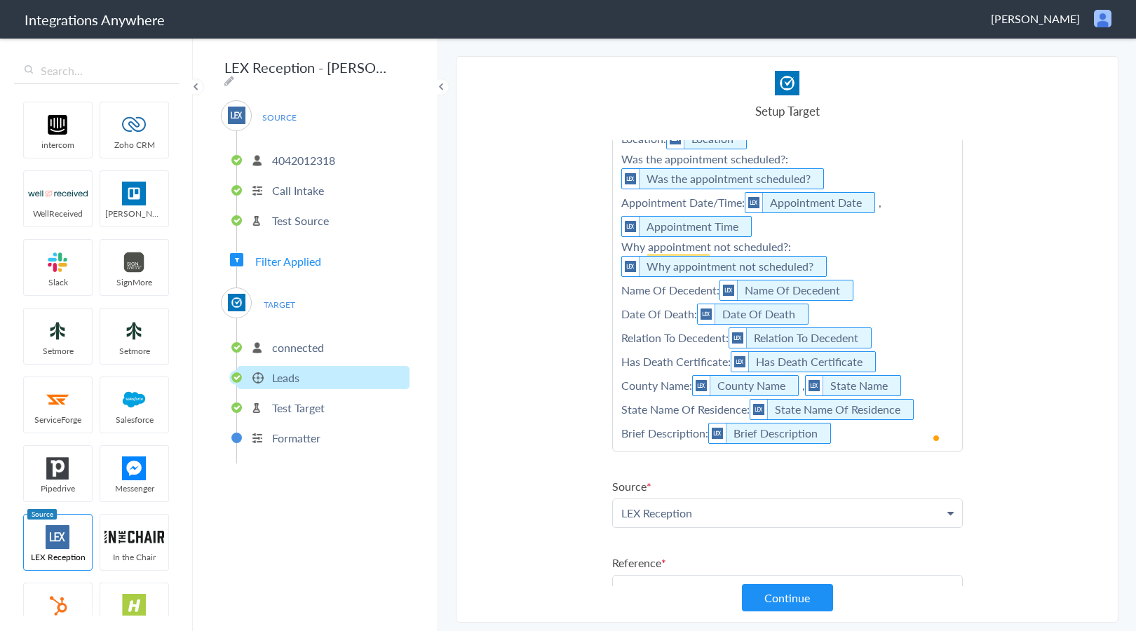
click at [864, 433] on p "Referral Source: Referral Source Case Type: Case Type , Other Case Type Address…" at bounding box center [787, 135] width 349 height 632
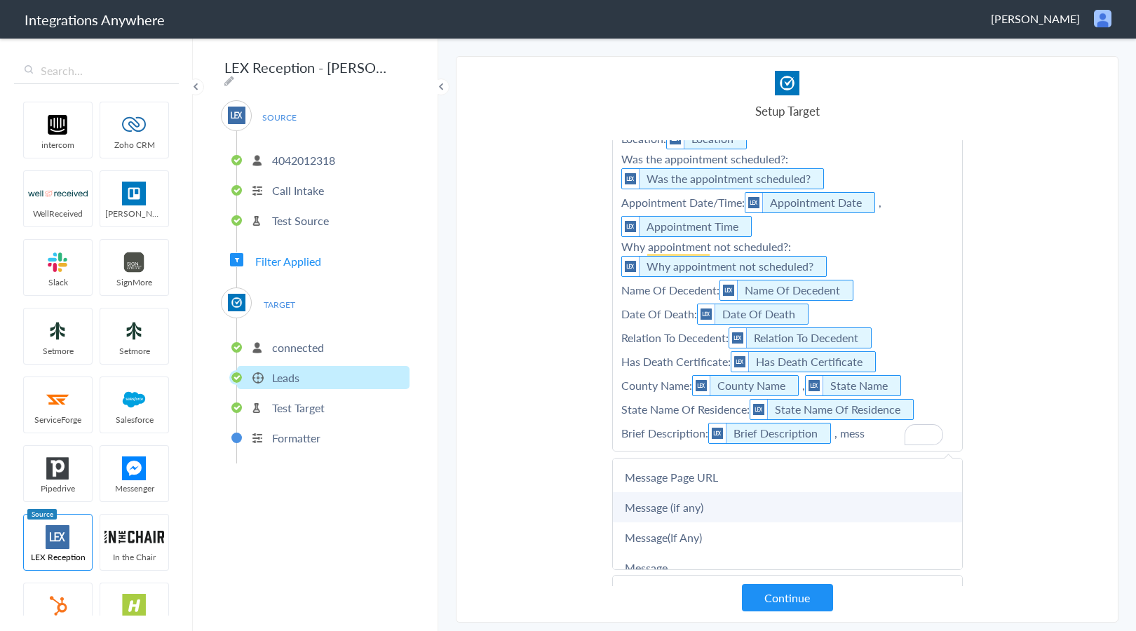
click at [735, 515] on link "Message (if any)" at bounding box center [787, 507] width 349 height 30
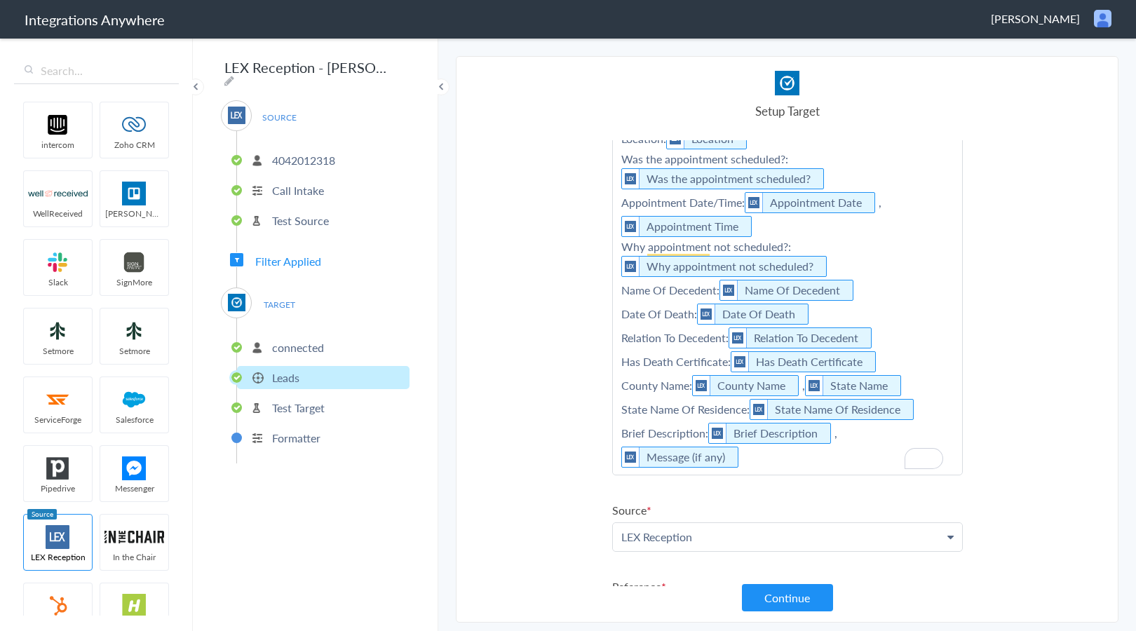
click at [885, 459] on p "Referral Source: Referral Source Case Type: Case Type , Other Case Type Address…" at bounding box center [787, 147] width 349 height 656
click at [799, 470] on p "Referral Source: Referral Source Case Type: Case Type , Other Case Type Address…" at bounding box center [787, 147] width 349 height 656
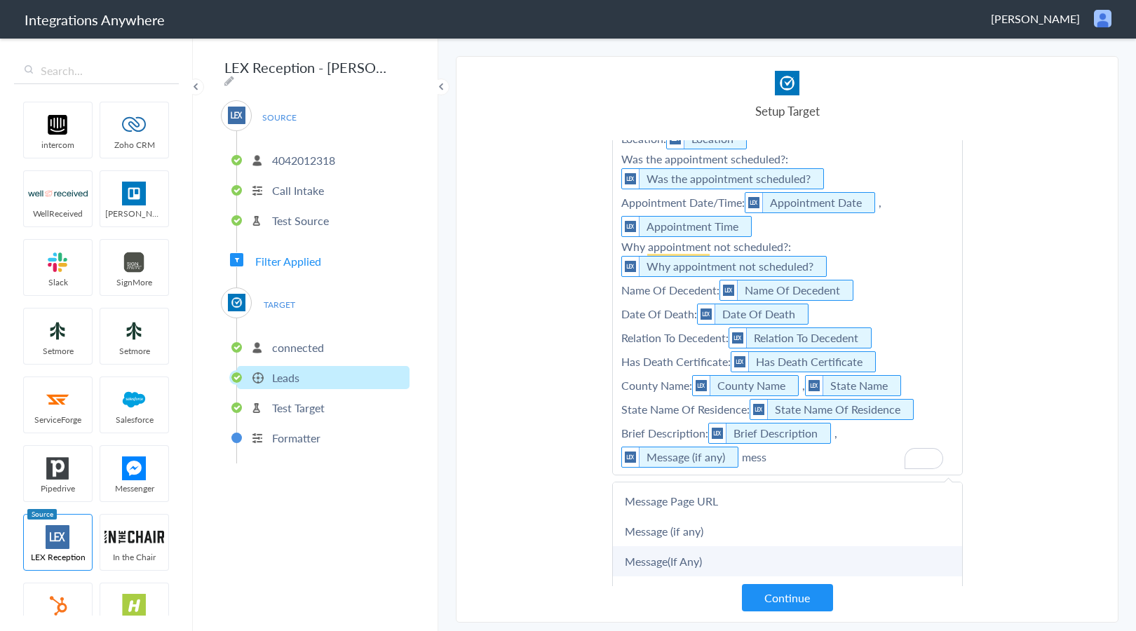
click at [746, 554] on link "Message(If Any)" at bounding box center [787, 561] width 349 height 30
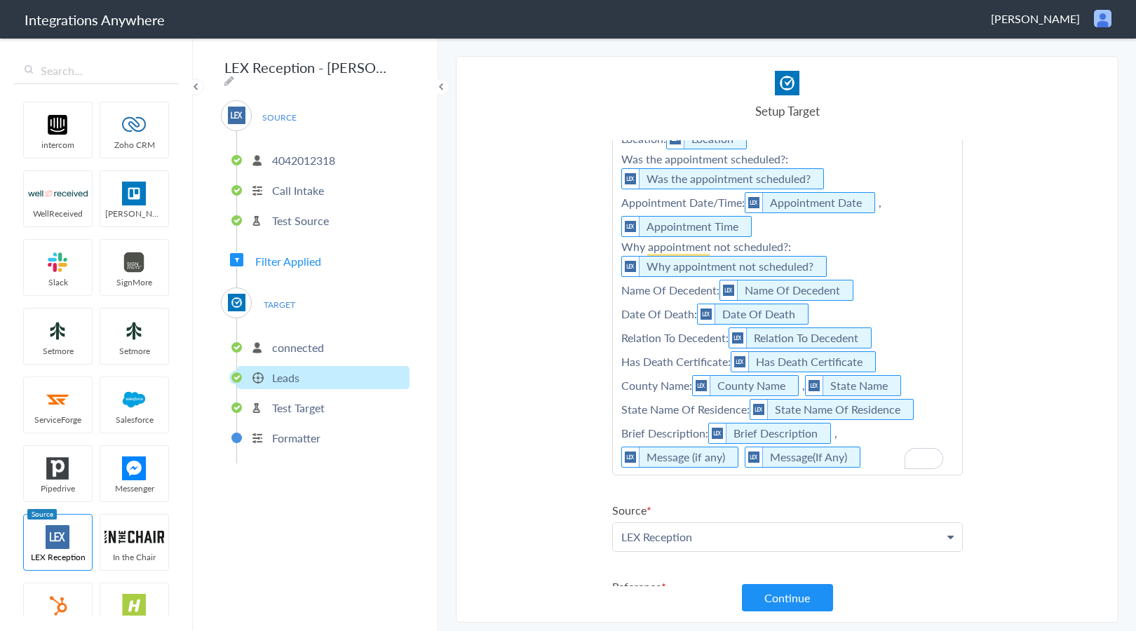
click at [512, 478] on section "Select Account 4042012318 Rename Delete (a day ago) + connect Continue Setup So…" at bounding box center [787, 339] width 663 height 567
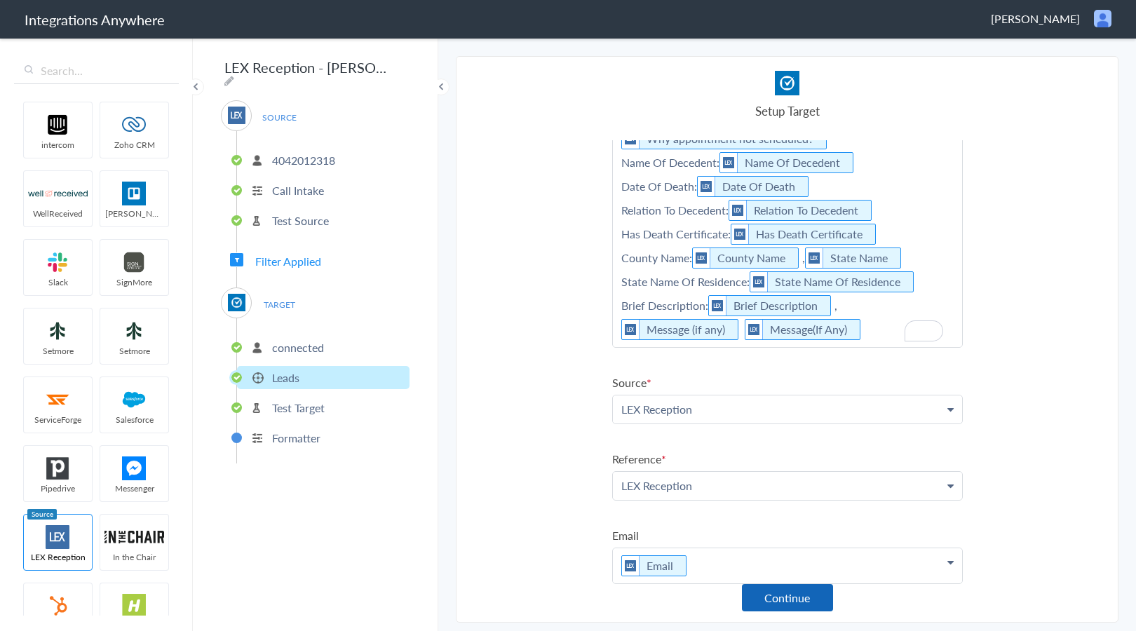
scroll to position [638, 0]
click at [792, 602] on button "Continue" at bounding box center [787, 597] width 91 height 27
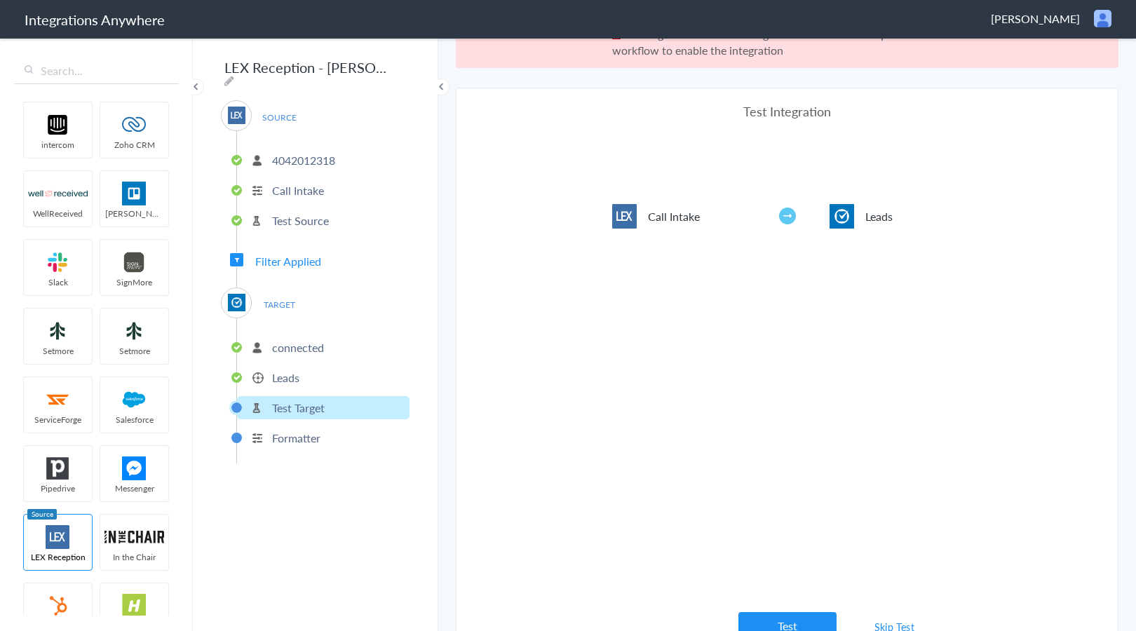
scroll to position [52, 0]
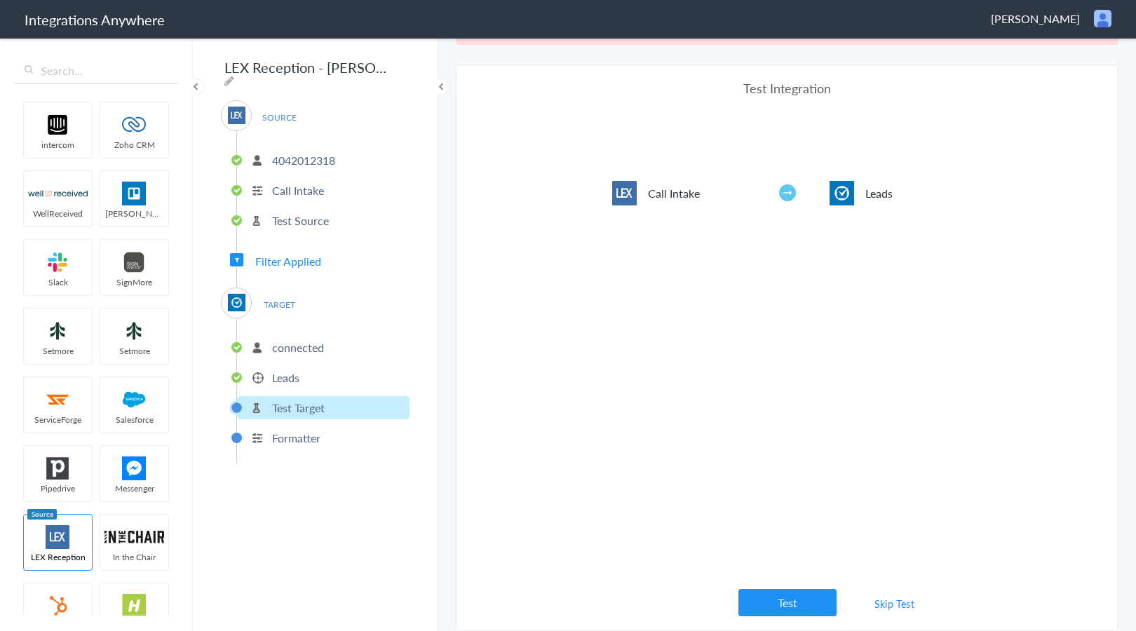
click at [796, 596] on button "Test" at bounding box center [787, 602] width 98 height 27
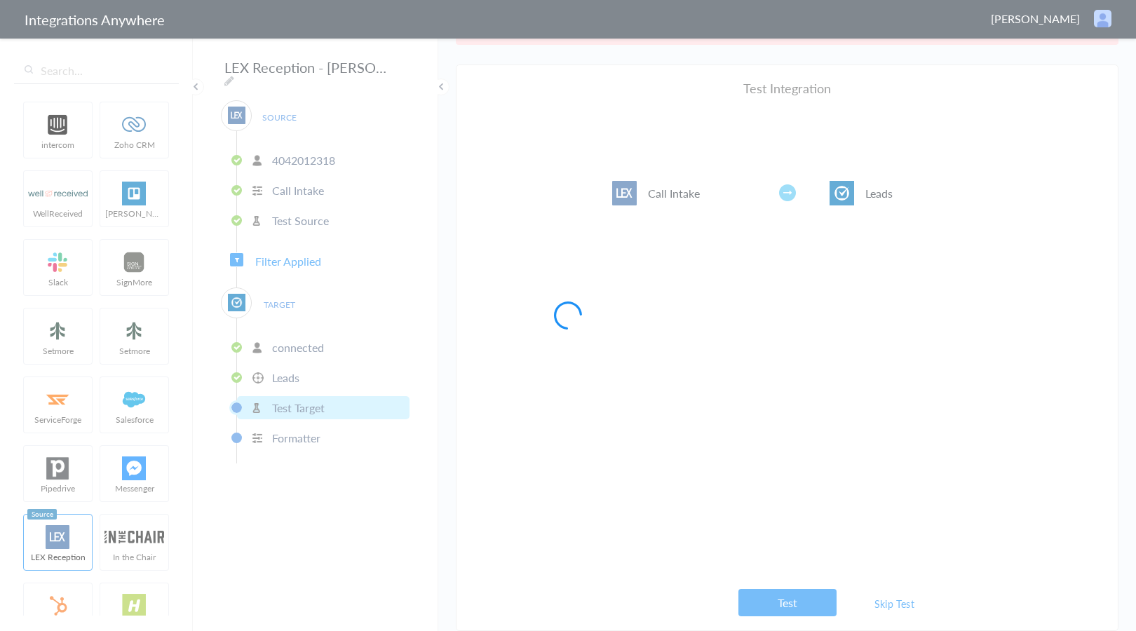
scroll to position [0, 0]
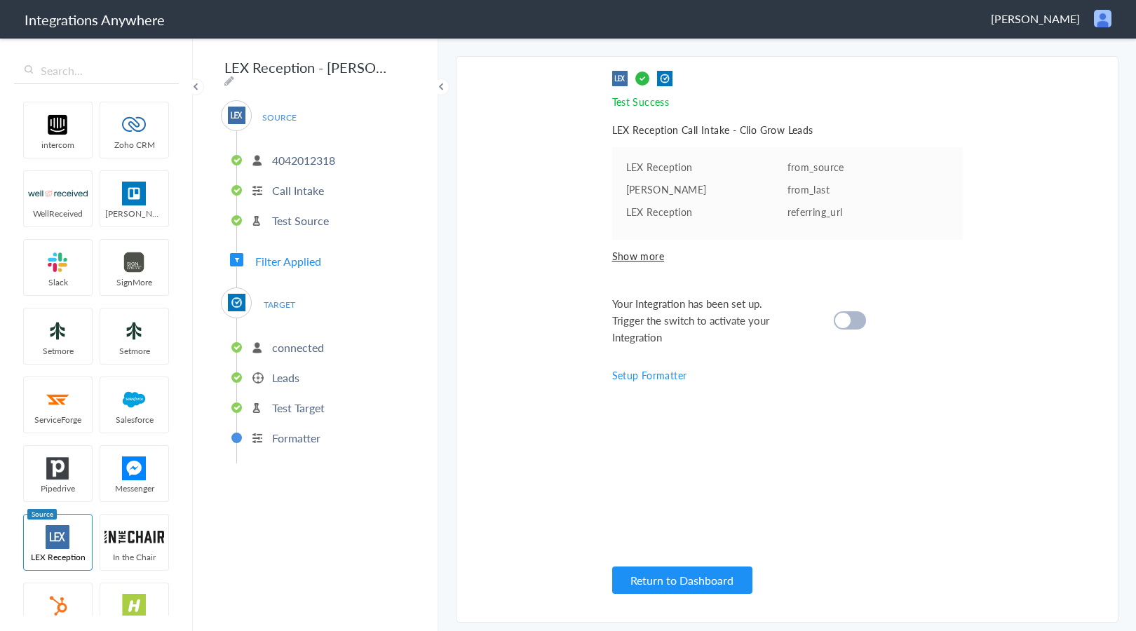
click at [852, 327] on div at bounding box center [850, 320] width 32 height 18
